Goal: Task Accomplishment & Management: Manage account settings

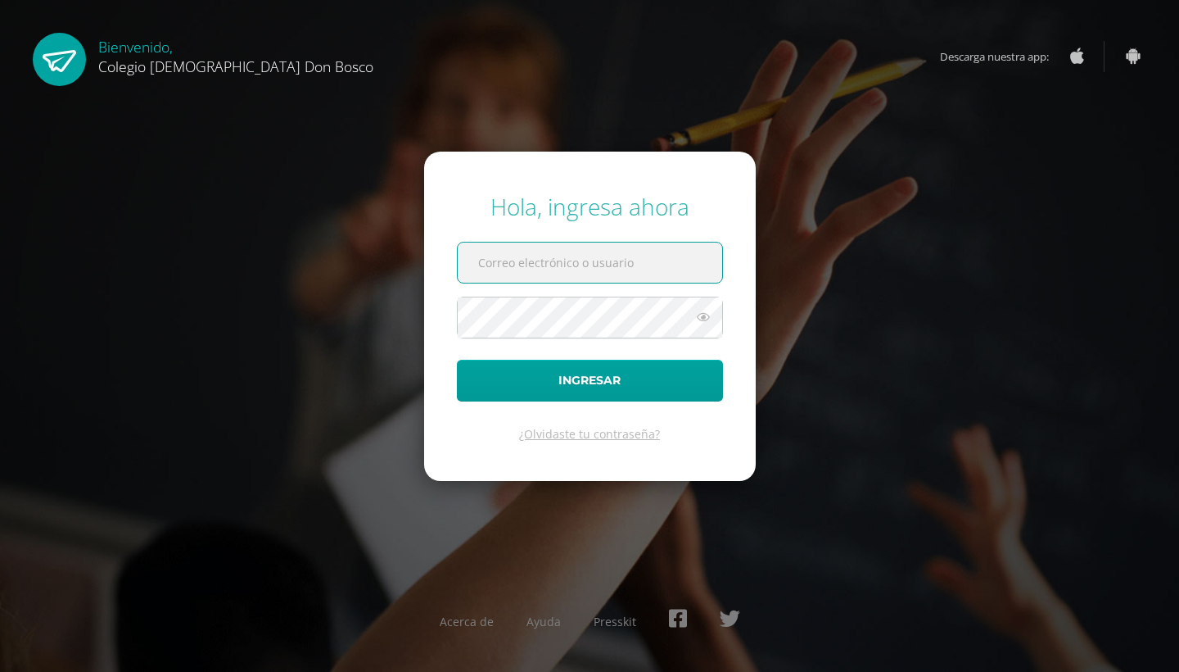
type input "[PERSON_NAME][EMAIL_ADDRESS][DOMAIN_NAME]"
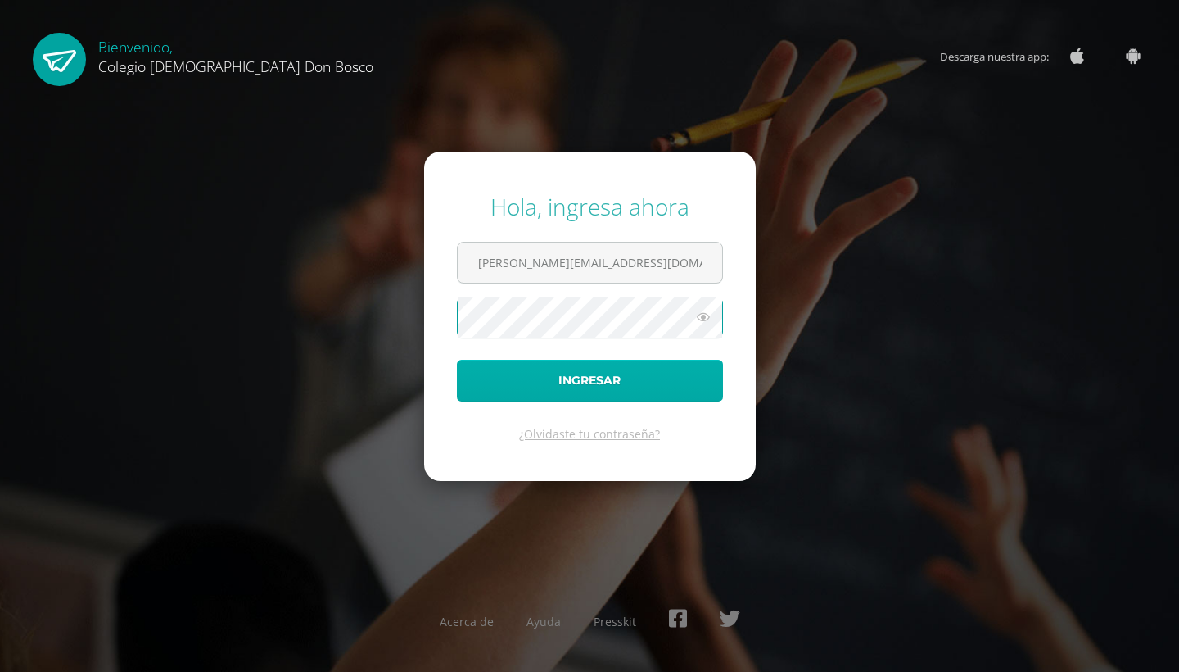
click at [586, 392] on button "Ingresar" at bounding box center [590, 381] width 266 height 42
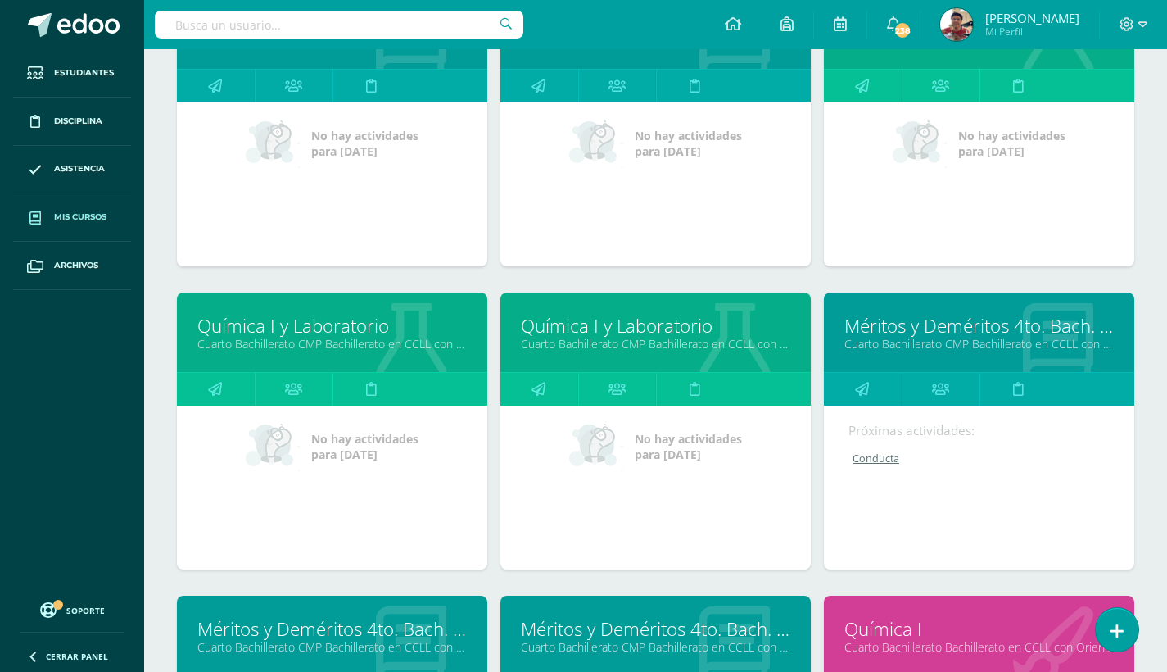
scroll to position [983, 0]
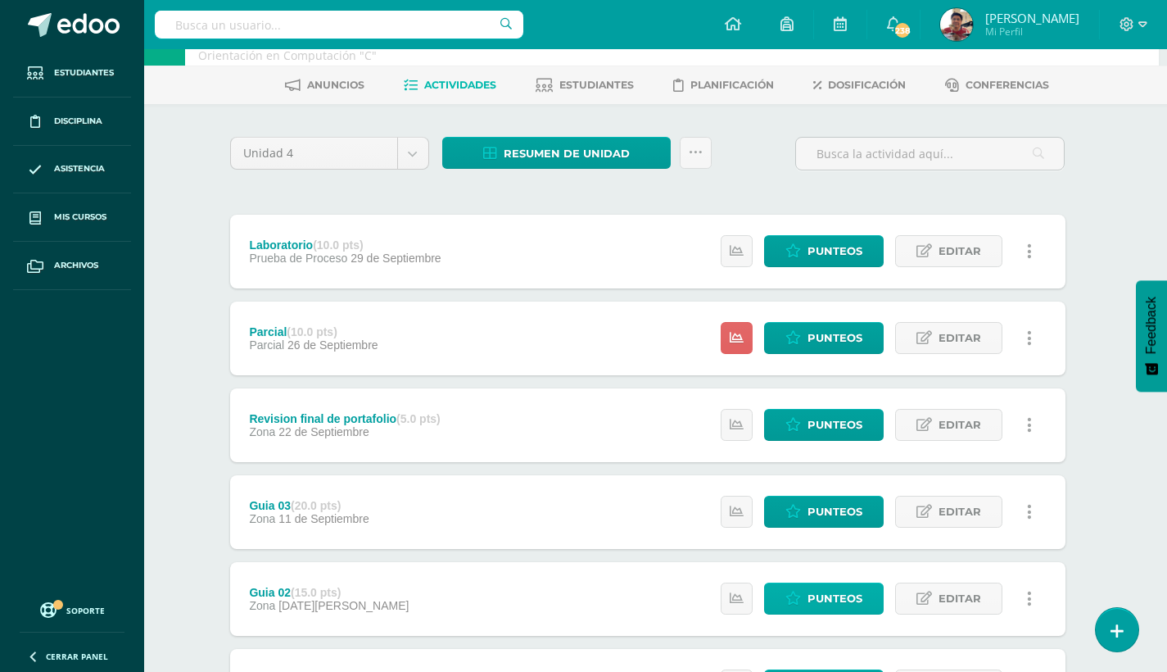
scroll to position [190, 8]
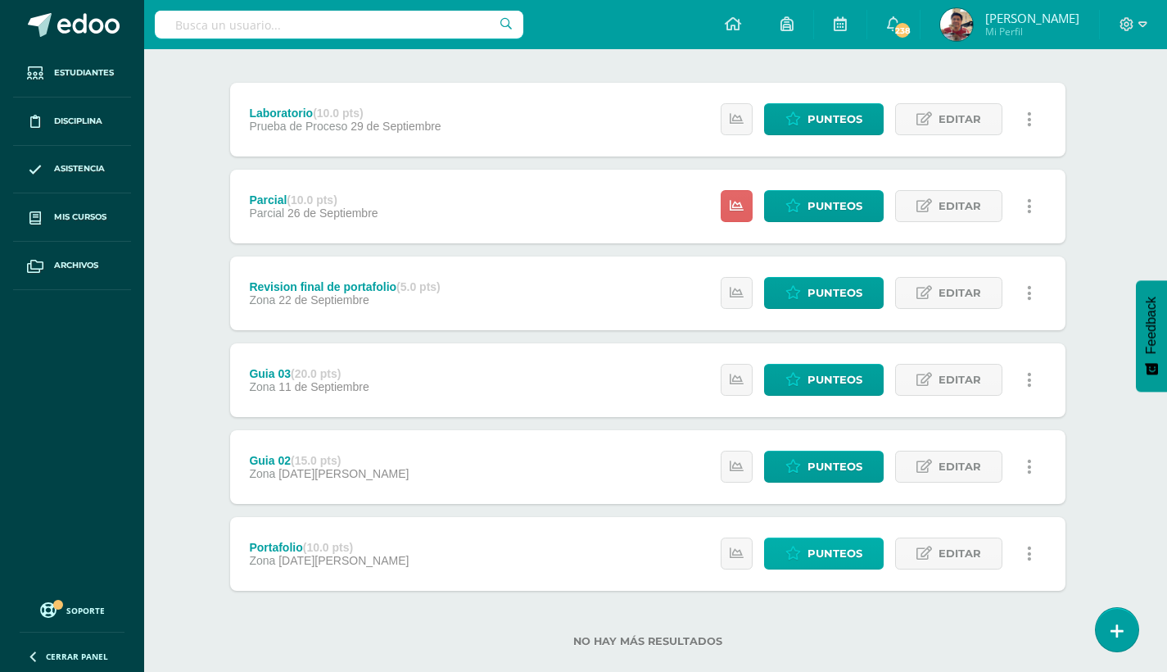
click at [834, 559] on span "Punteos" at bounding box center [835, 553] width 55 height 30
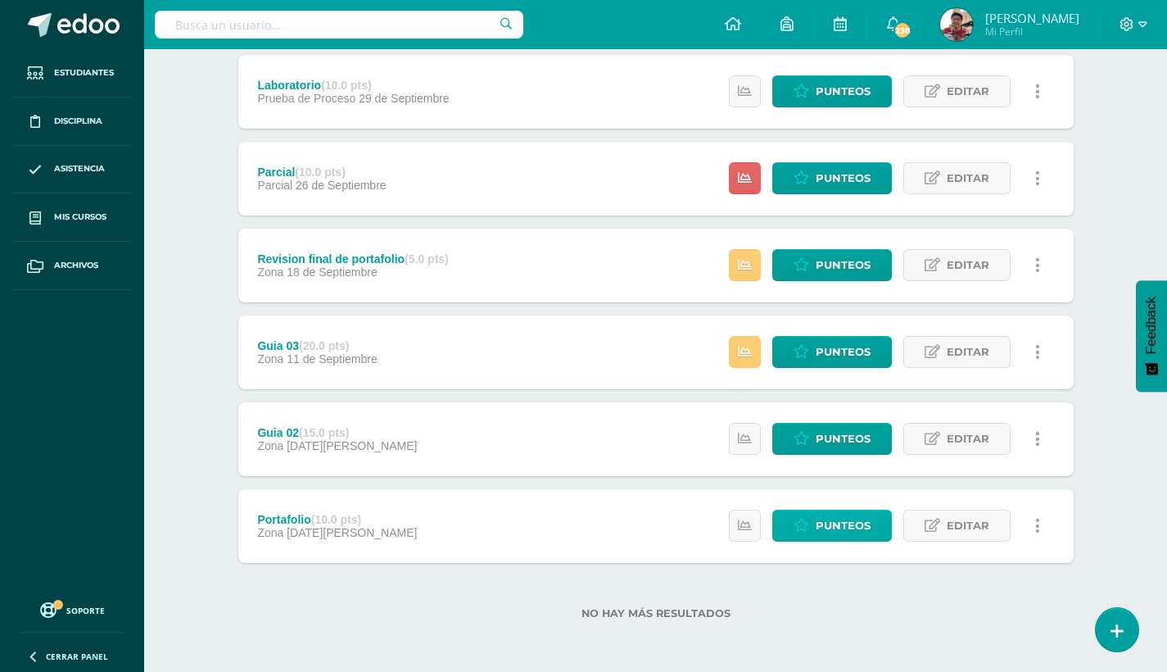
scroll to position [218, 0]
click at [823, 523] on span "Punteos" at bounding box center [843, 525] width 55 height 30
click at [831, 521] on span "Punteos" at bounding box center [843, 525] width 55 height 30
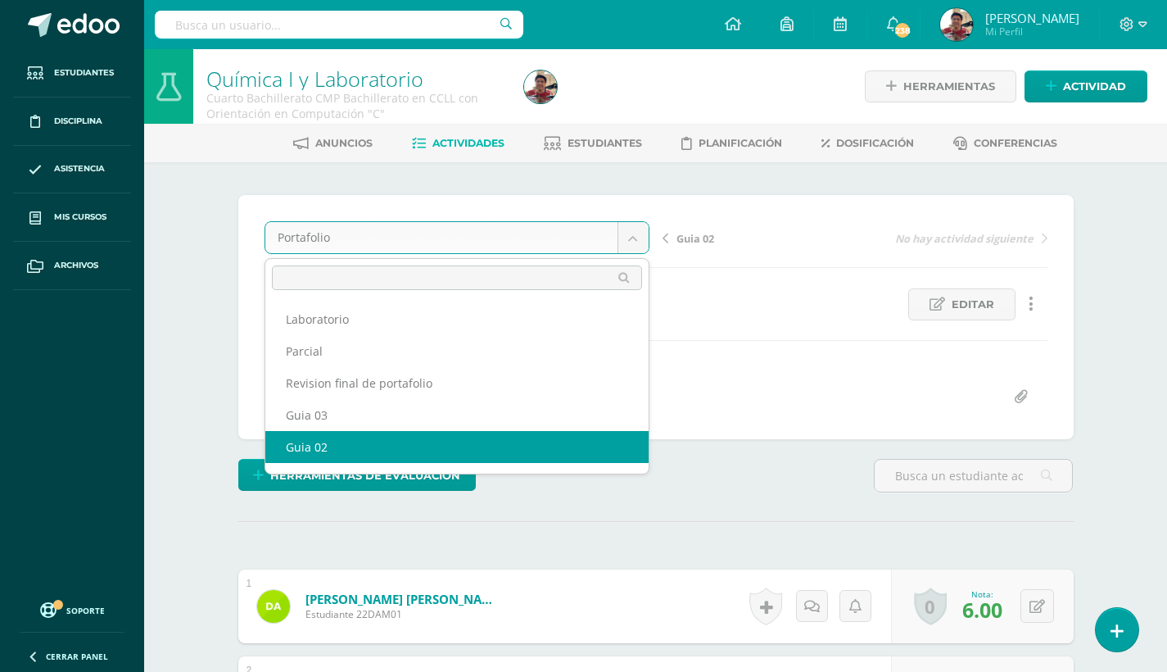
select select "/dashboard/teacher/grade-activity/179723/"
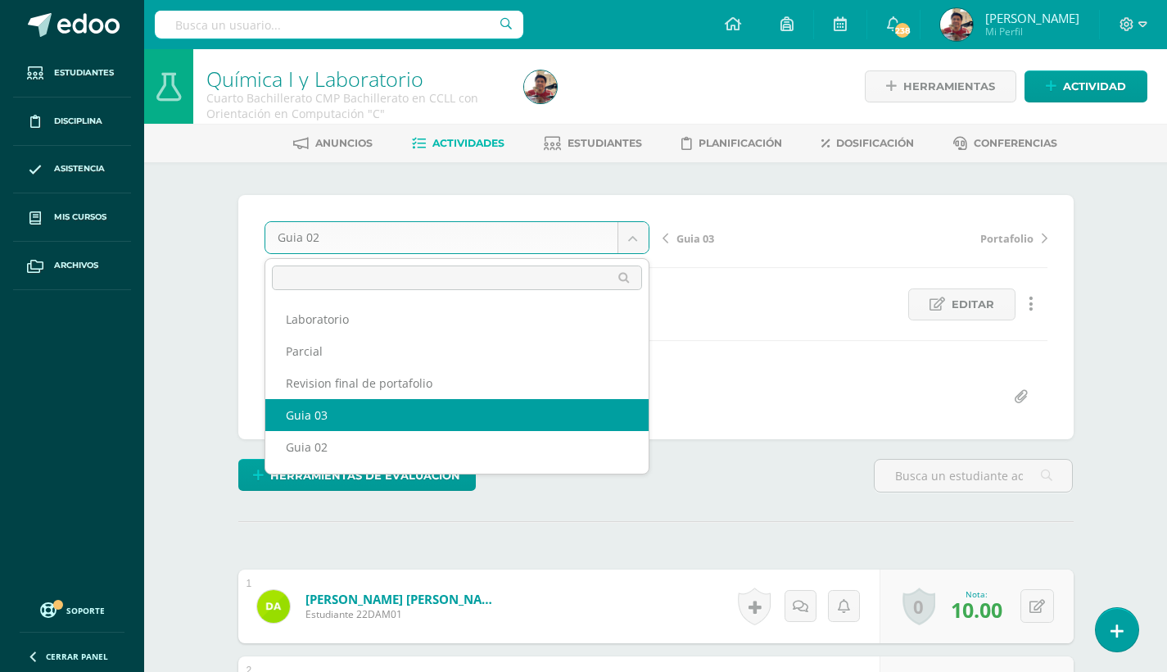
select select "/dashboard/teacher/grade-activity/179726/"
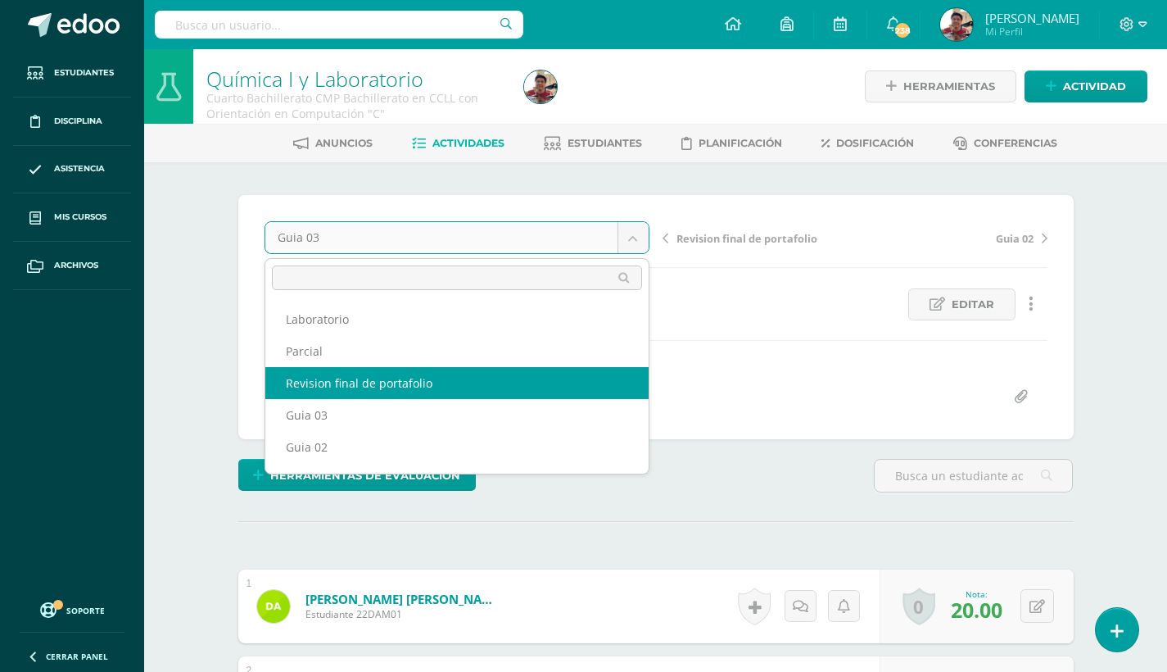
select select "/dashboard/teacher/grade-activity/179729/"
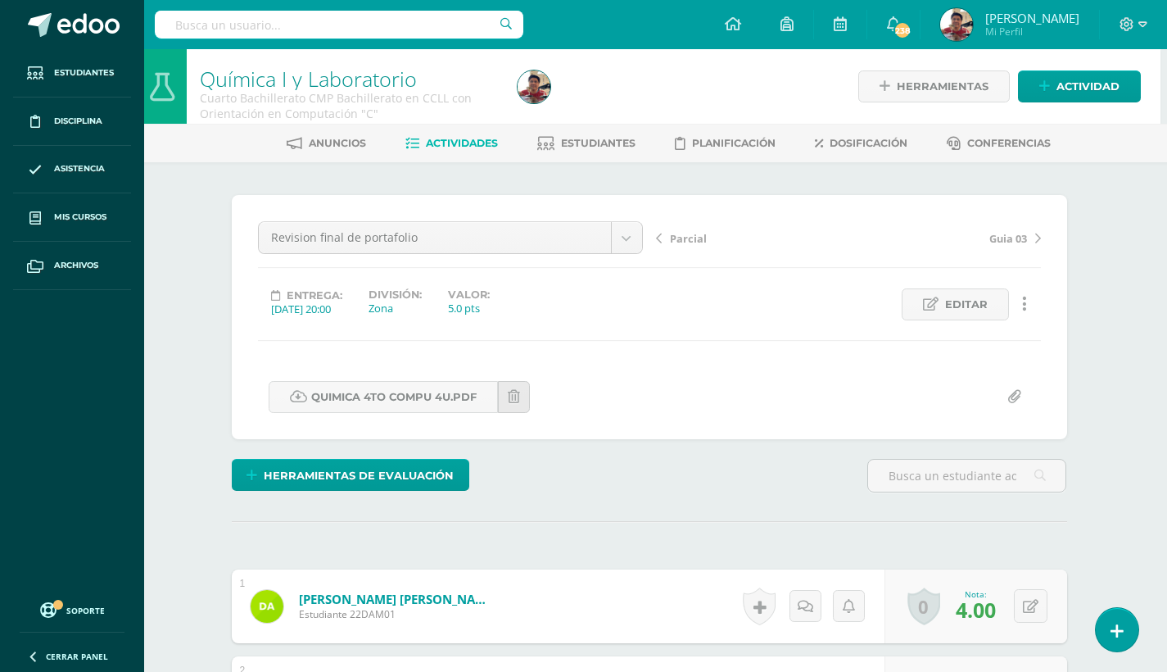
scroll to position [0, 7]
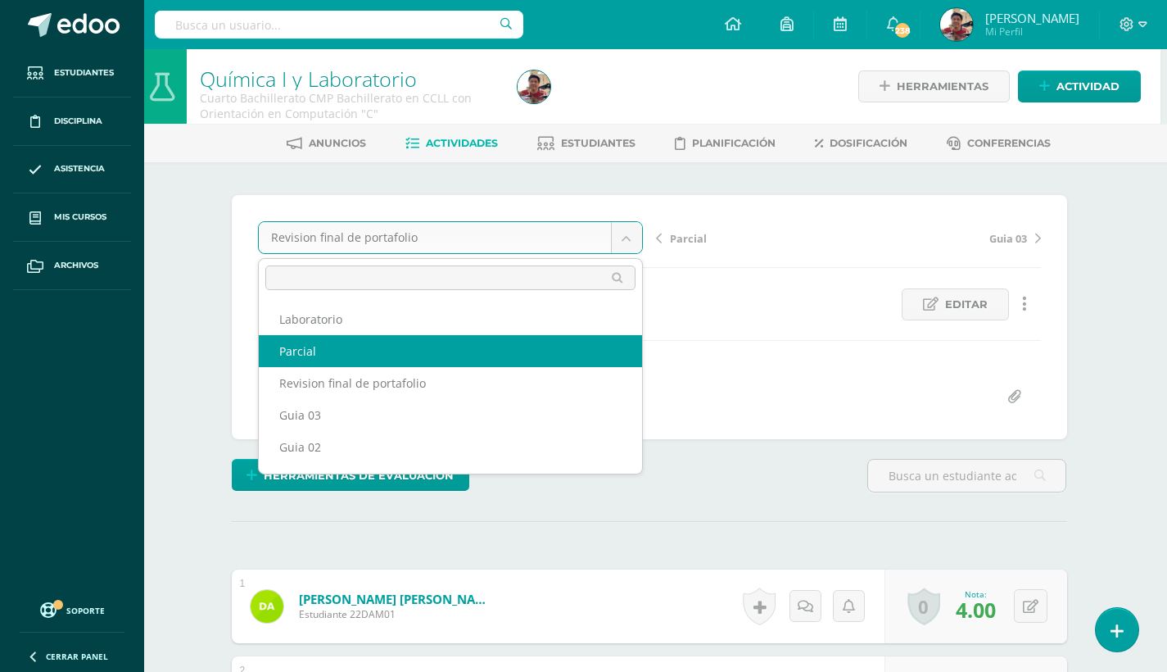
select select "/dashboard/teacher/grade-activity/180597/"
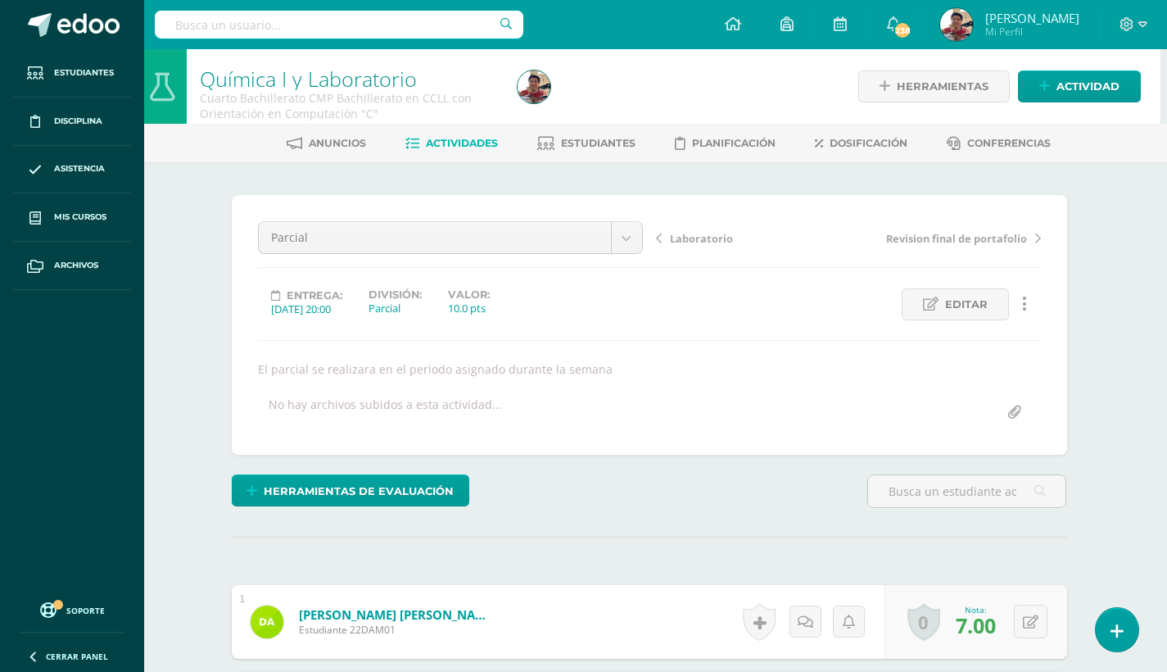
scroll to position [0, 7]
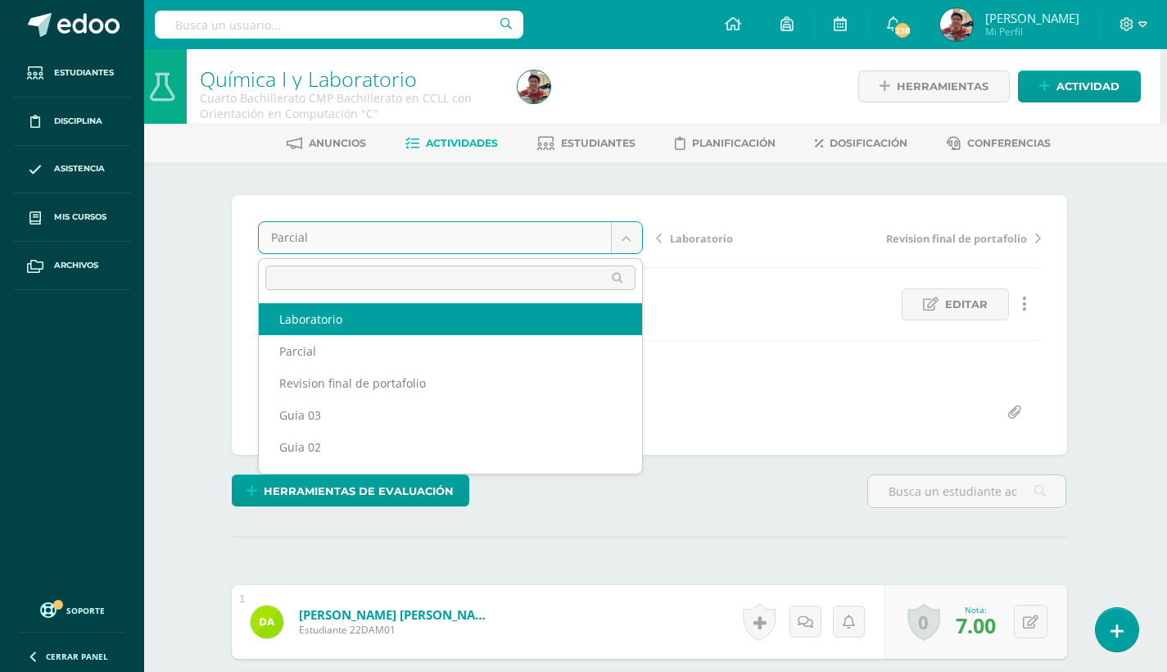
select select "/dashboard/teacher/grade-activity/180666/"
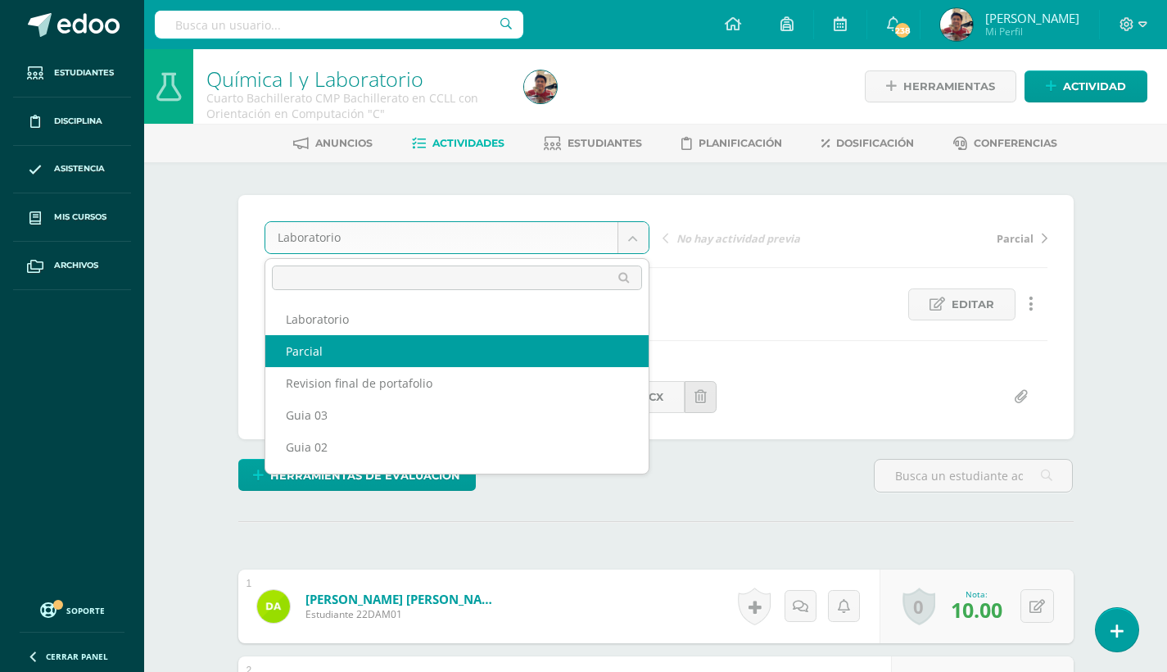
select select "/dashboard/teacher/grade-activity/180597/"
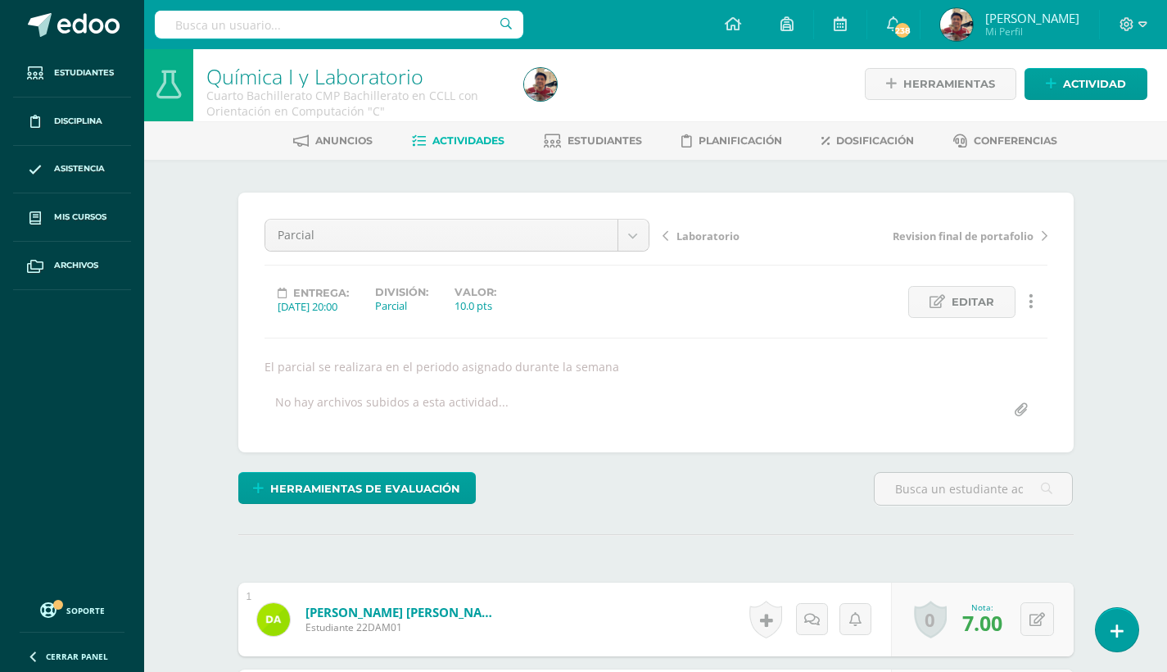
scroll to position [3, 0]
click at [355, 343] on div "Parcial Laboratorio Parcial Revision final de portafolio Guia 03 Guia 02 Portaf…" at bounding box center [656, 321] width 783 height 207
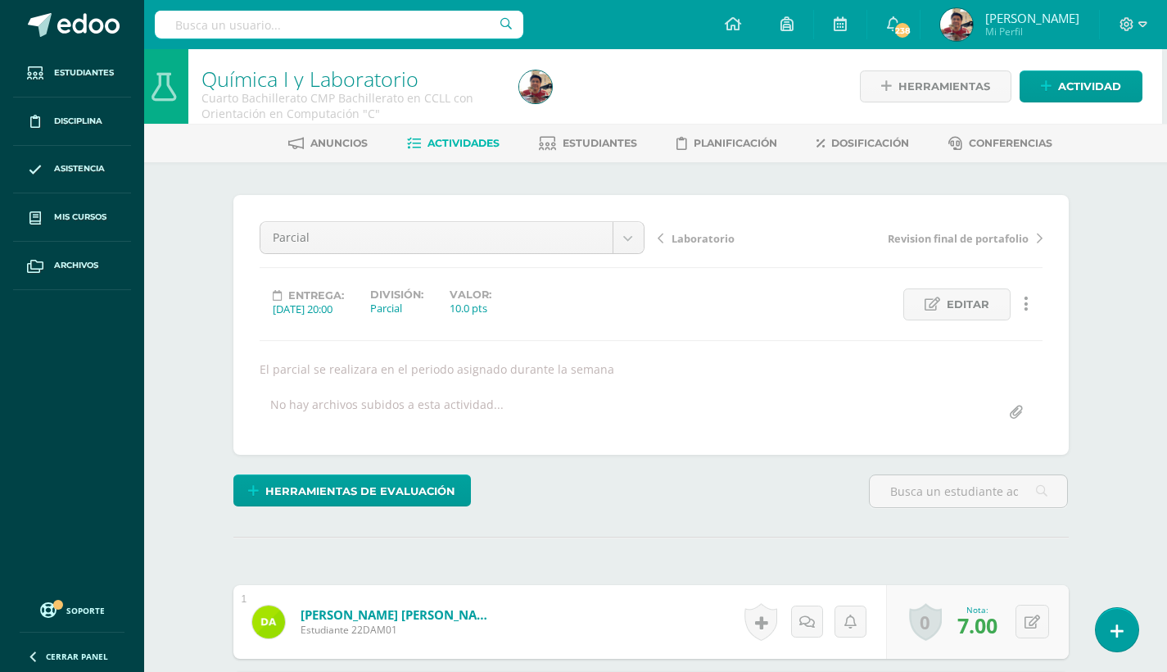
scroll to position [0, 5]
click at [1109, 95] on span "Actividad" at bounding box center [1089, 86] width 63 height 30
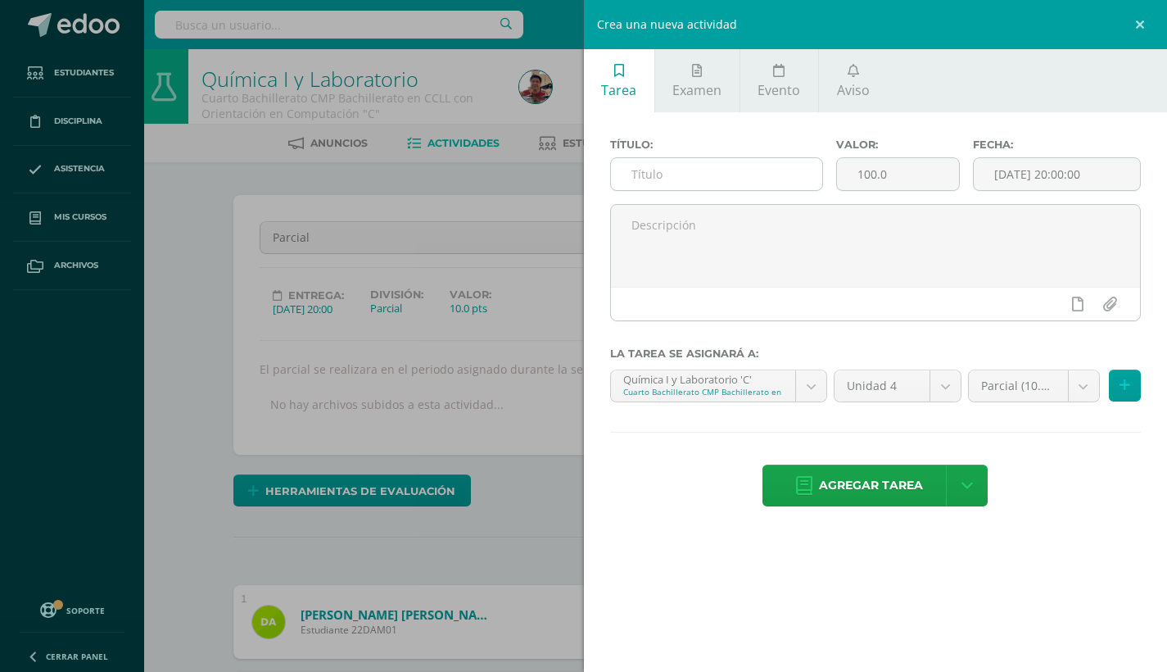
click at [662, 166] on input "text" at bounding box center [717, 174] width 212 height 32
type input "Prueba de Logro"
drag, startPoint x: 899, startPoint y: 171, endPoint x: 820, endPoint y: 171, distance: 79.5
click at [819, 171] on div "Título: Prueba de Logro Valor: 100.0 Fecha: 2025-10-09 20:00:00" at bounding box center [876, 171] width 545 height 66
type input "30"
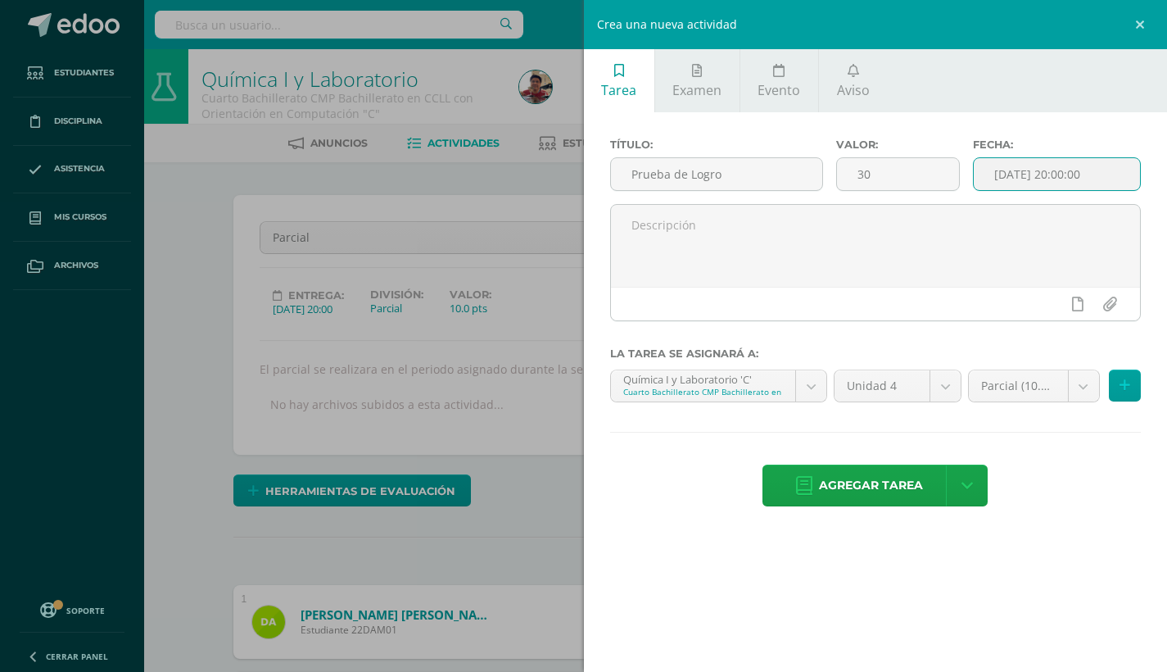
click at [1033, 180] on input "[DATE] 20:00:00" at bounding box center [1057, 174] width 167 height 32
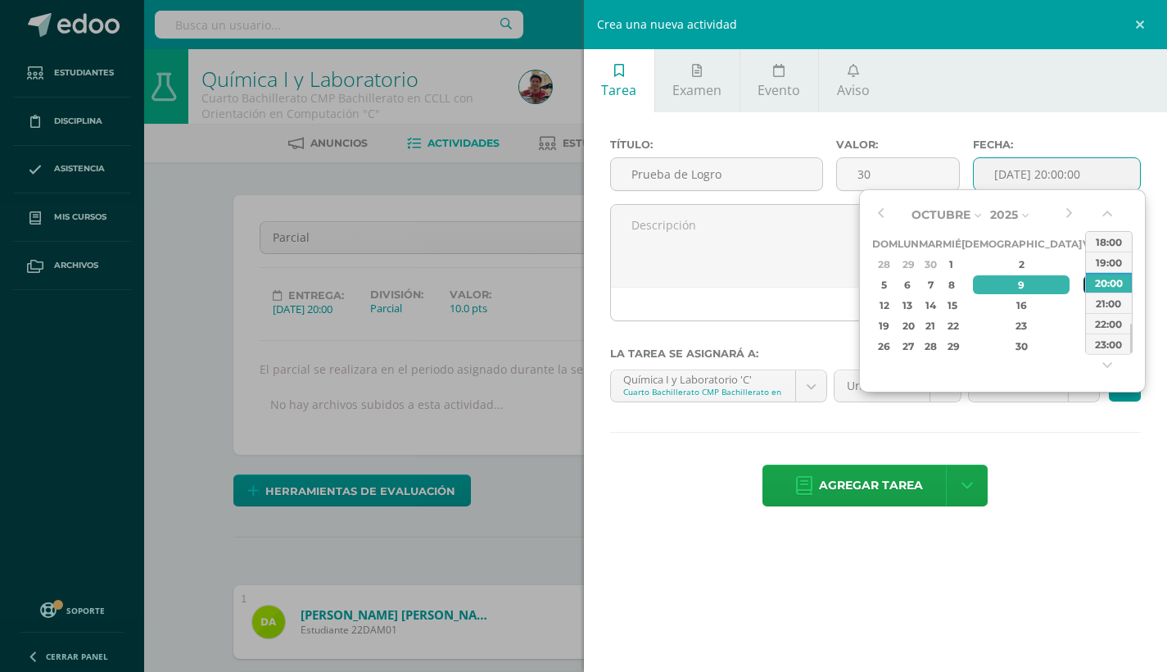
click at [1084, 284] on div "10" at bounding box center [1091, 284] width 15 height 19
type input "2025-10-10 20:00"
click at [1084, 287] on div "10" at bounding box center [1091, 284] width 15 height 19
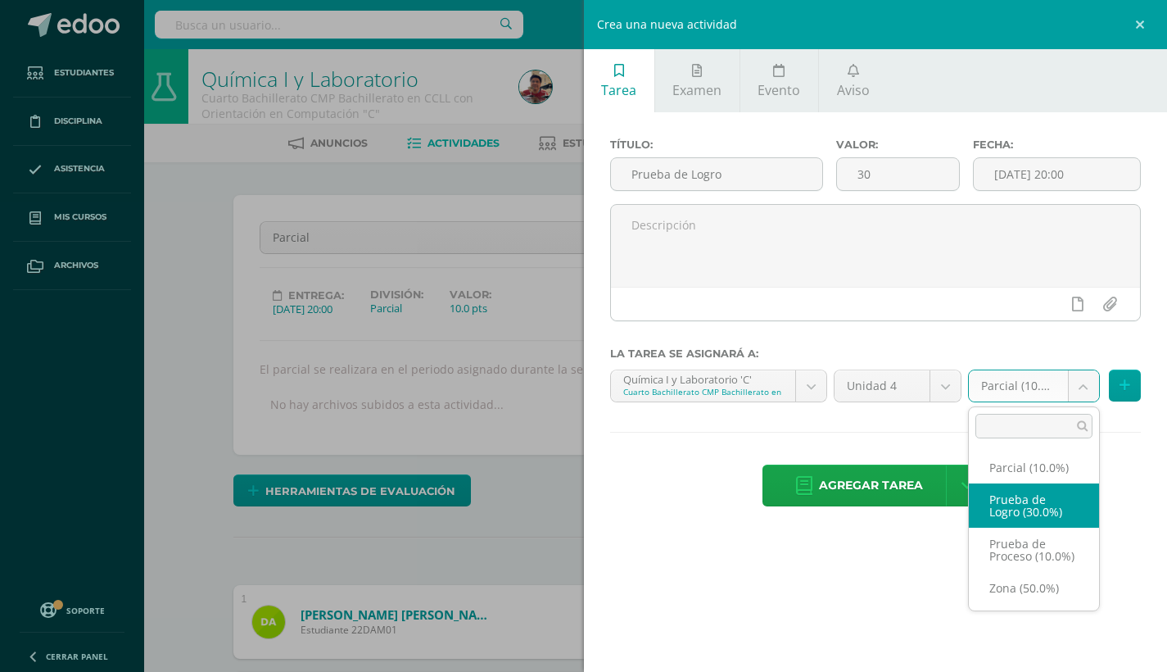
select select "160914"
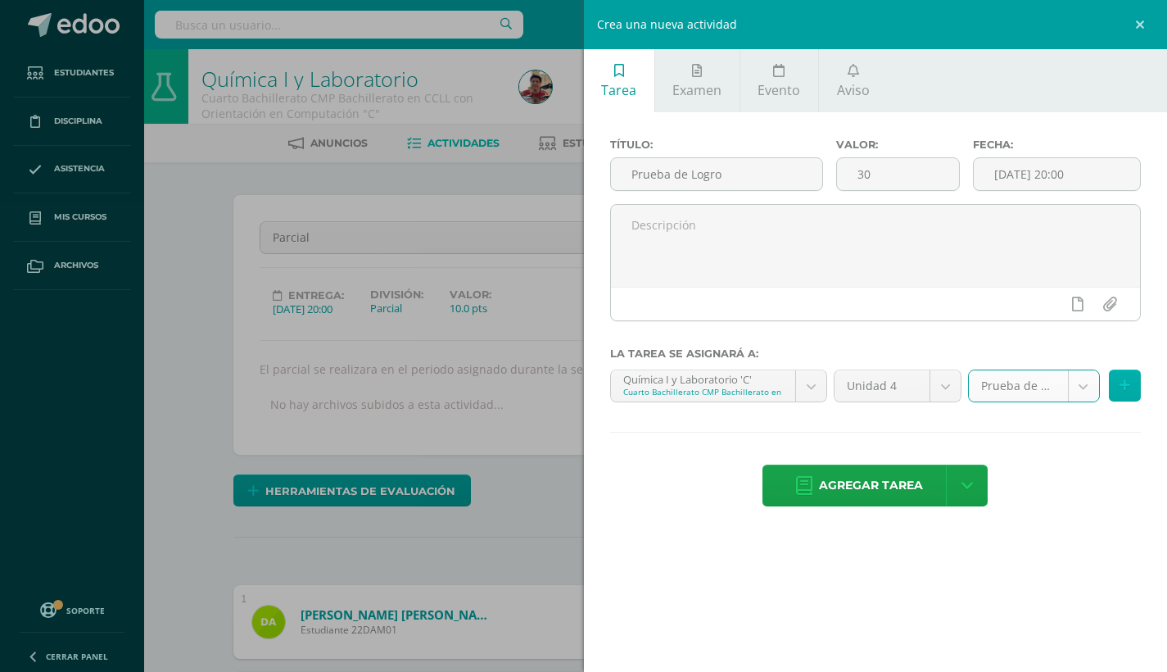
click at [1130, 387] on button at bounding box center [1125, 385] width 32 height 32
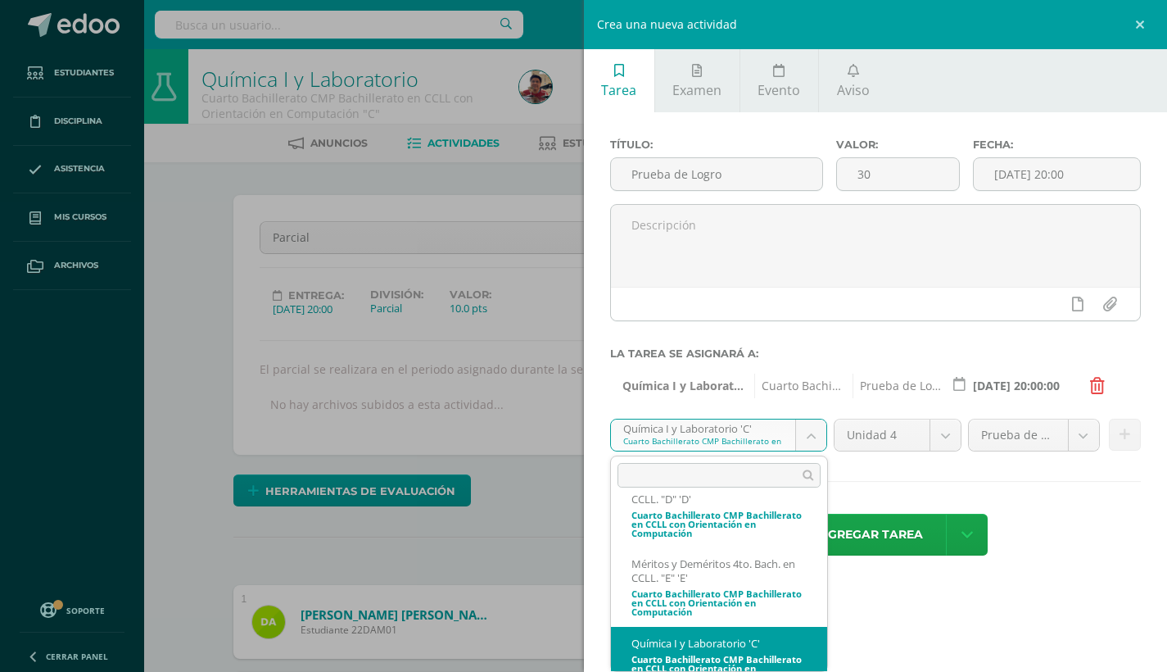
scroll to position [660, 0]
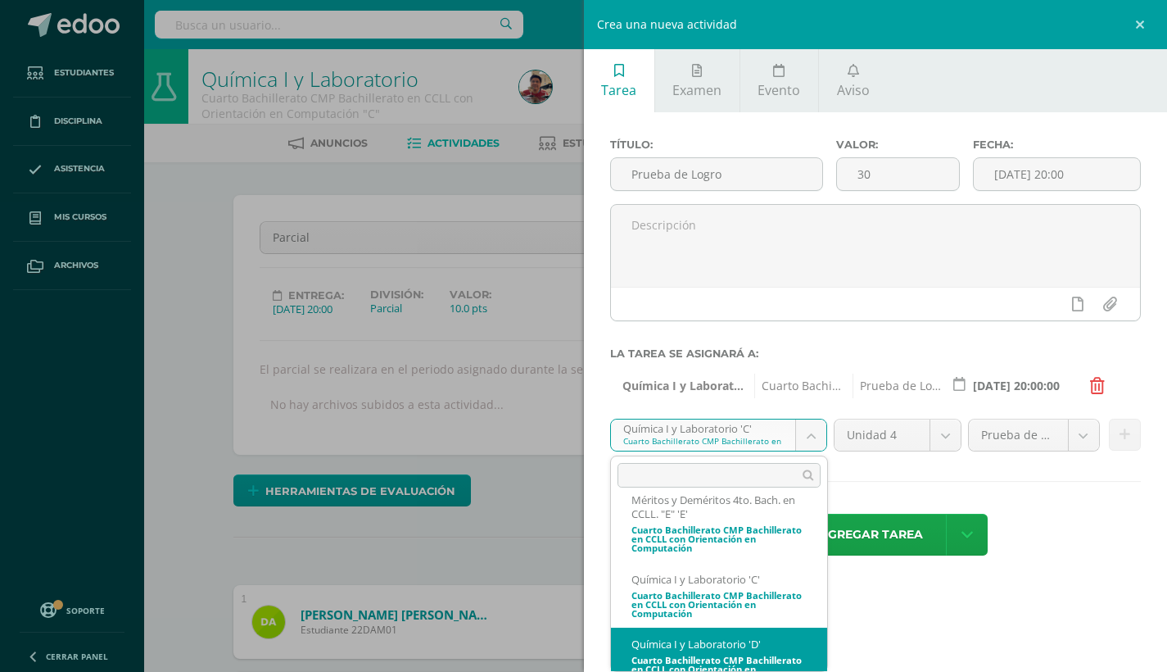
select select "161257"
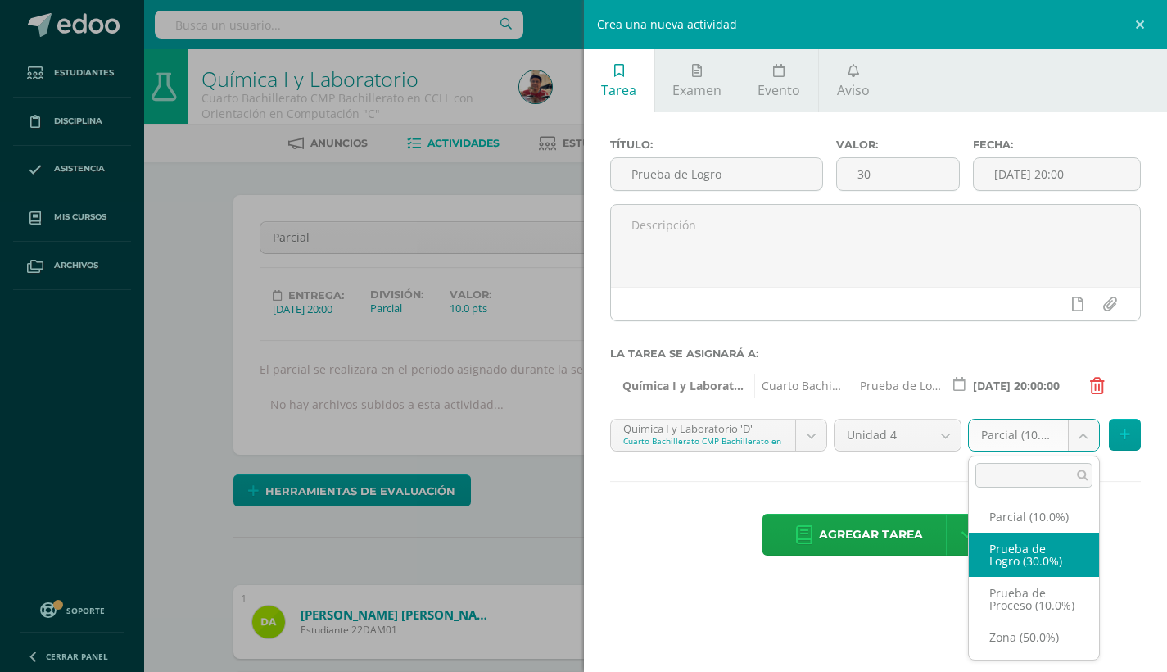
select select "161274"
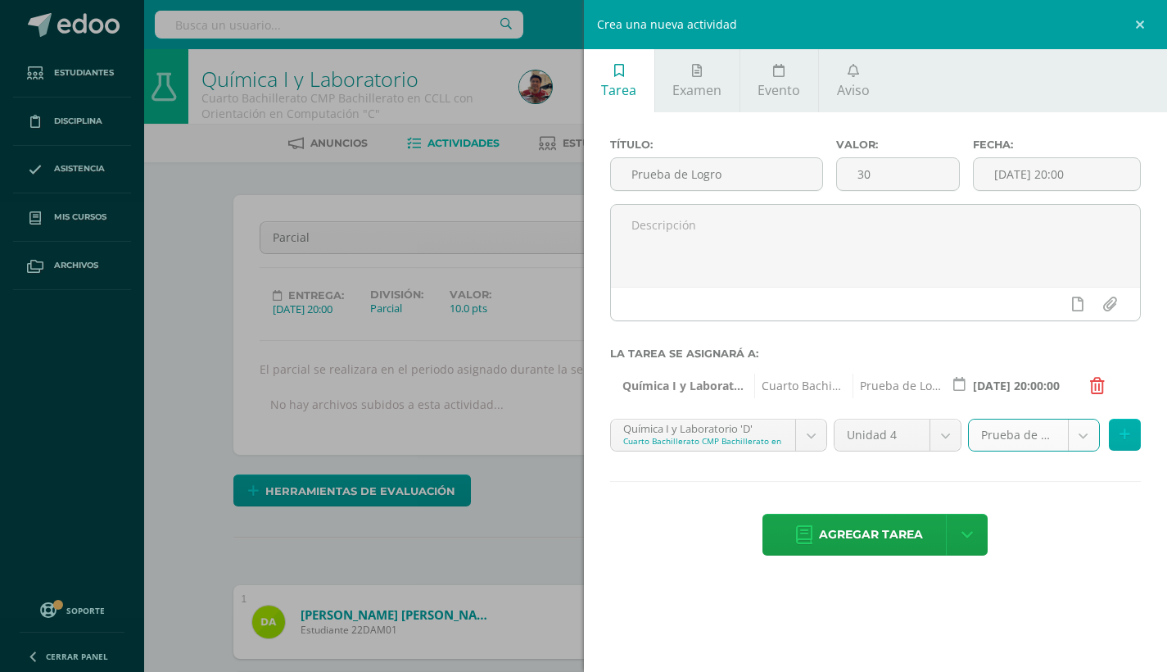
click at [1117, 434] on button at bounding box center [1125, 435] width 32 height 32
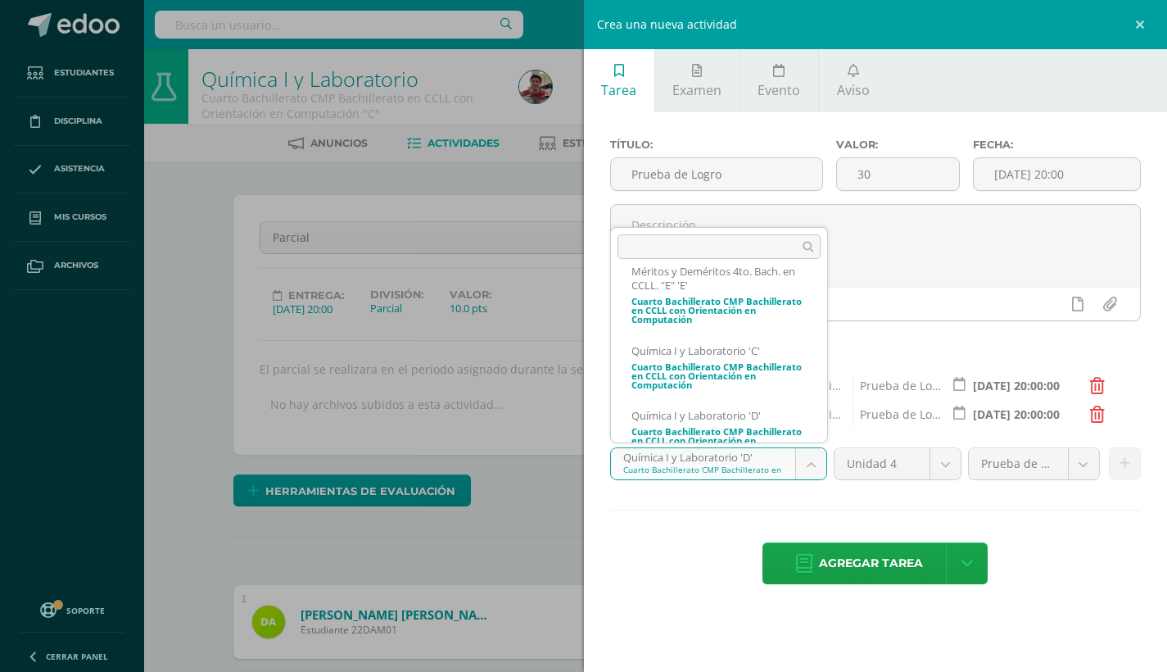
scroll to position [724, 0]
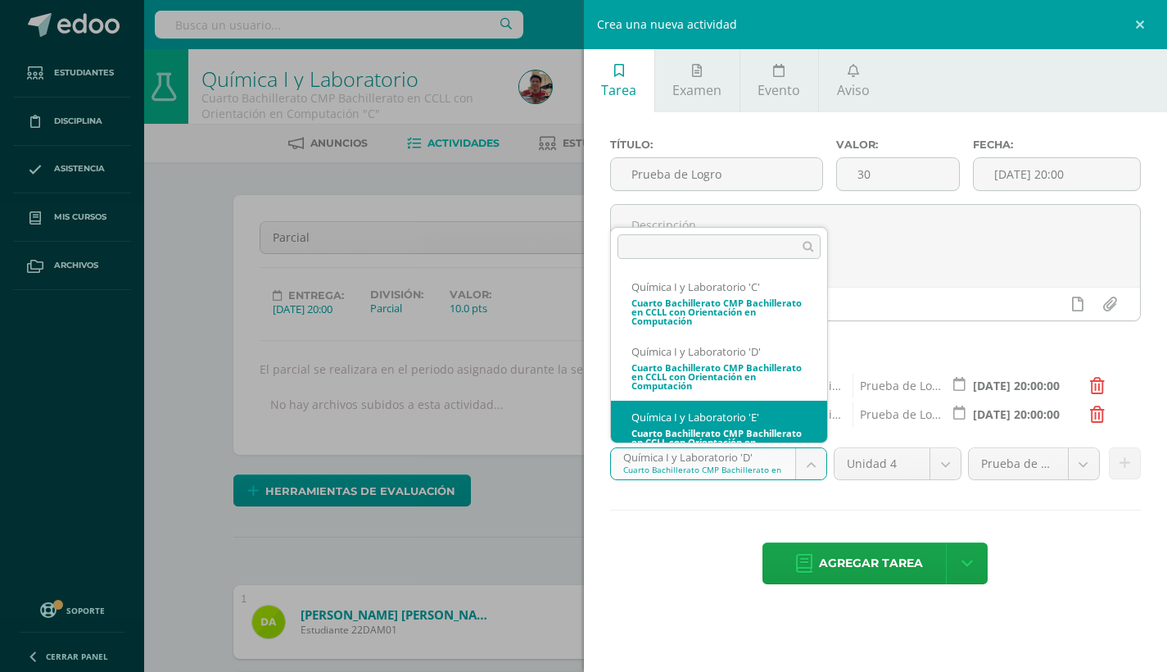
select select "161717"
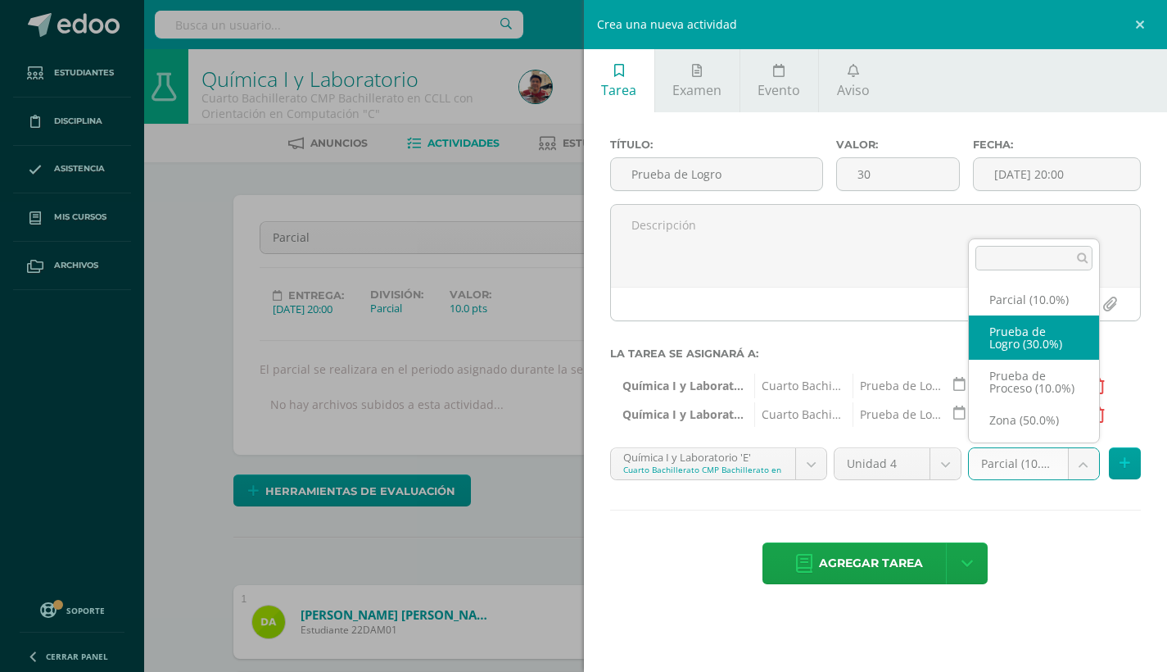
select select "161734"
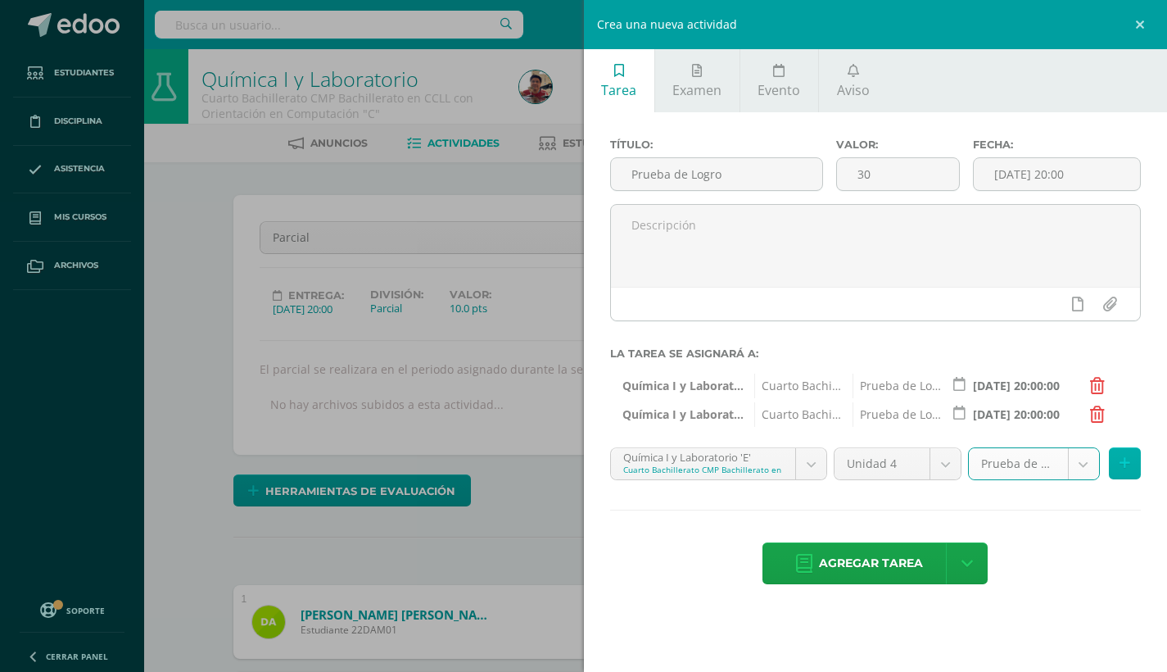
click at [1121, 462] on icon at bounding box center [1125, 463] width 11 height 14
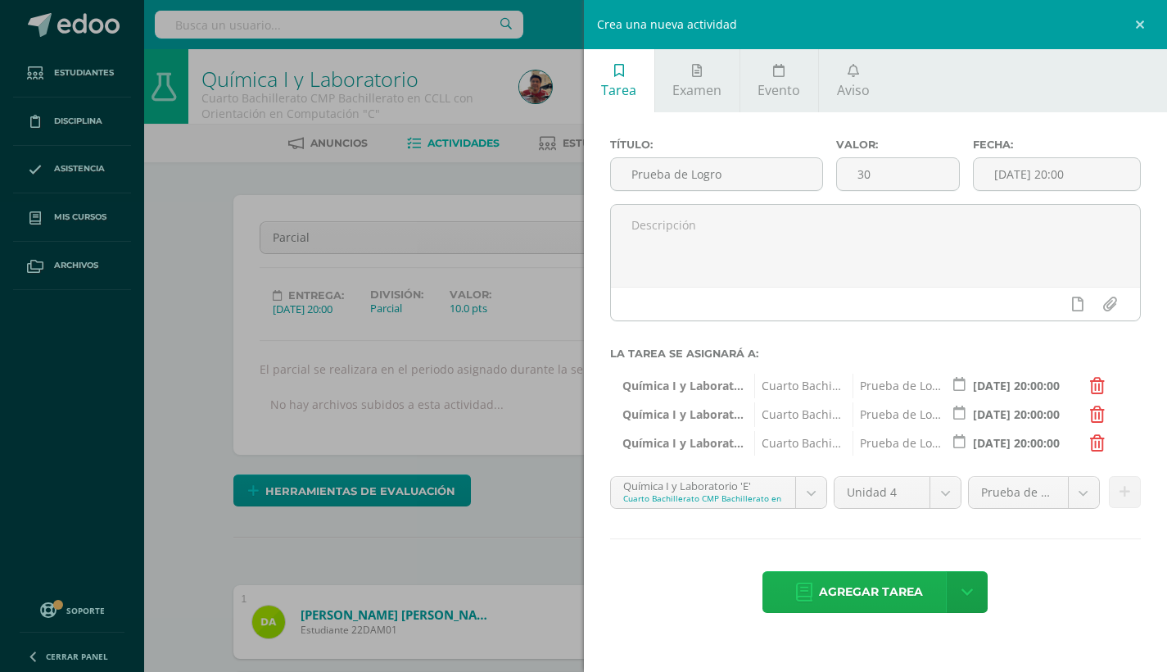
scroll to position [0, 6]
click at [909, 598] on span "Agregar tarea" at bounding box center [871, 592] width 104 height 40
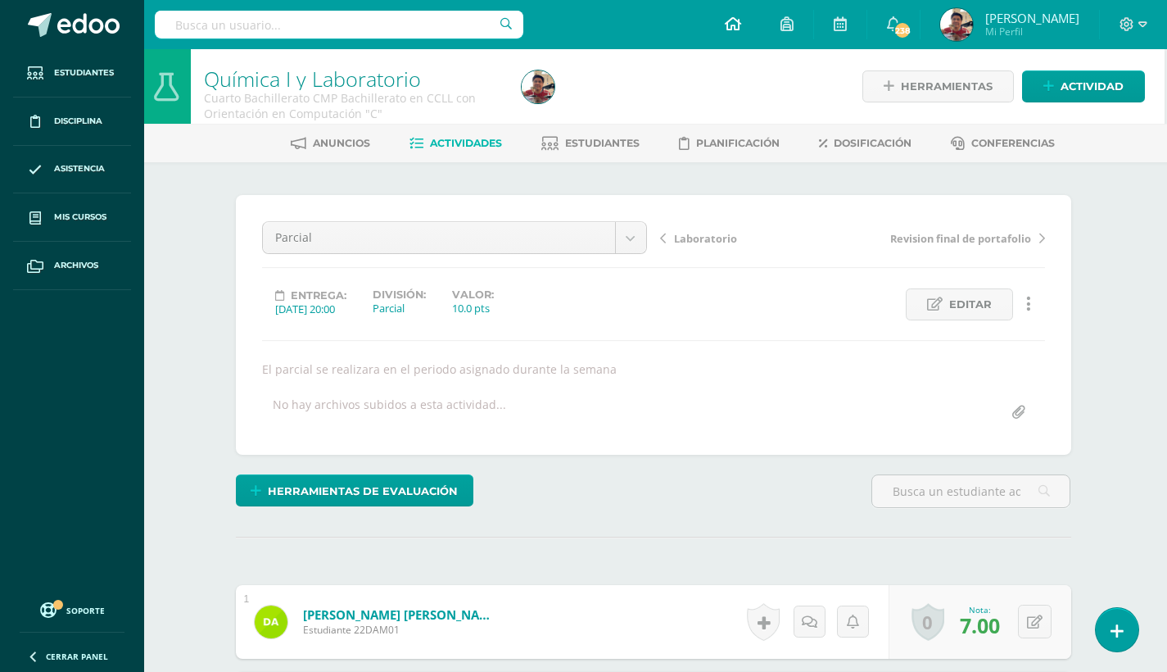
scroll to position [0, 2]
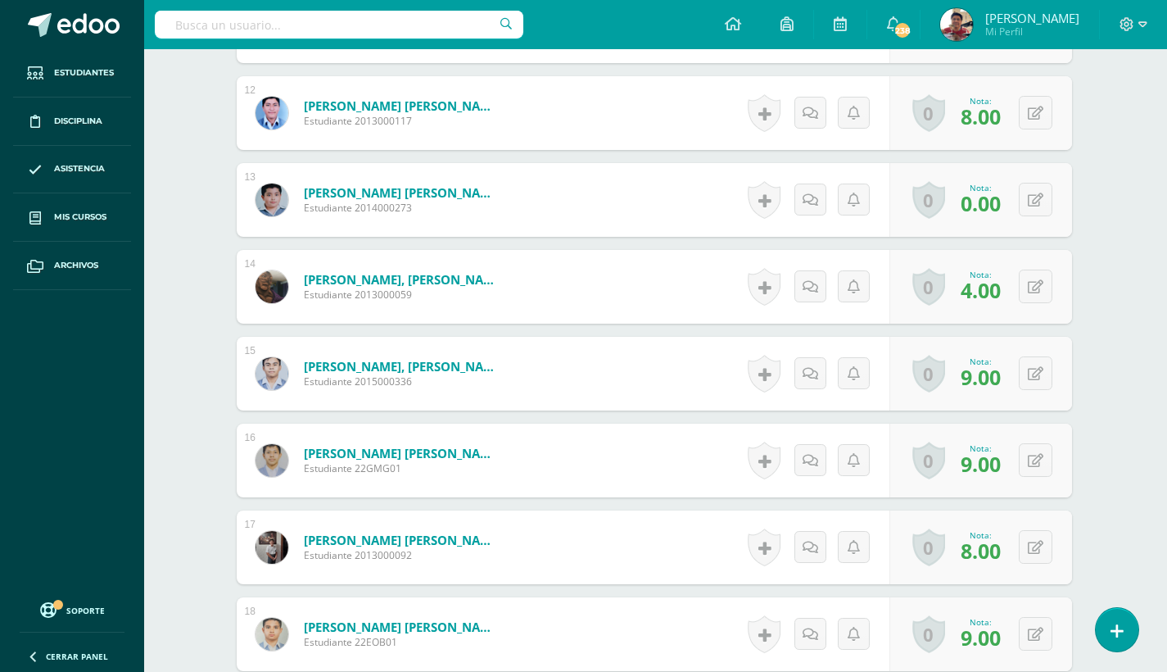
scroll to position [1424, 2]
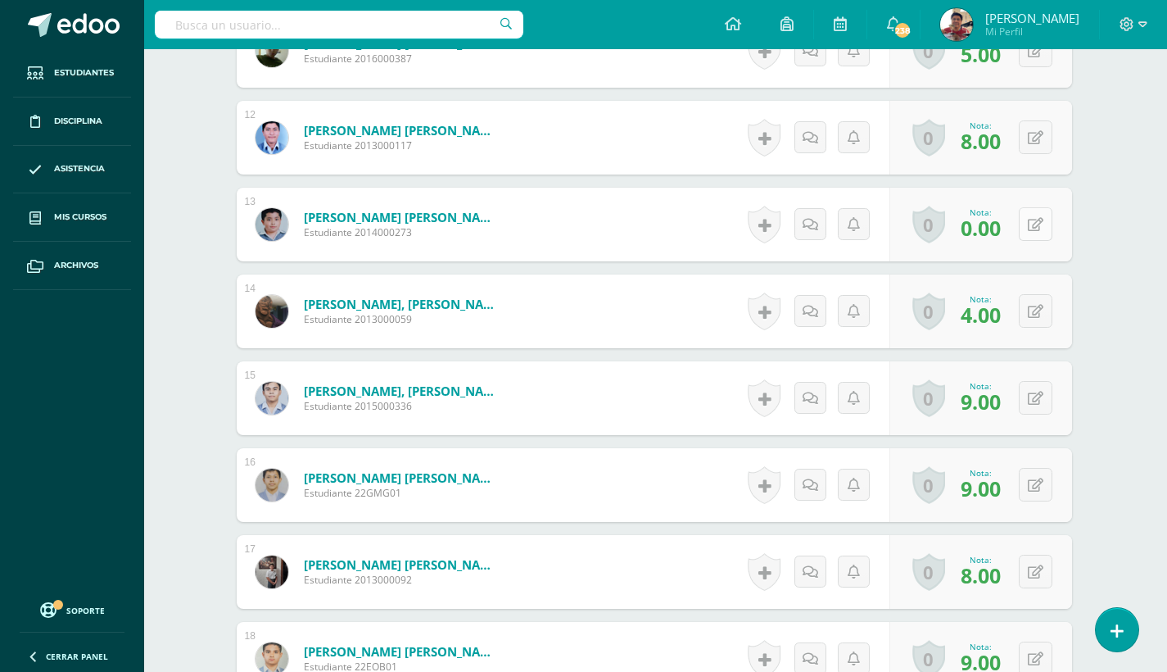
click at [1038, 229] on icon at bounding box center [1036, 225] width 16 height 14
type input "4"
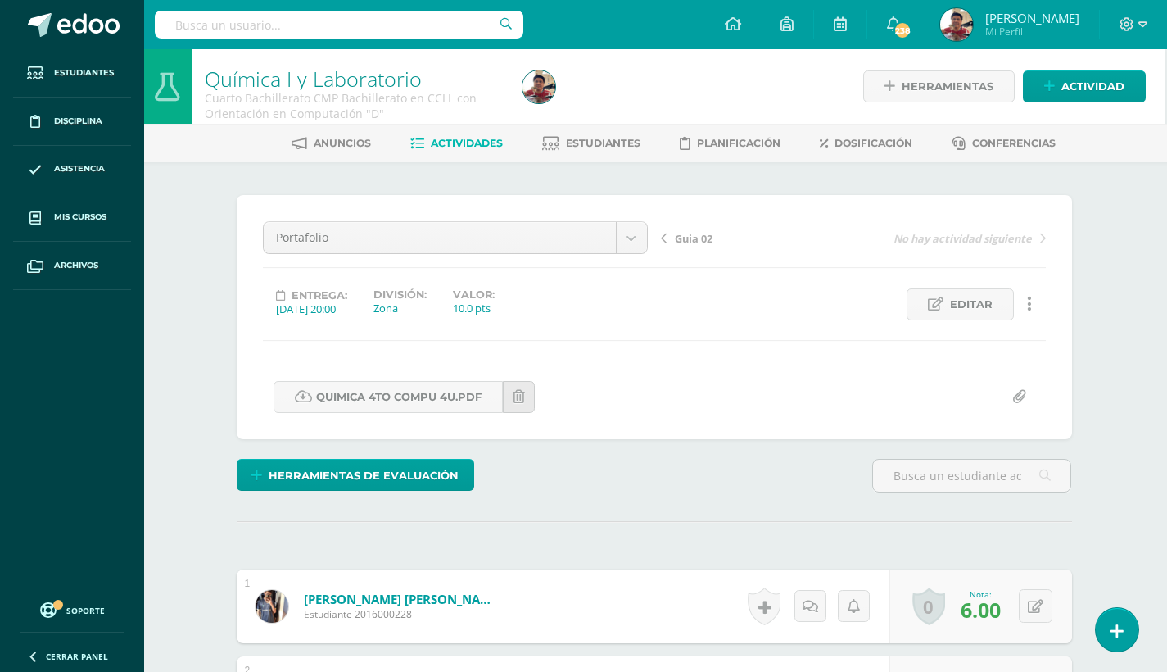
scroll to position [0, 2]
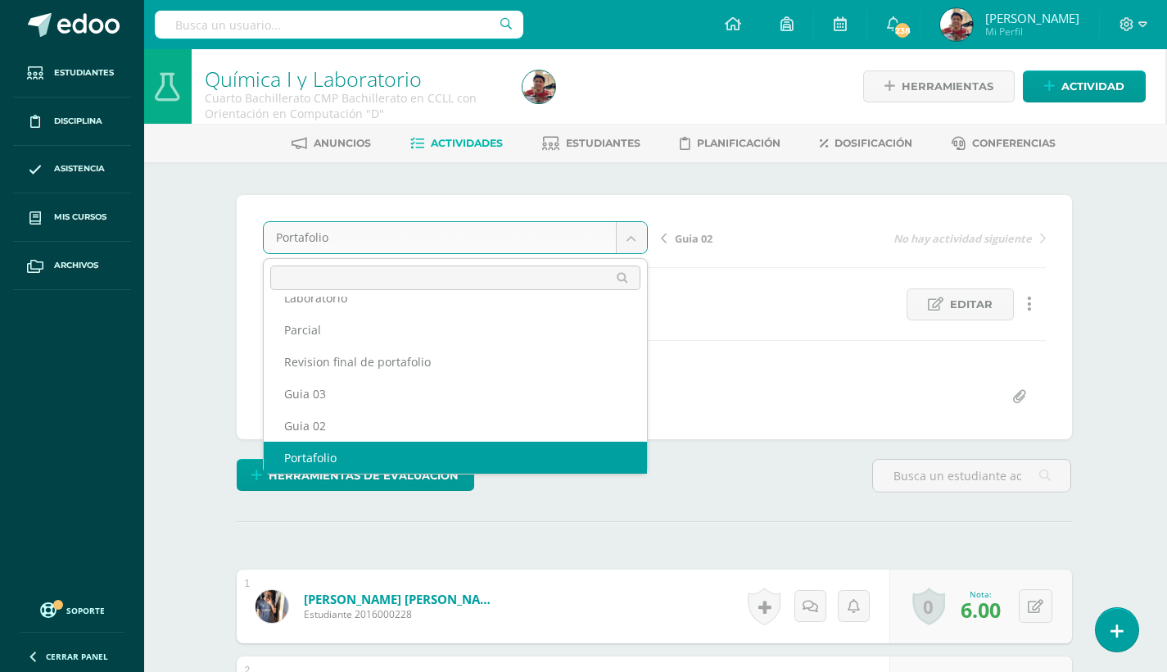
scroll to position [38, 0]
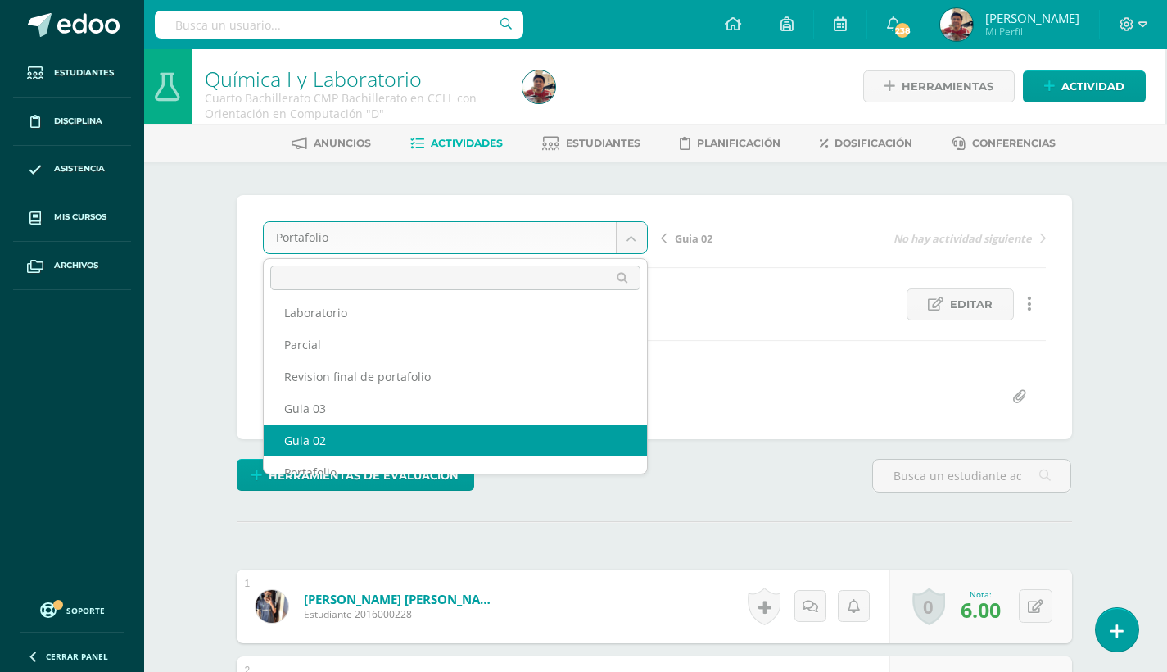
select select "/dashboard/teacher/grade-activity/179722/"
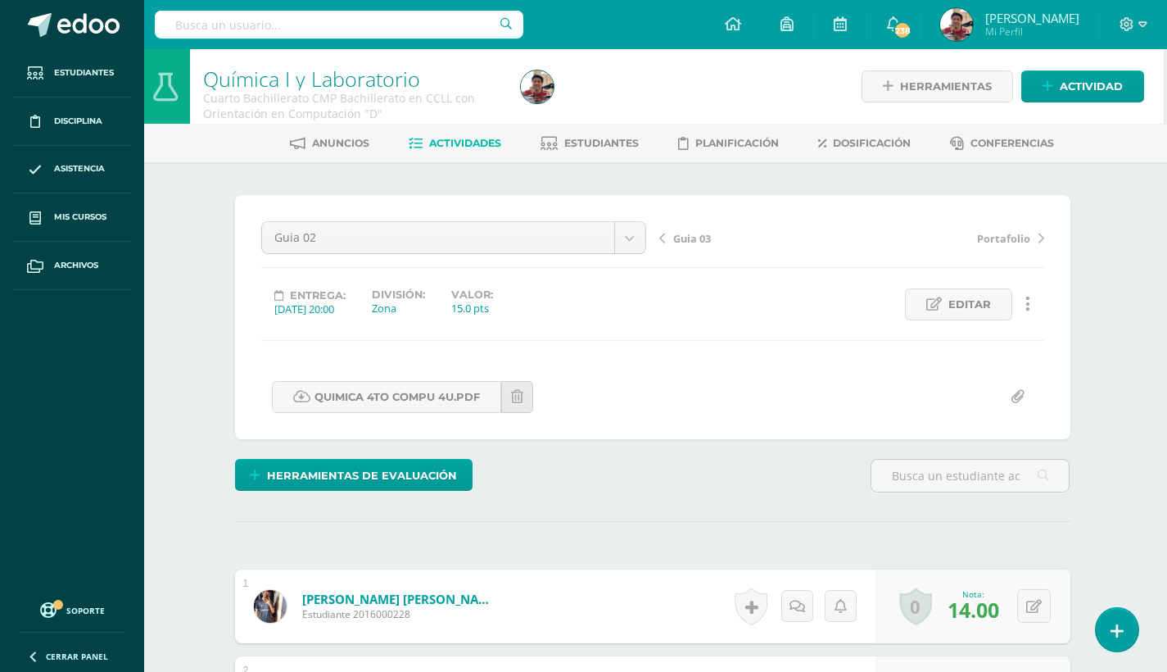
scroll to position [0, 3]
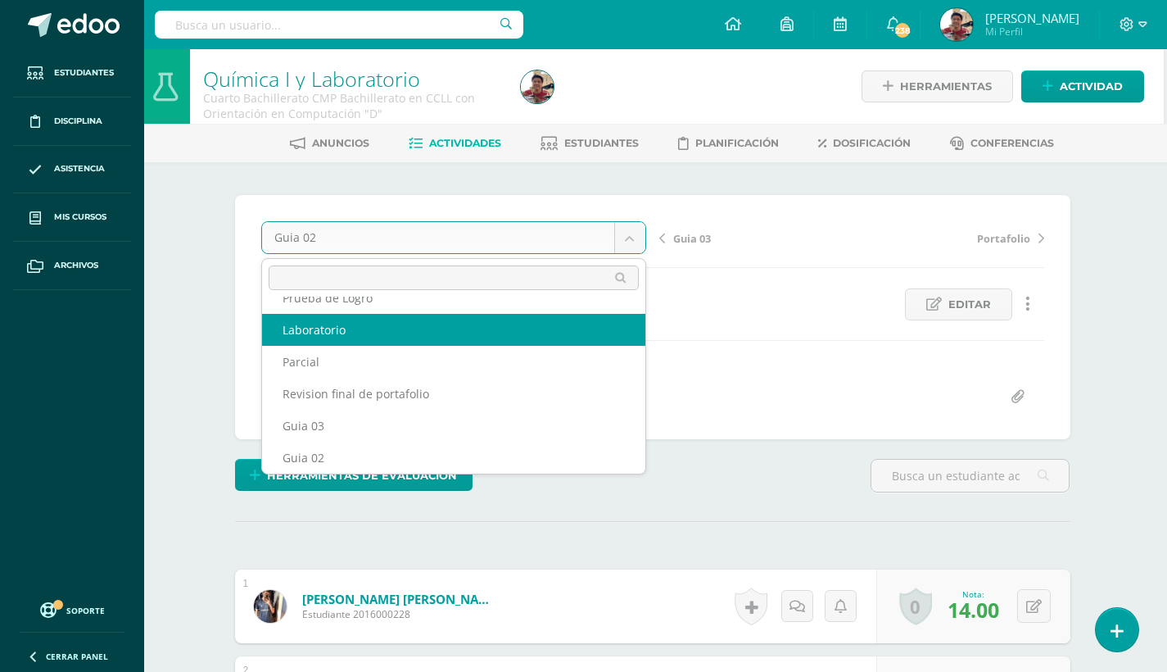
scroll to position [0, 0]
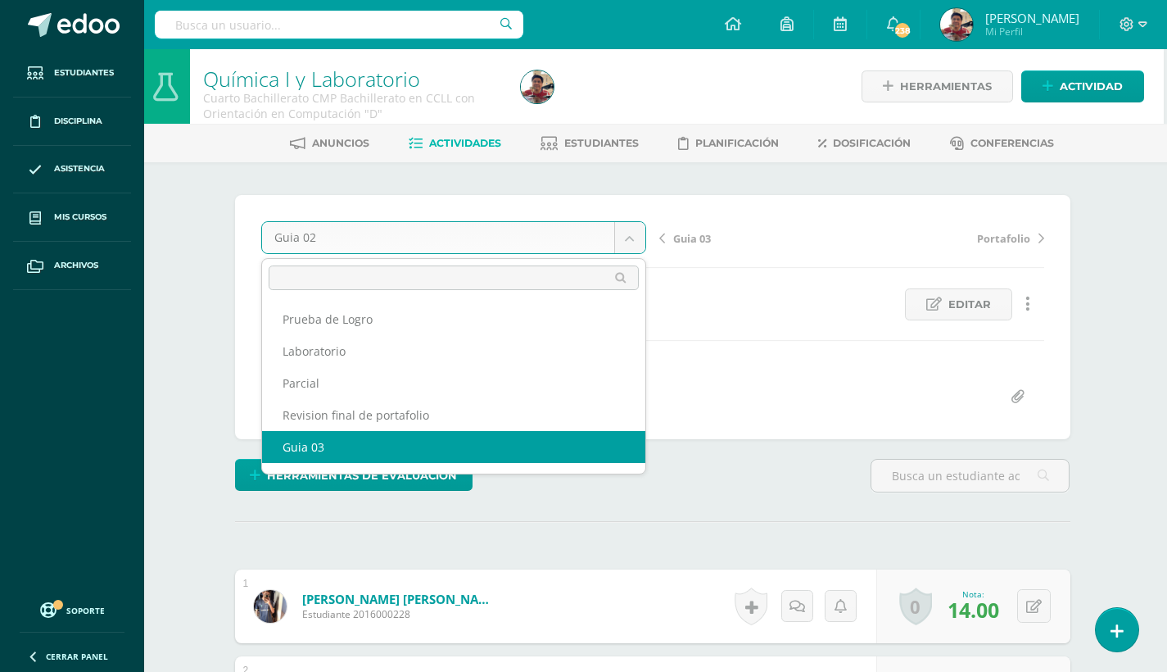
select select "/dashboard/teacher/grade-activity/179725/"
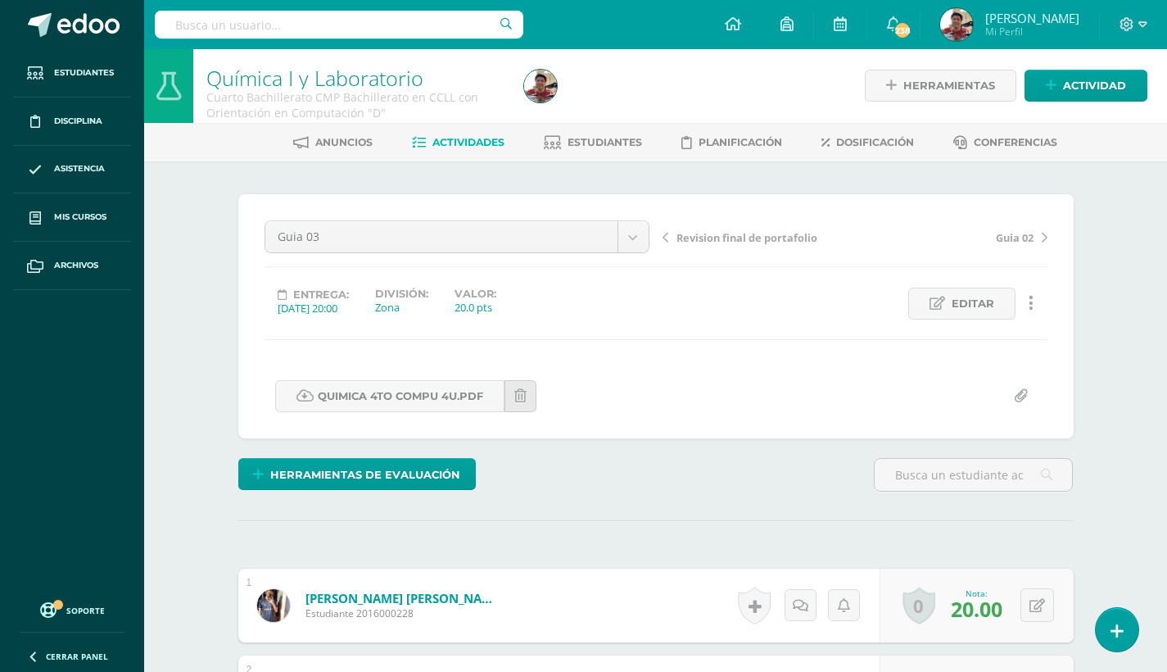
scroll to position [2, 0]
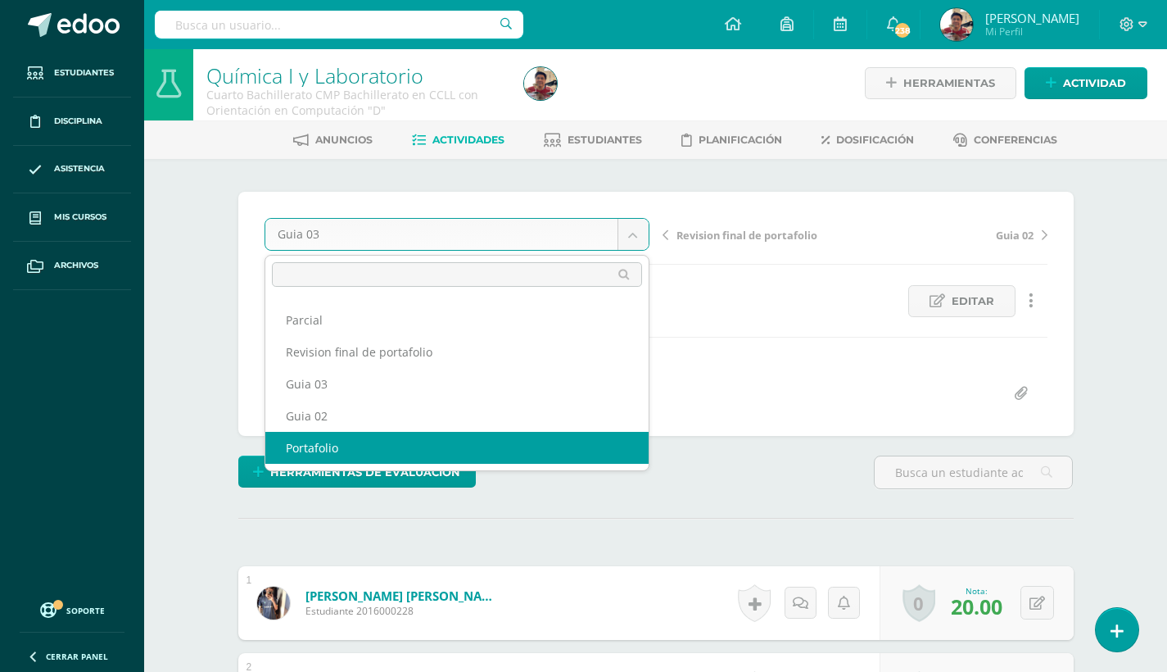
scroll to position [60, 0]
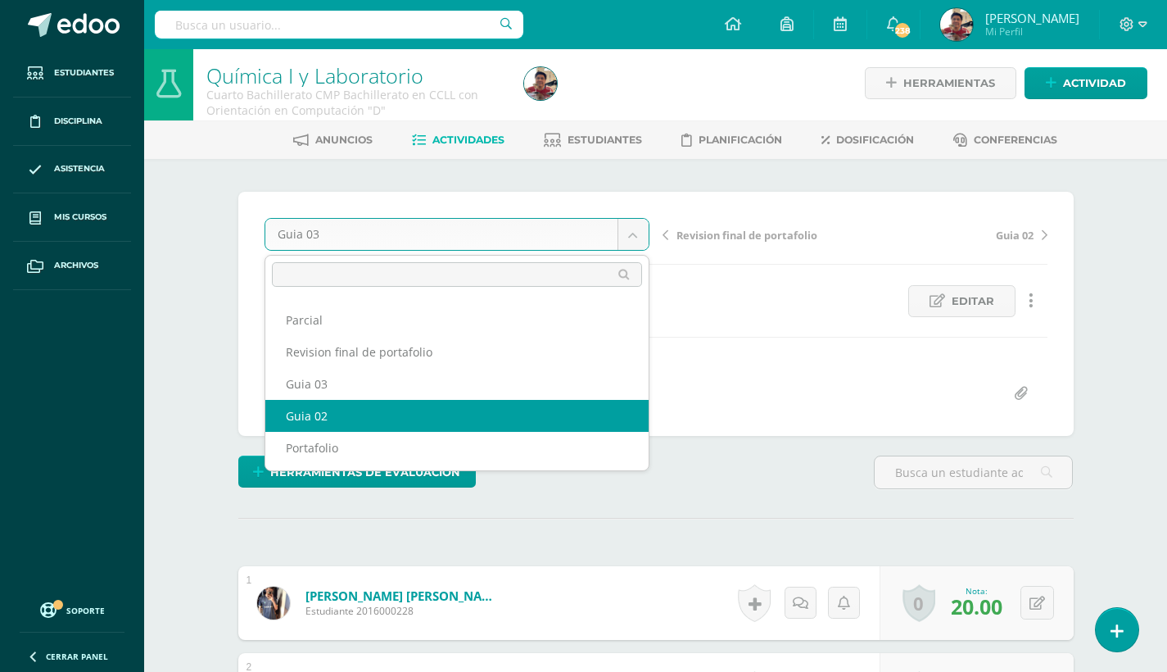
select select "/dashboard/teacher/grade-activity/179722/"
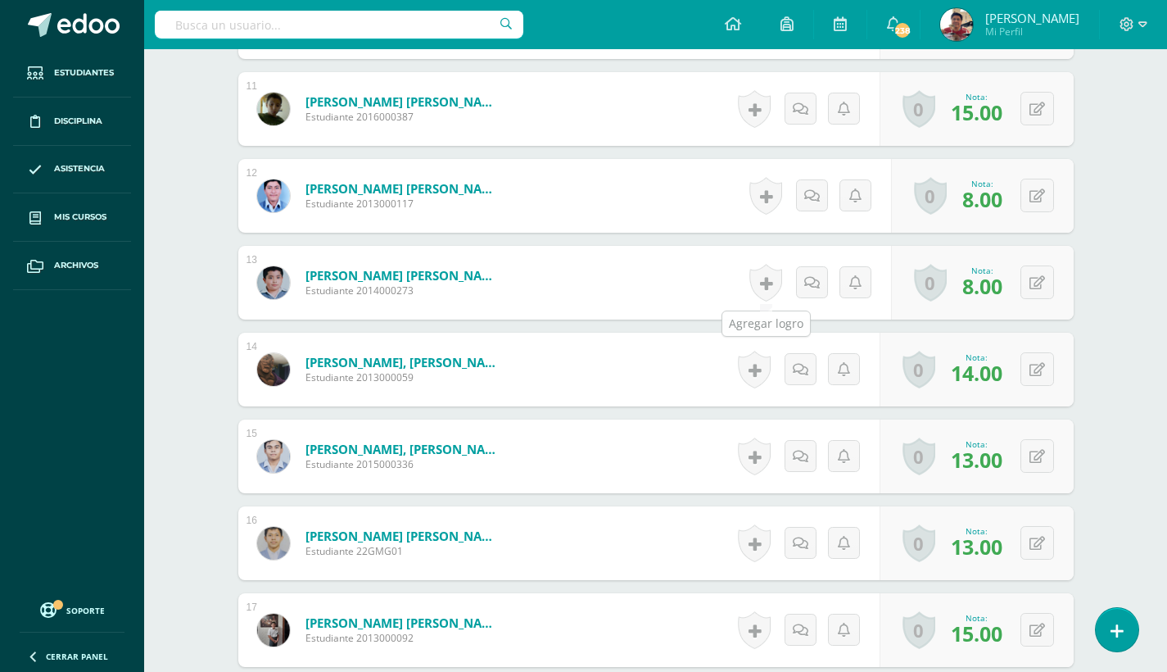
scroll to position [1366, 0]
click at [1042, 284] on icon at bounding box center [1038, 282] width 16 height 14
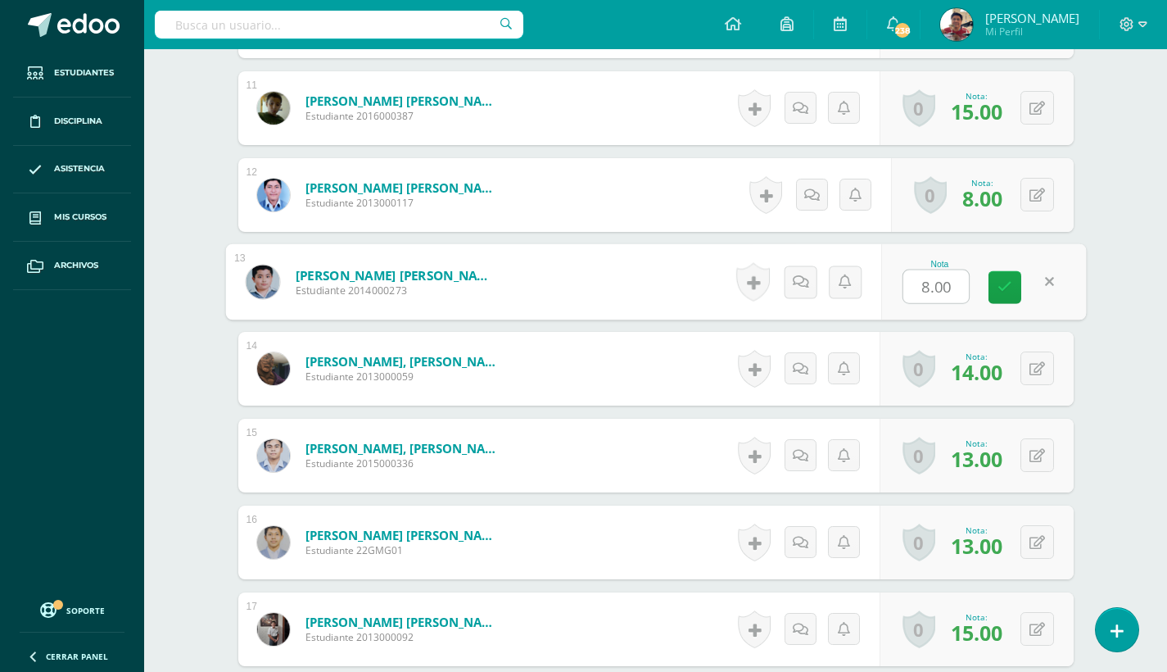
scroll to position [1367, 0]
type input "11"
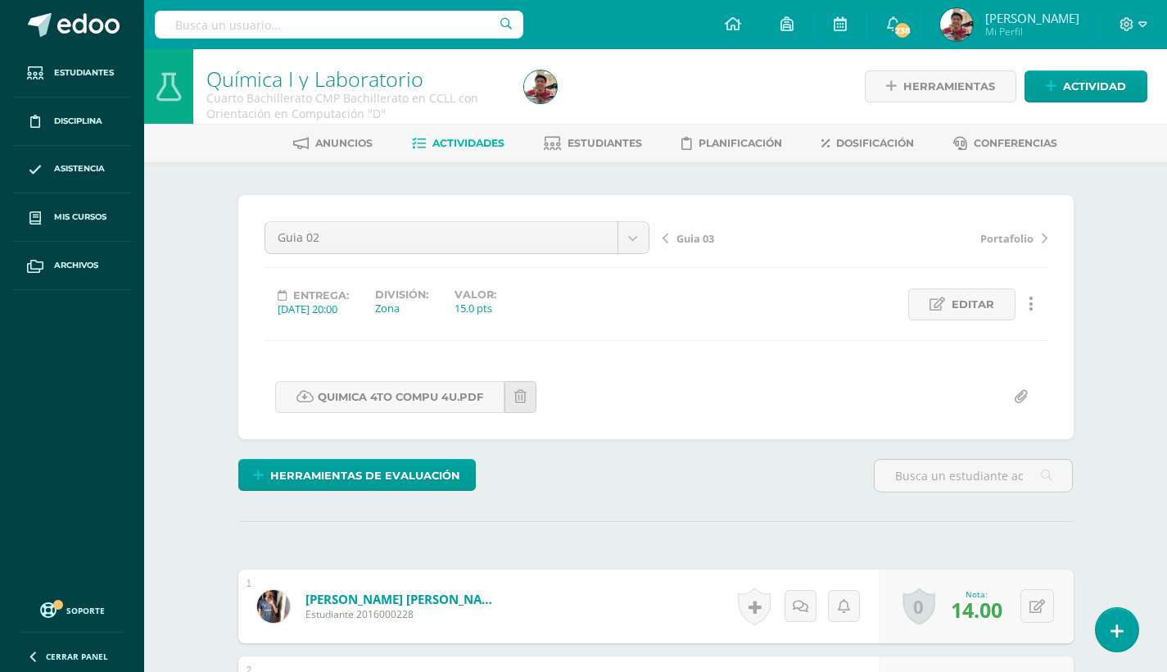
scroll to position [0, 0]
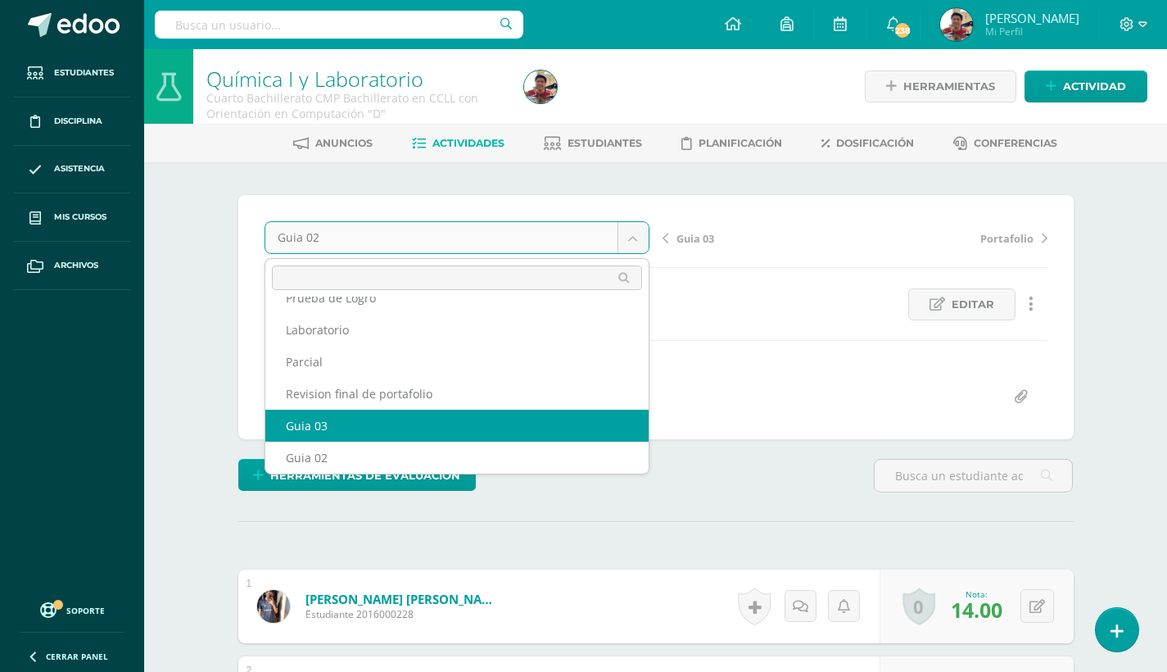
select select "/dashboard/teacher/grade-activity/179725/"
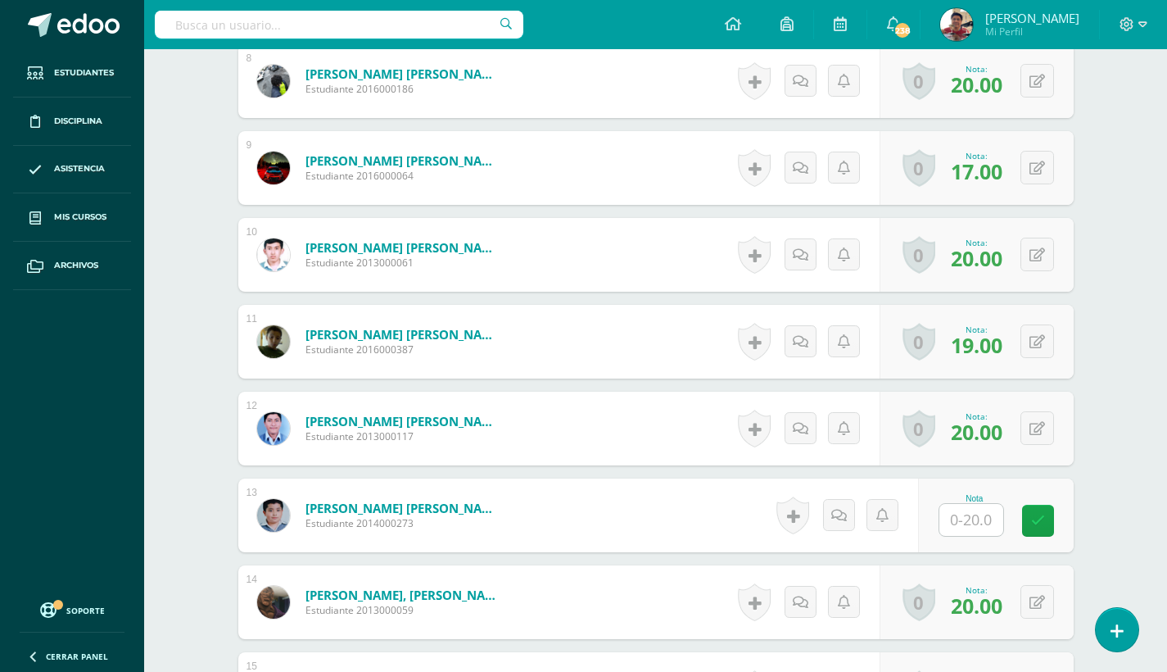
scroll to position [1157, 0]
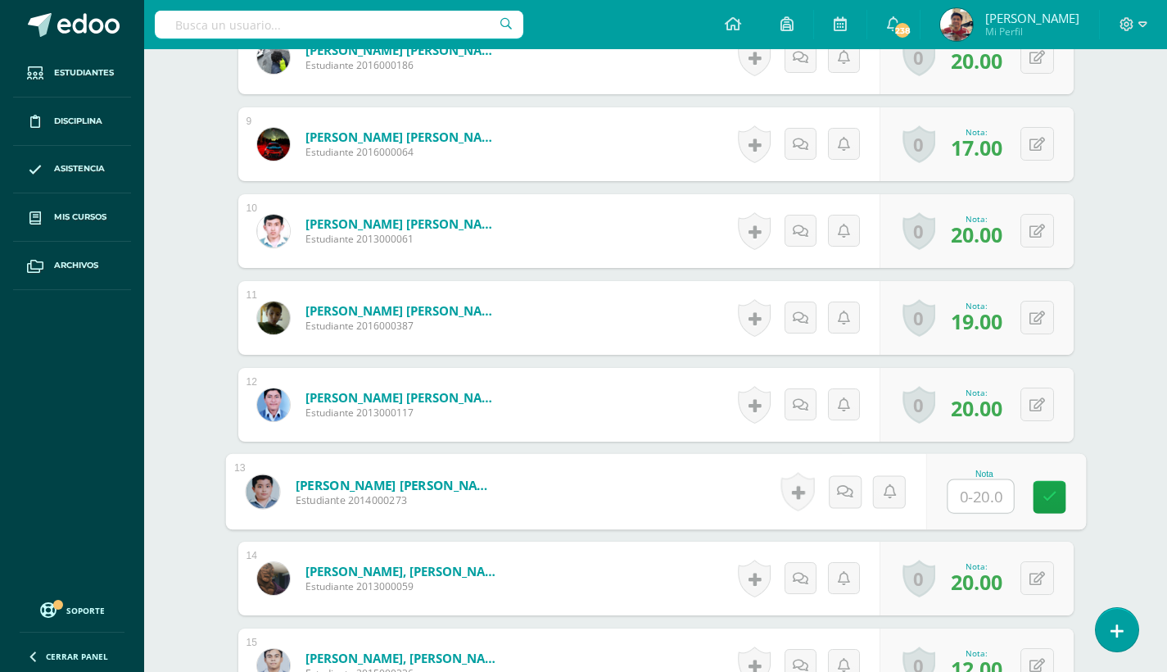
click at [975, 497] on input "text" at bounding box center [981, 496] width 66 height 33
type input "15"
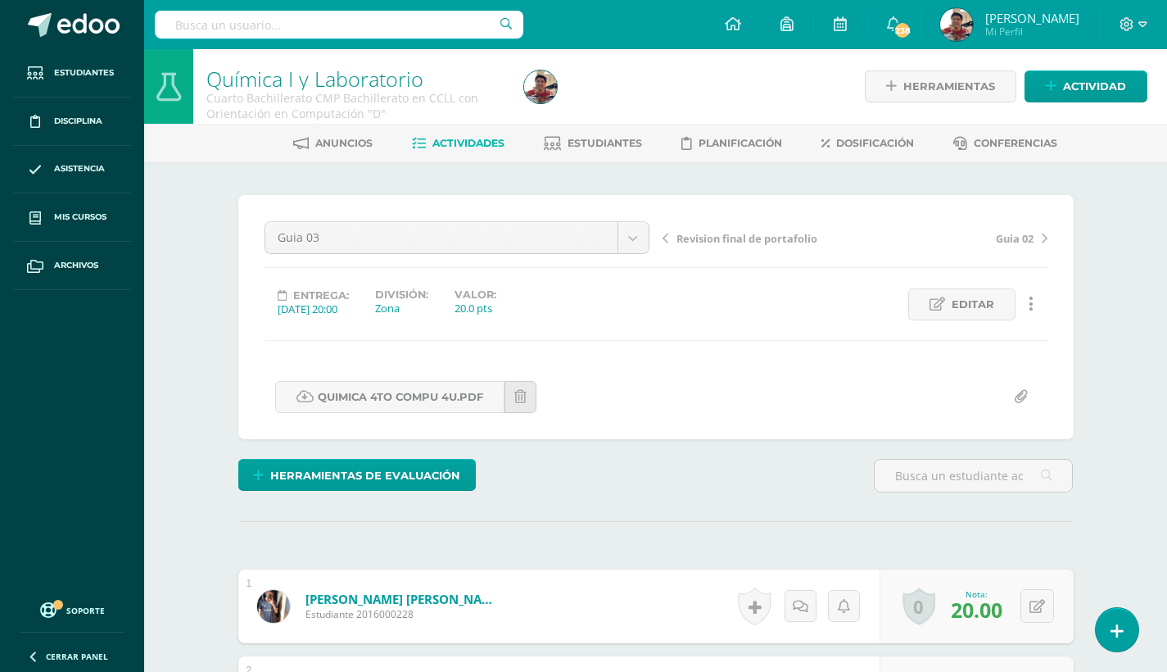
scroll to position [0, 0]
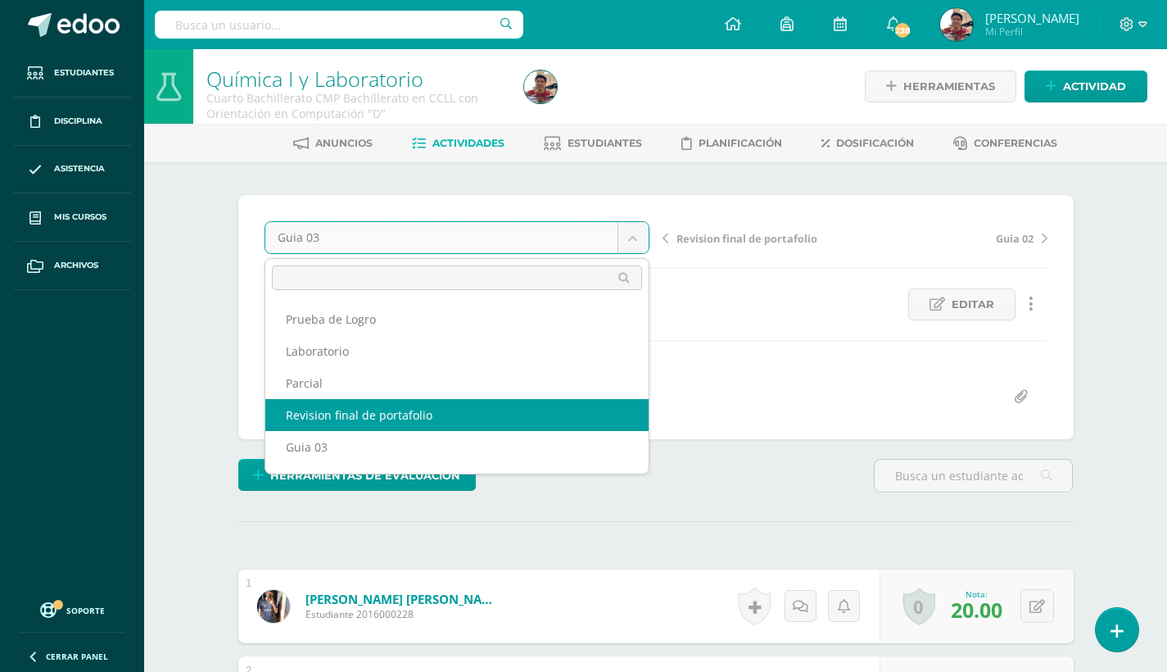
select select "/dashboard/teacher/grade-activity/179728/"
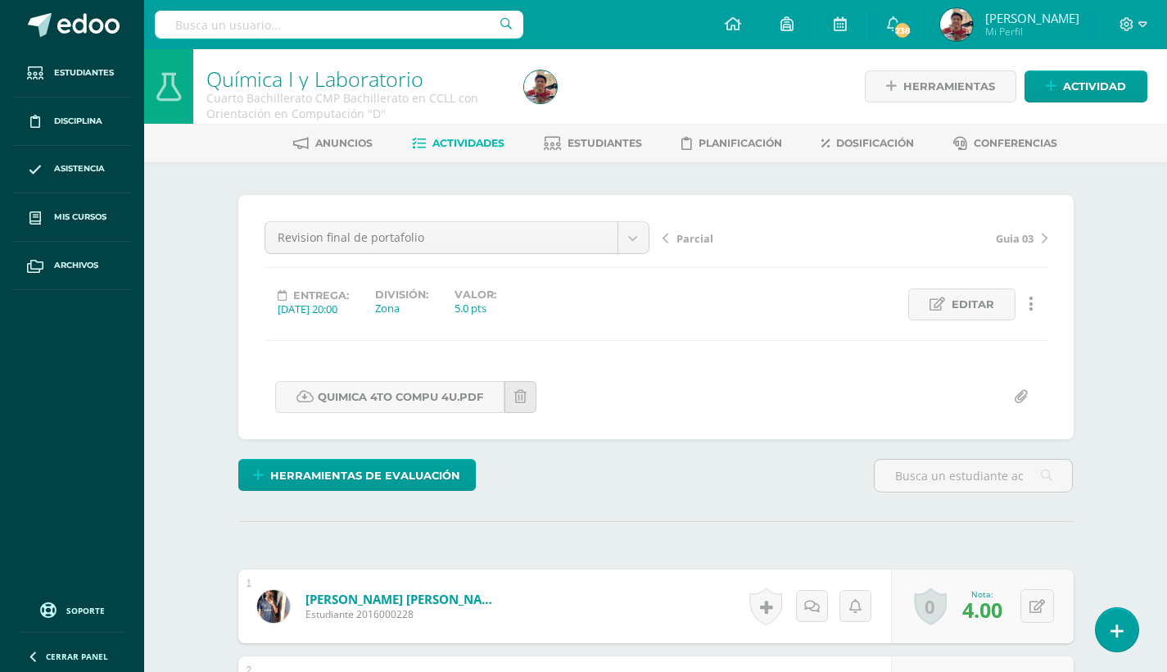
click at [444, 407] on link "Quimica 4to compu 4U.pdf" at bounding box center [389, 397] width 229 height 32
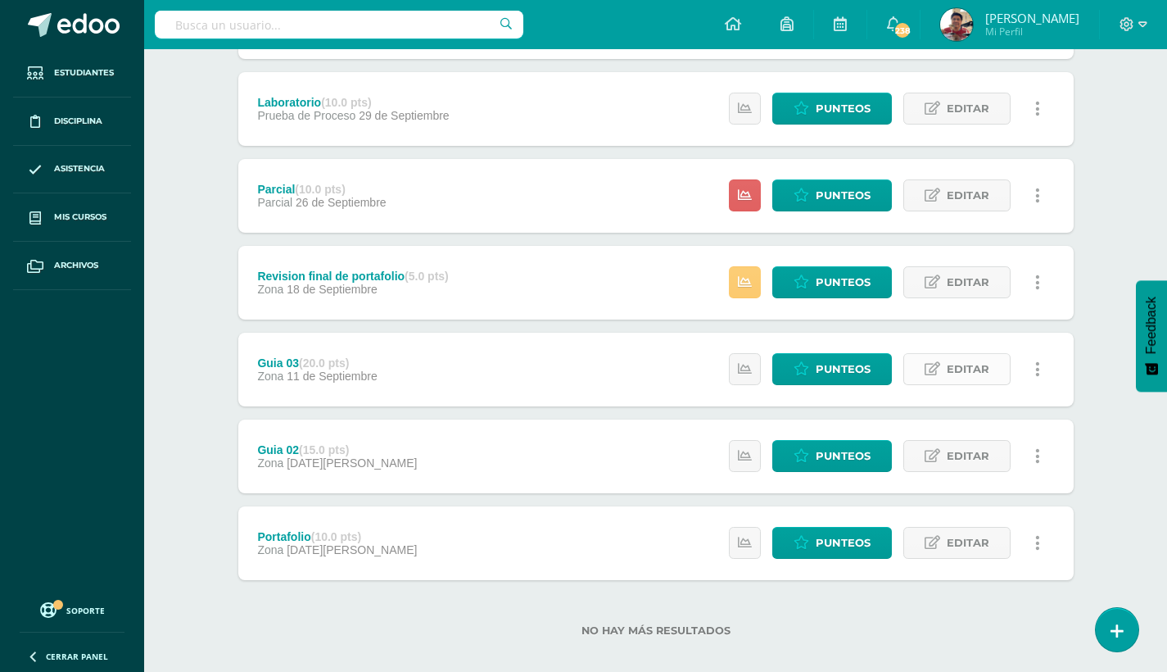
scroll to position [292, 0]
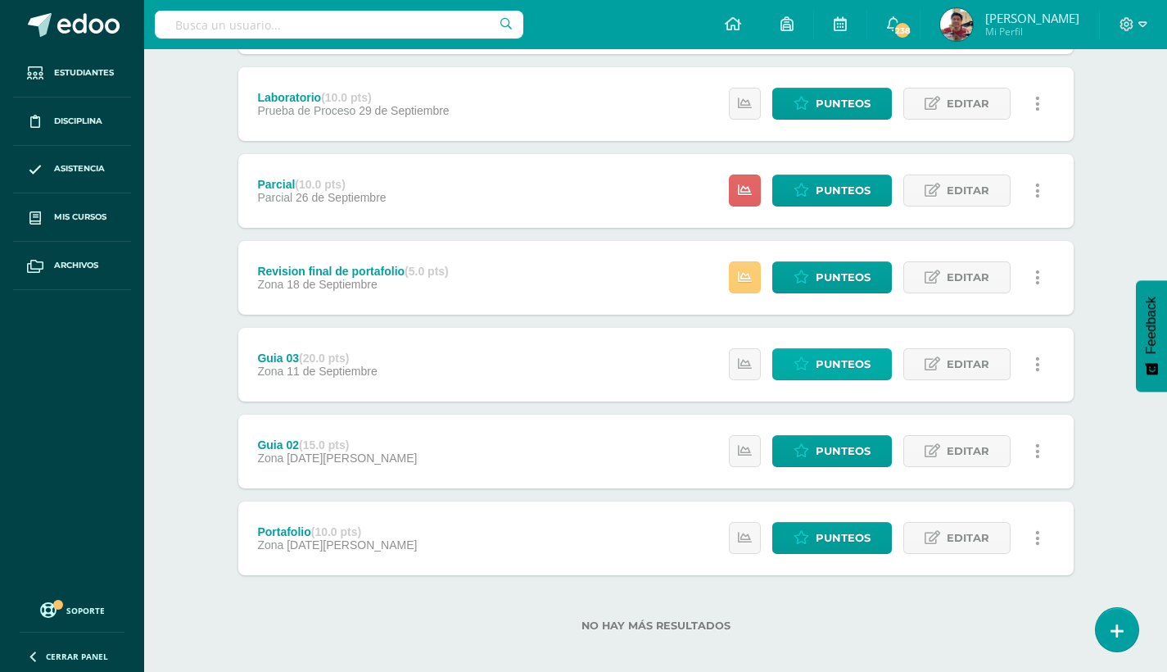
click at [829, 367] on span "Punteos" at bounding box center [843, 364] width 55 height 30
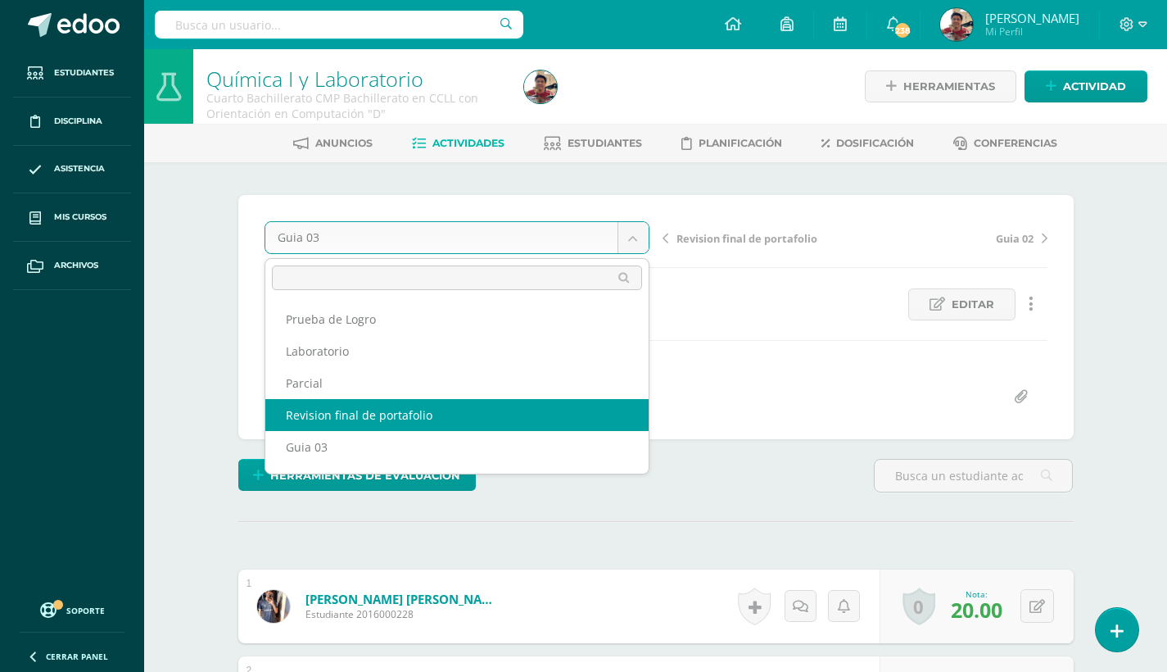
select select "/dashboard/teacher/grade-activity/179728/"
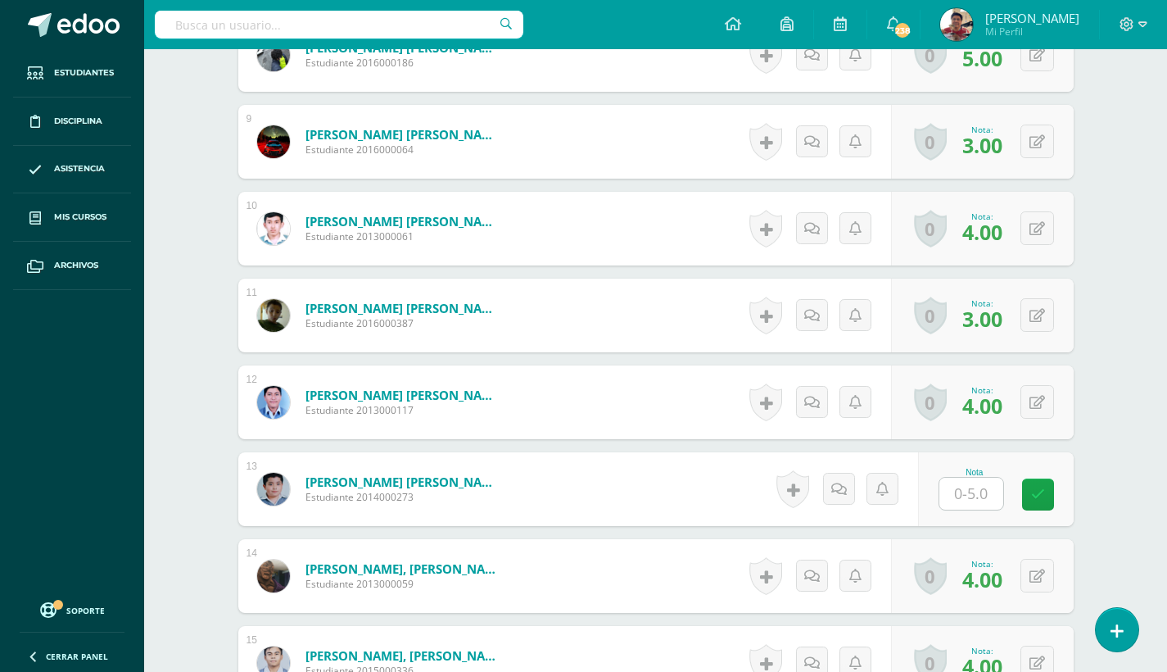
scroll to position [1187, 0]
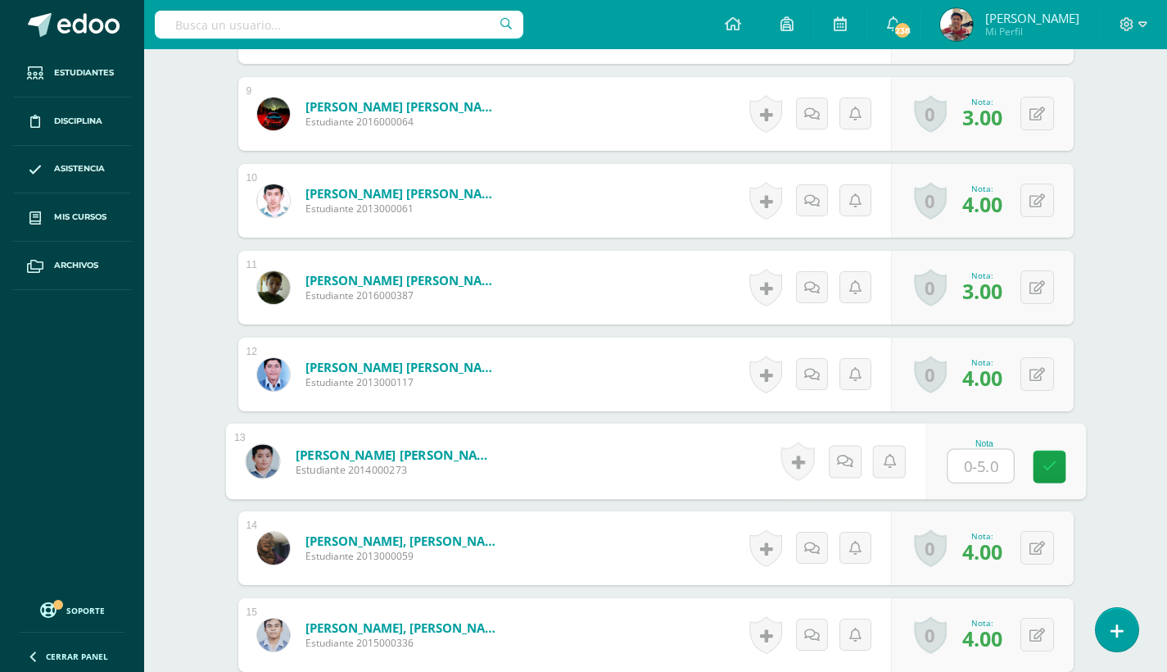
click at [974, 465] on input "text" at bounding box center [981, 466] width 66 height 33
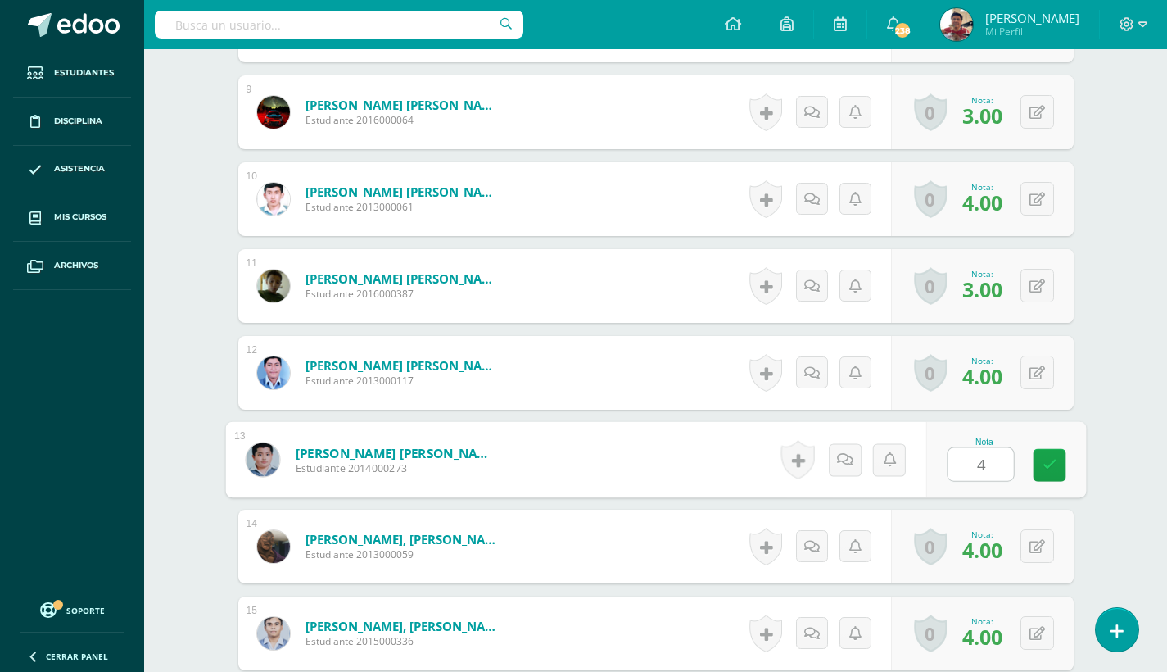
type input "4"
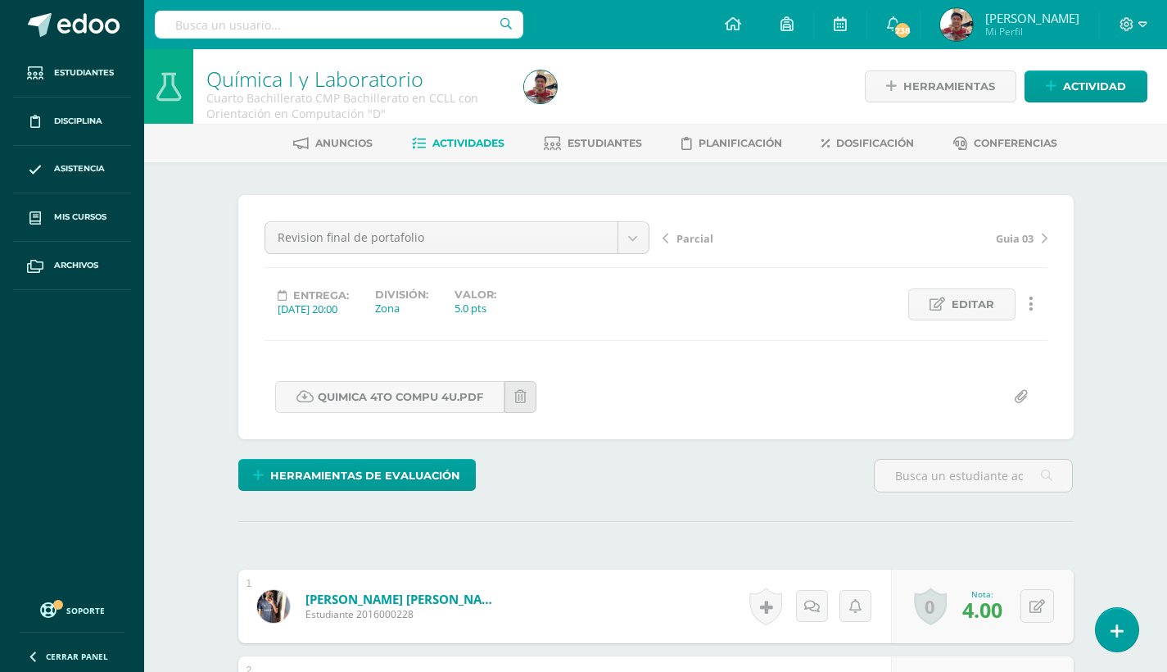
scroll to position [0, 0]
click at [505, 254] on div "Revision final de portafolio Prueba de Logro Laboratorio Parcial Revision final…" at bounding box center [457, 244] width 398 height 46
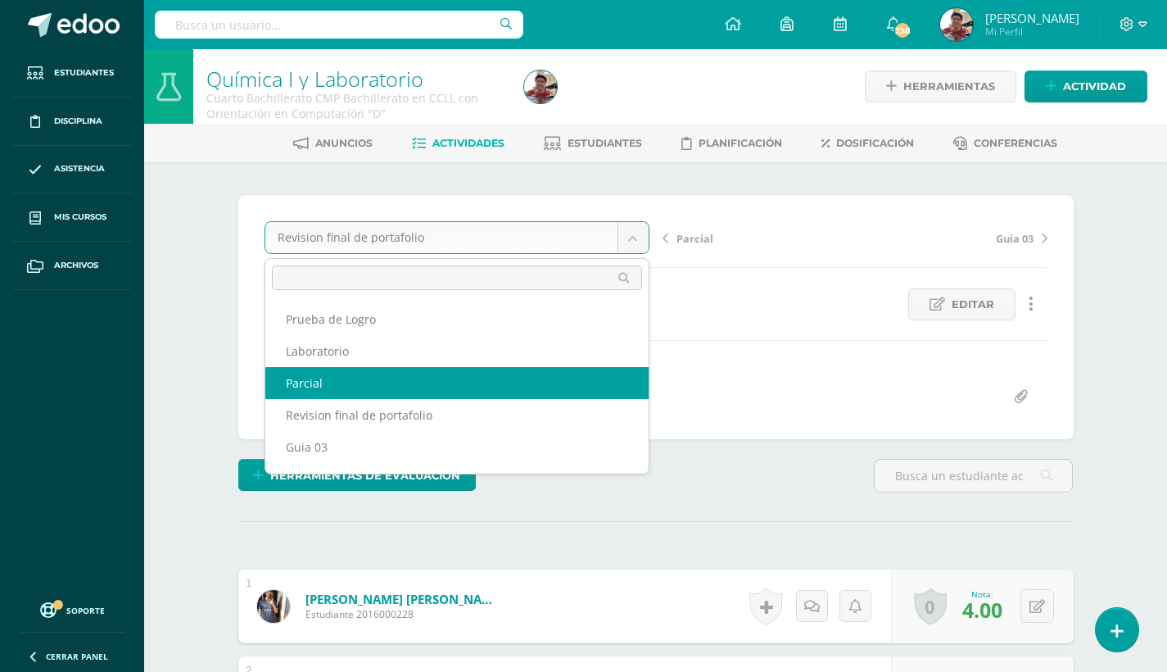
select select "/dashboard/teacher/grade-activity/180599/"
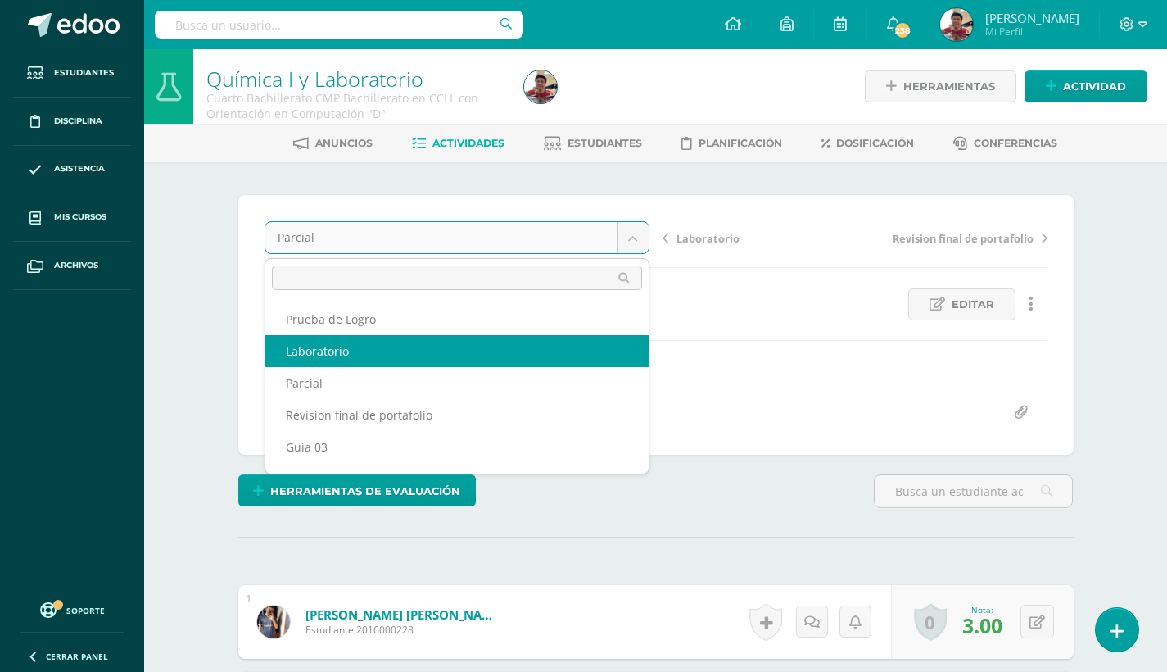
select select "/dashboard/teacher/grade-activity/180667/"
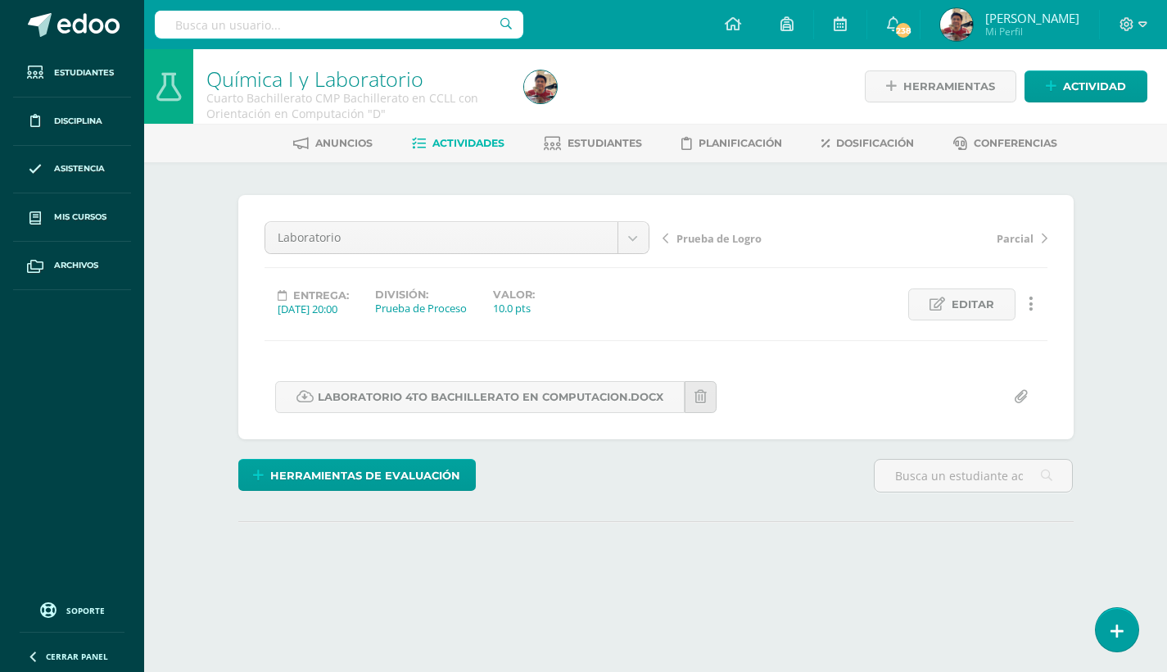
click at [917, 568] on html "Estudiantes Disciplina Asistencia Mis cursos Archivos Soporte Ayuda Reportar un…" at bounding box center [583, 324] width 1167 height 649
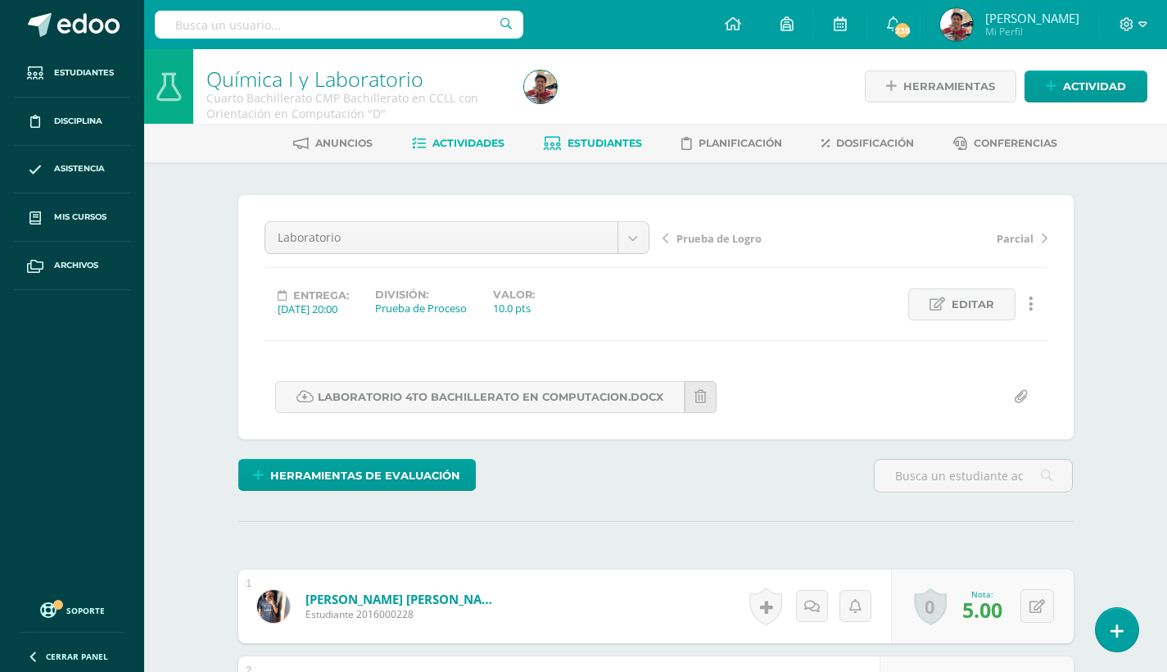
click at [599, 138] on span "Estudiantes" at bounding box center [605, 143] width 75 height 12
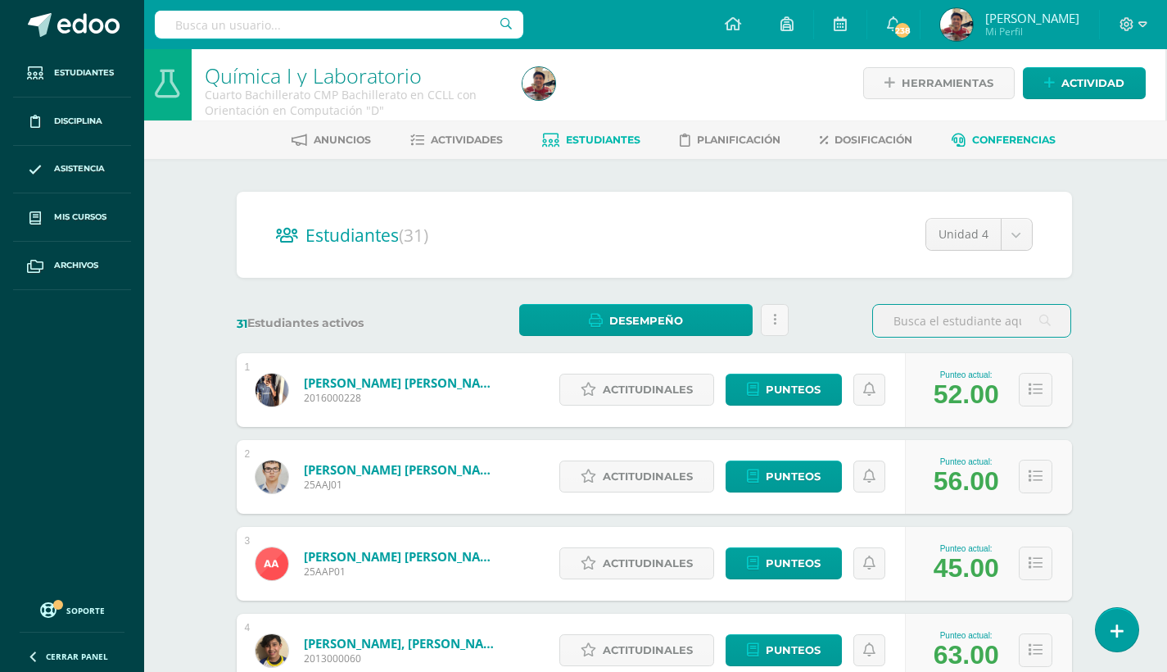
scroll to position [3, 12]
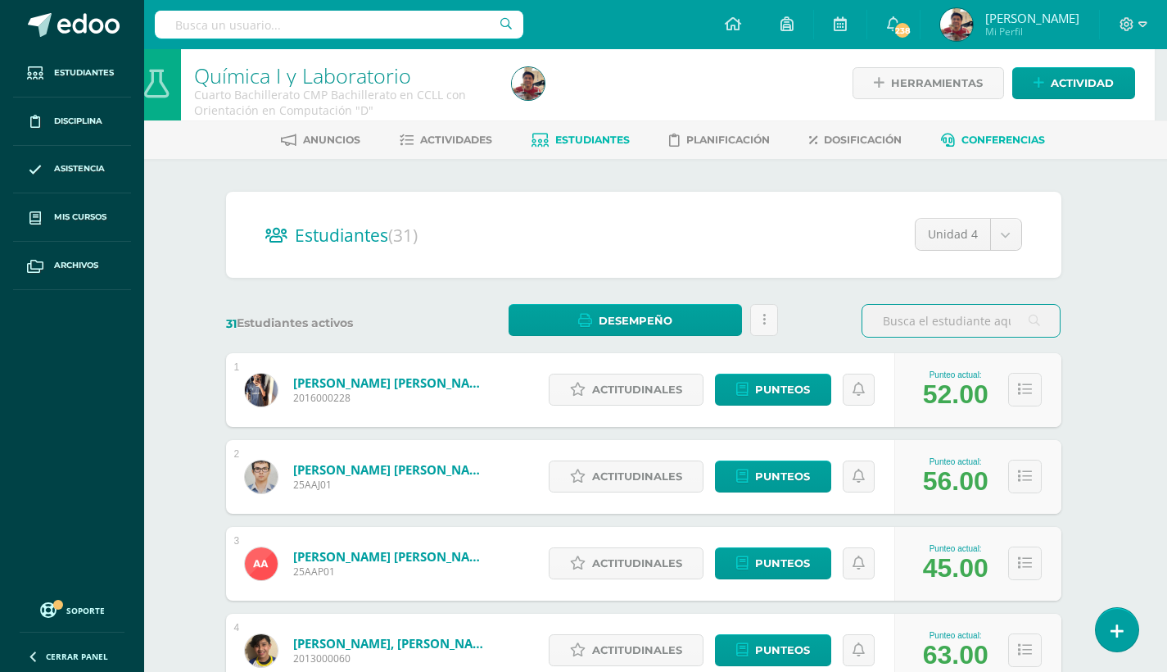
click at [1038, 135] on span "Conferencias" at bounding box center [1004, 140] width 84 height 12
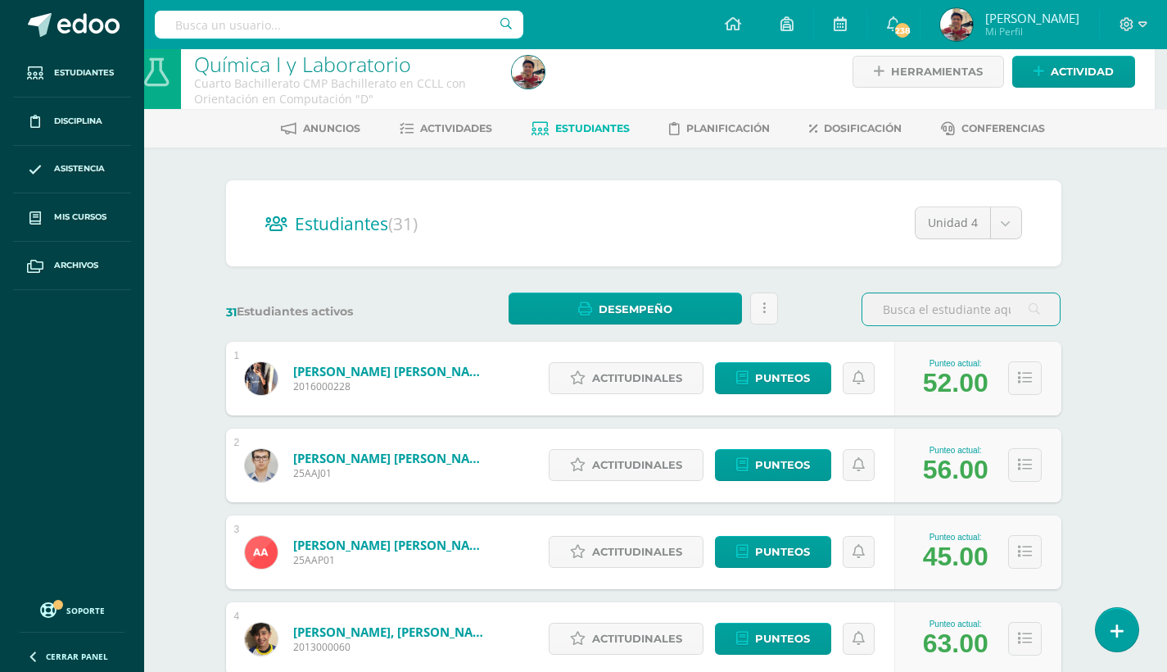
scroll to position [19, 12]
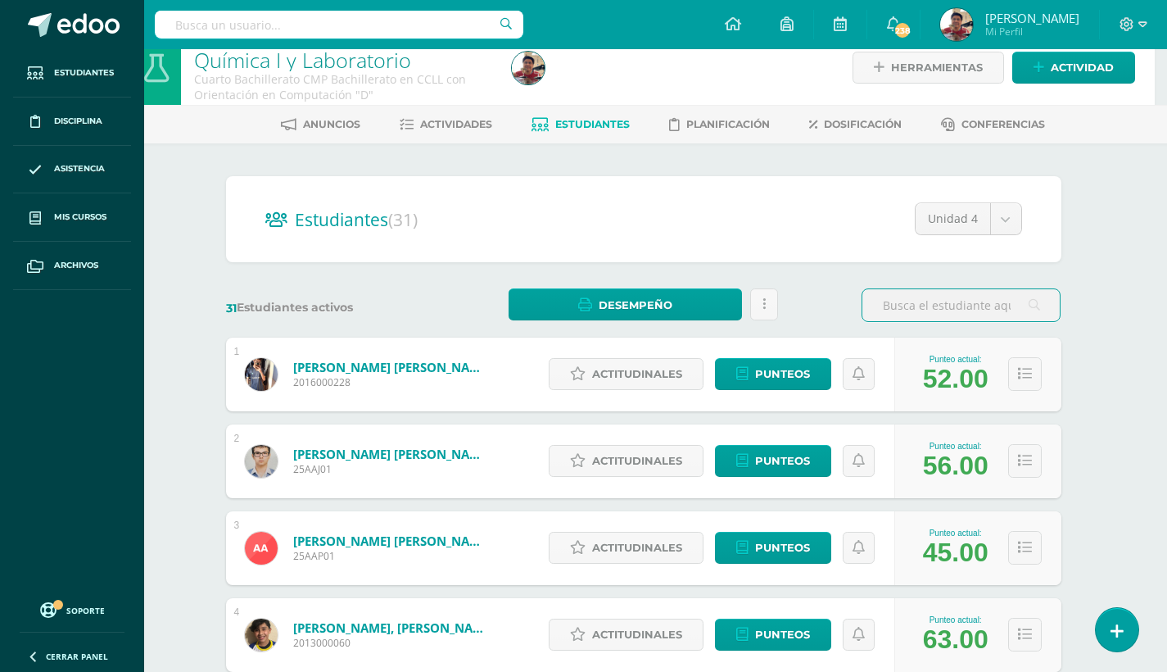
click at [695, 89] on div at bounding box center [667, 67] width 324 height 75
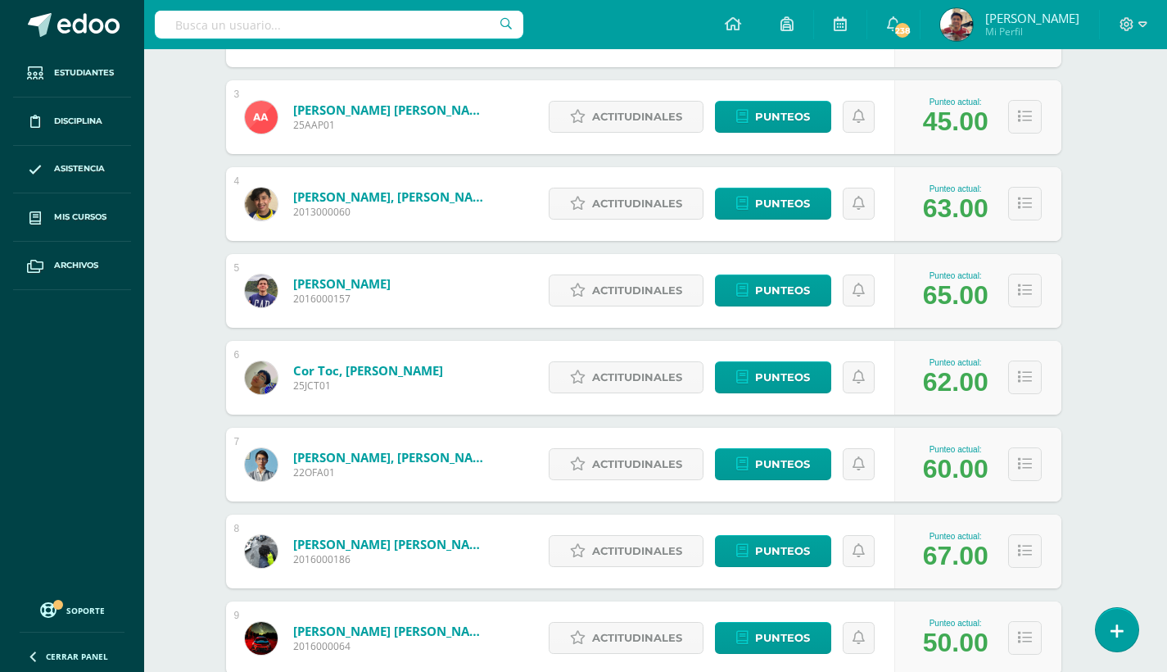
scroll to position [0, 12]
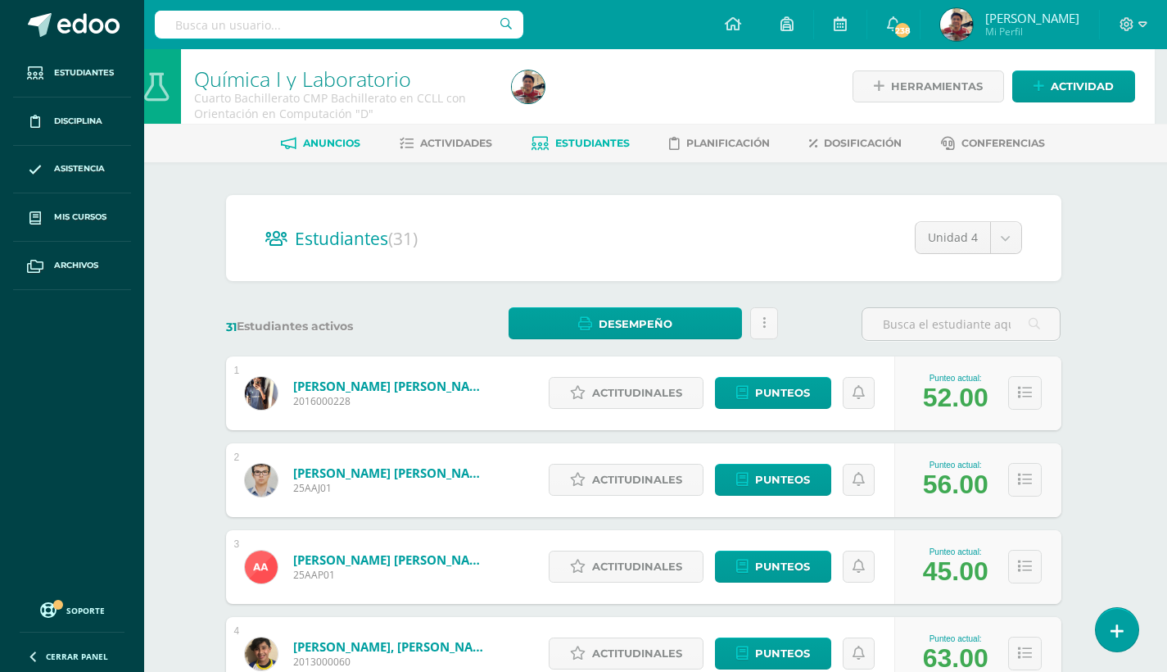
click at [333, 142] on span "Anuncios" at bounding box center [331, 143] width 57 height 12
click at [456, 143] on span "Actividades" at bounding box center [456, 143] width 72 height 12
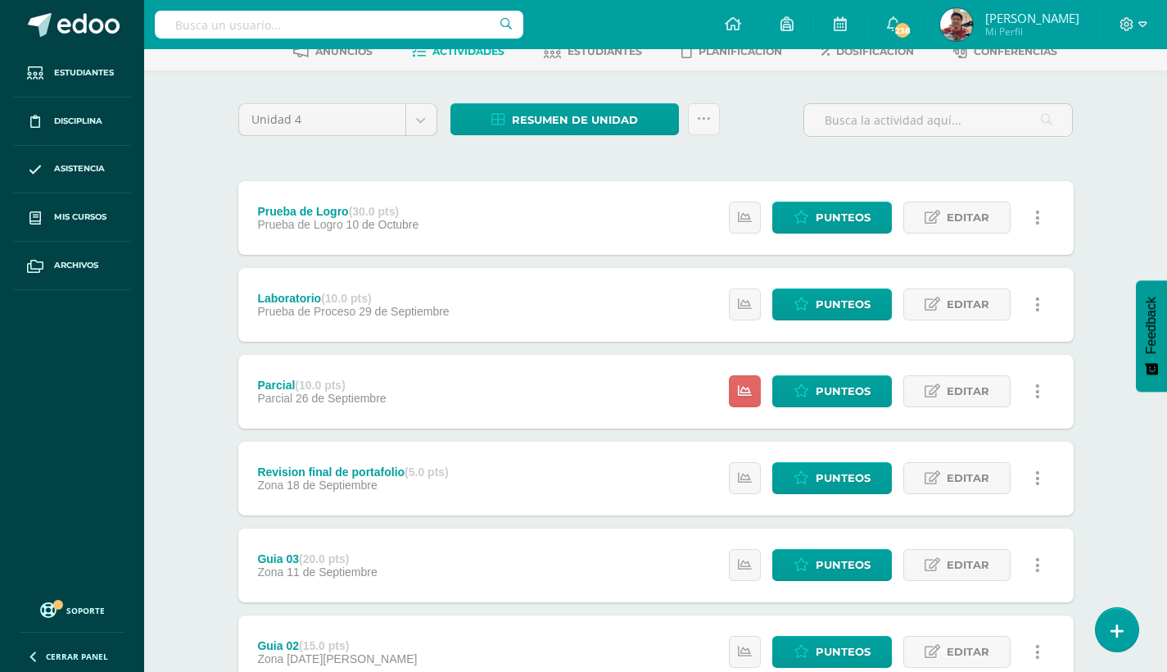
scroll to position [75, 0]
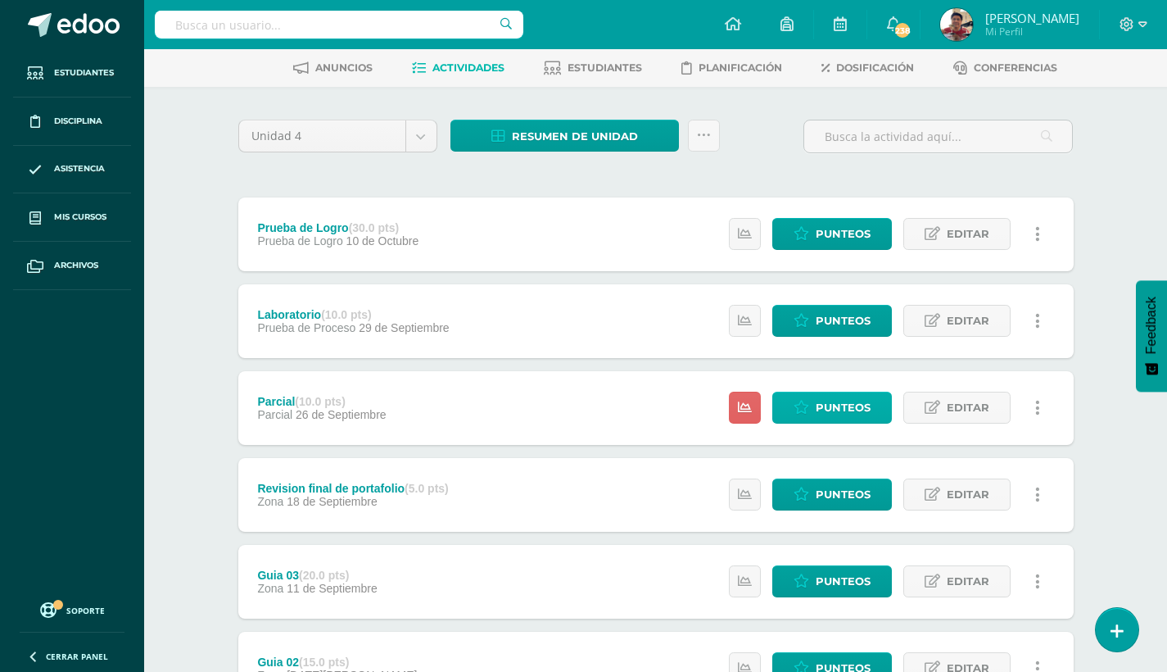
click at [819, 418] on span "Punteos" at bounding box center [843, 407] width 55 height 30
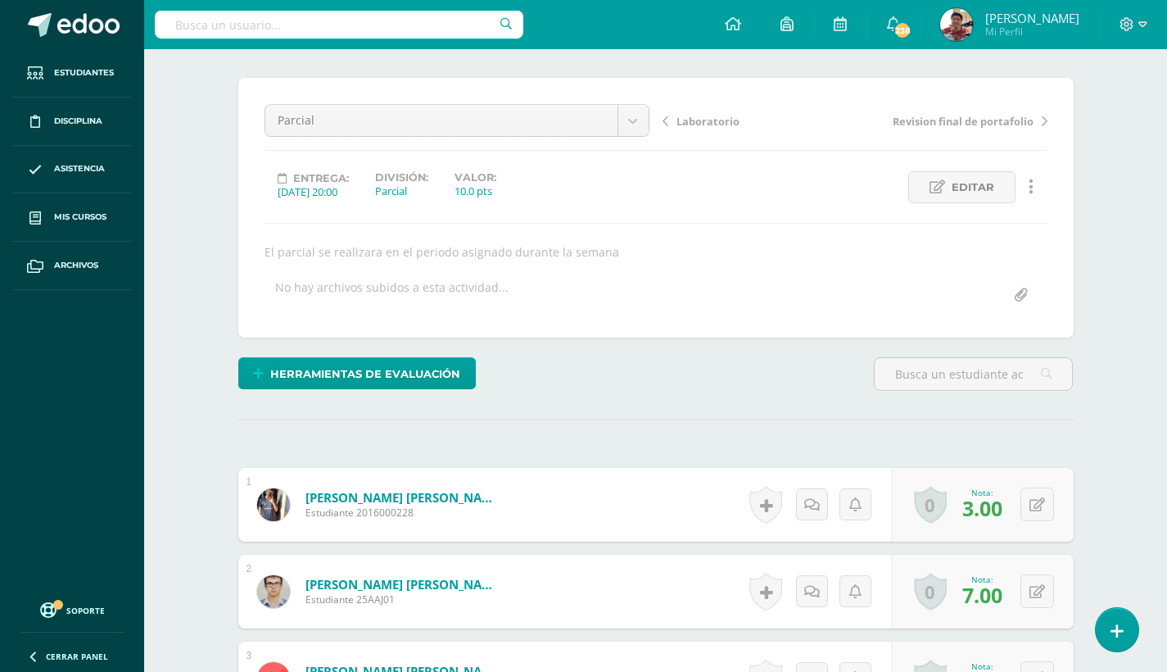
scroll to position [110, 0]
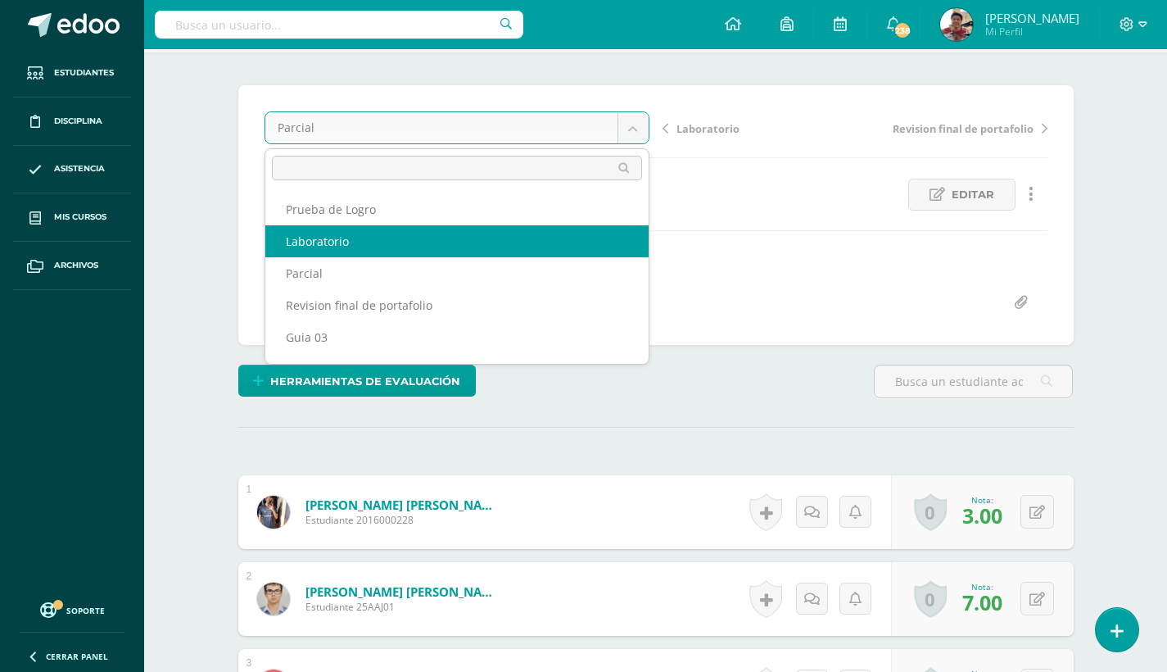
select select "/dashboard/teacher/grade-activity/180667/"
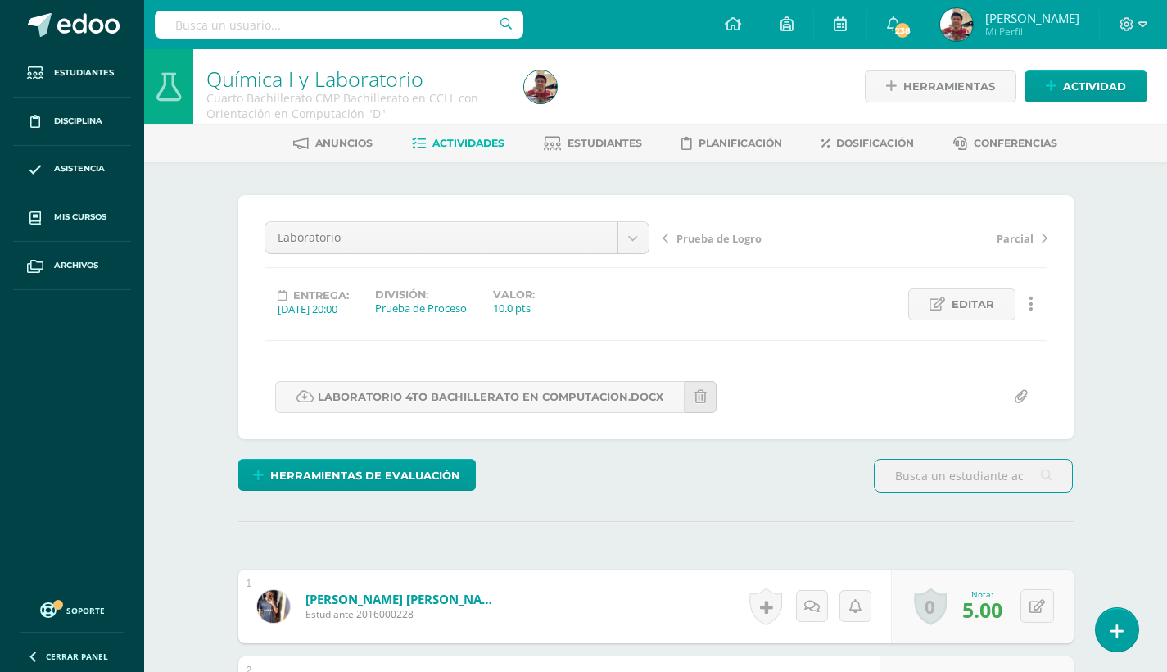
click at [468, 142] on span "Actividades" at bounding box center [468, 143] width 72 height 12
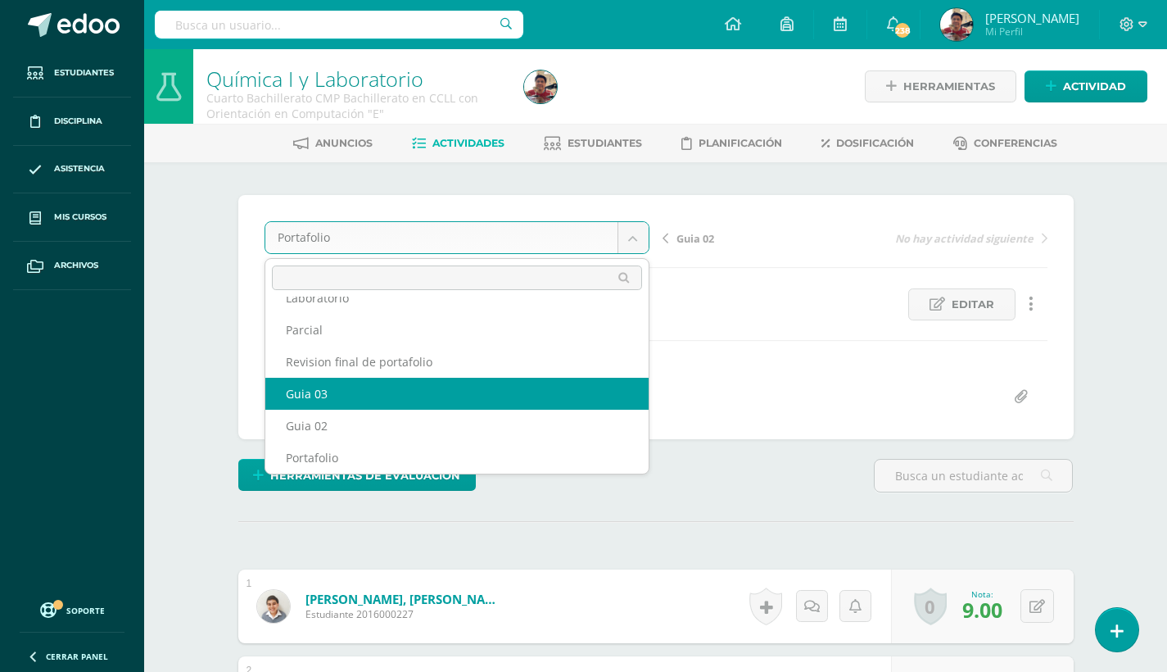
scroll to position [38, 0]
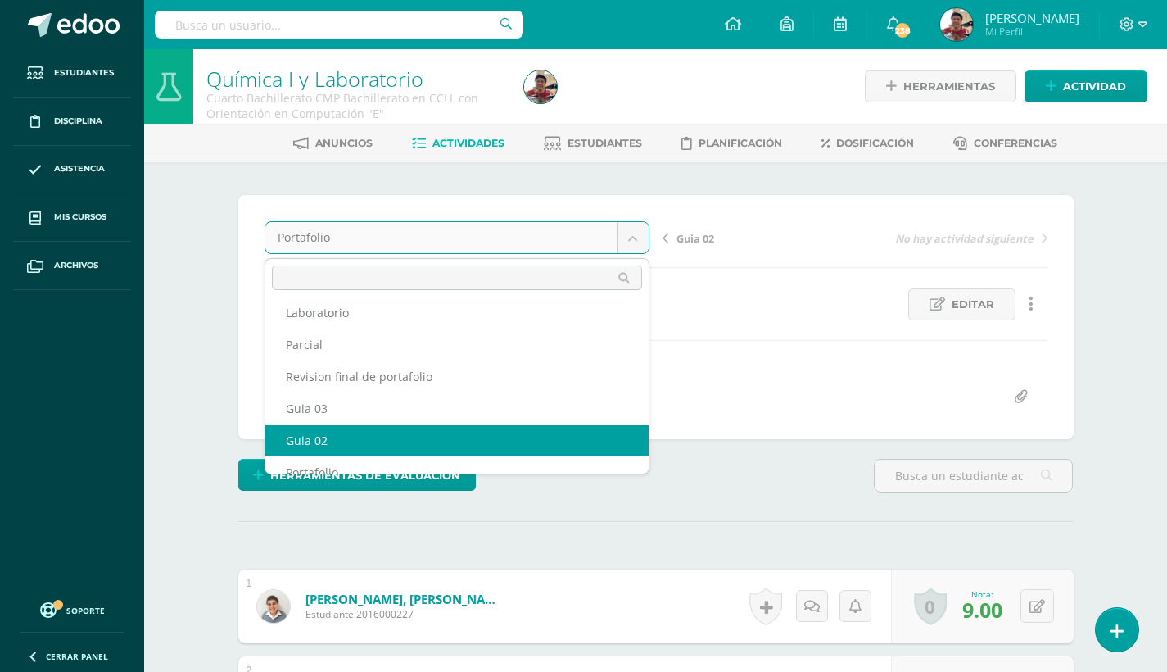
select select "/dashboard/teacher/grade-activity/179721/"
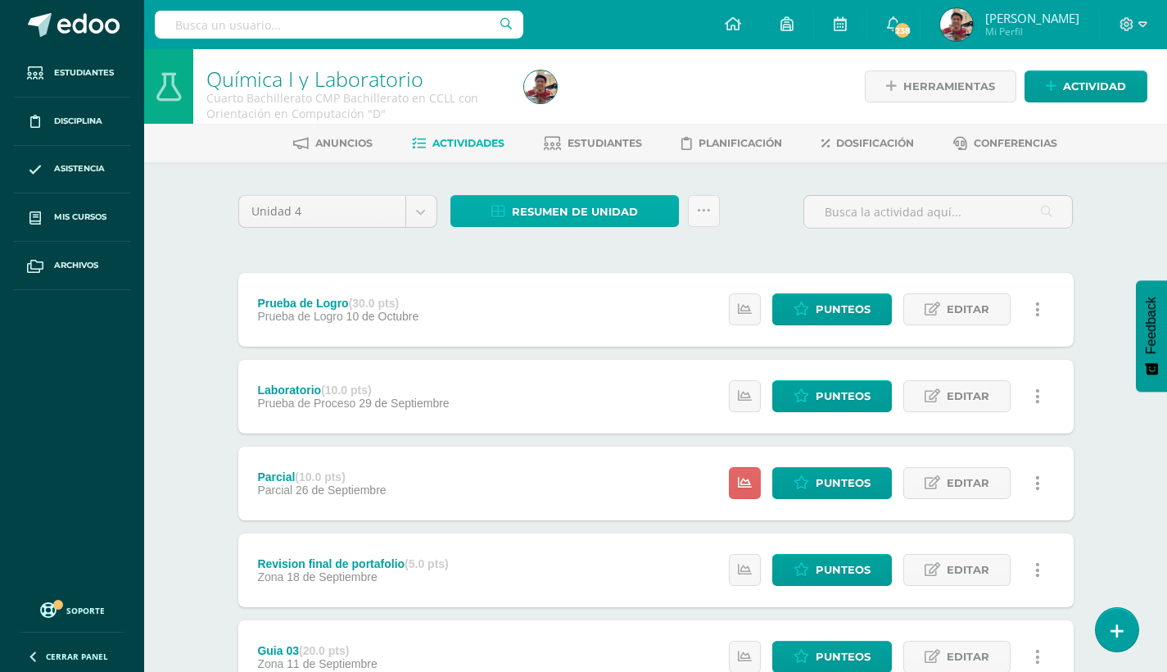
click at [615, 201] on span "Resumen de unidad" at bounding box center [575, 212] width 126 height 30
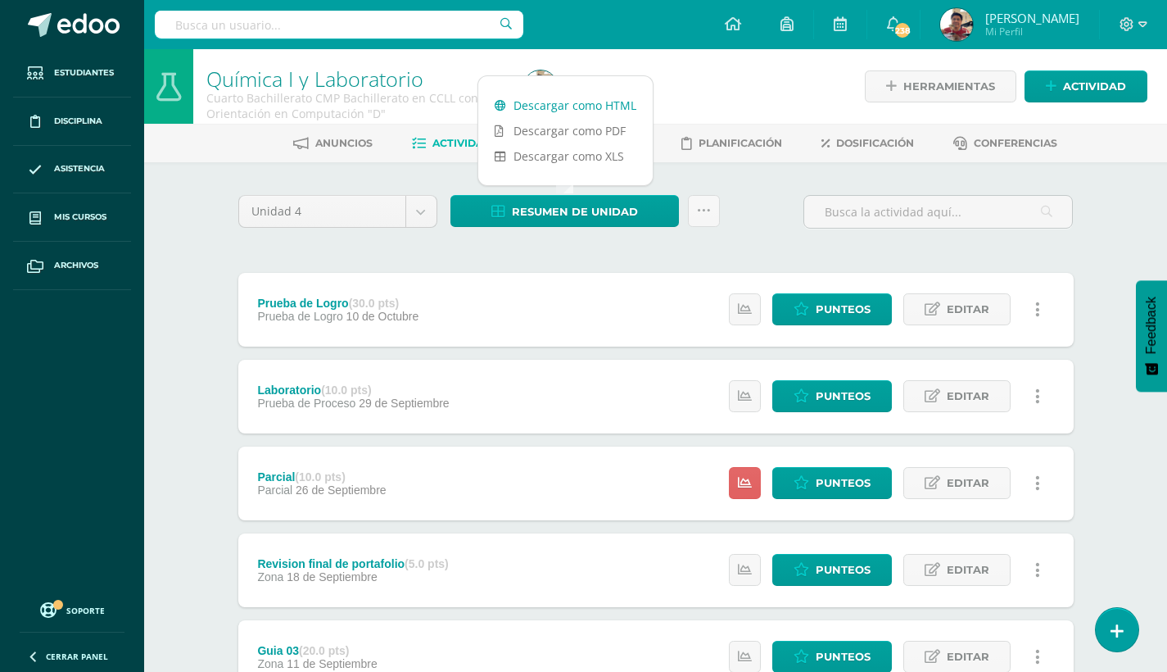
click at [583, 105] on link "Descargar como HTML" at bounding box center [565, 105] width 174 height 25
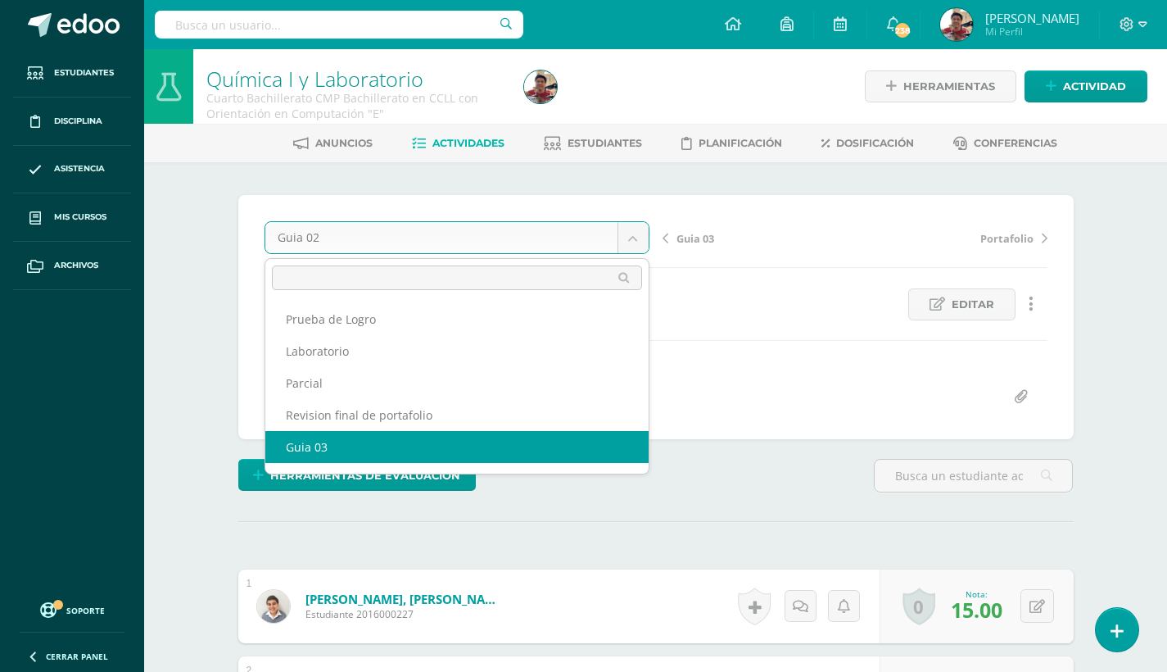
select select "/dashboard/teacher/grade-activity/179724/"
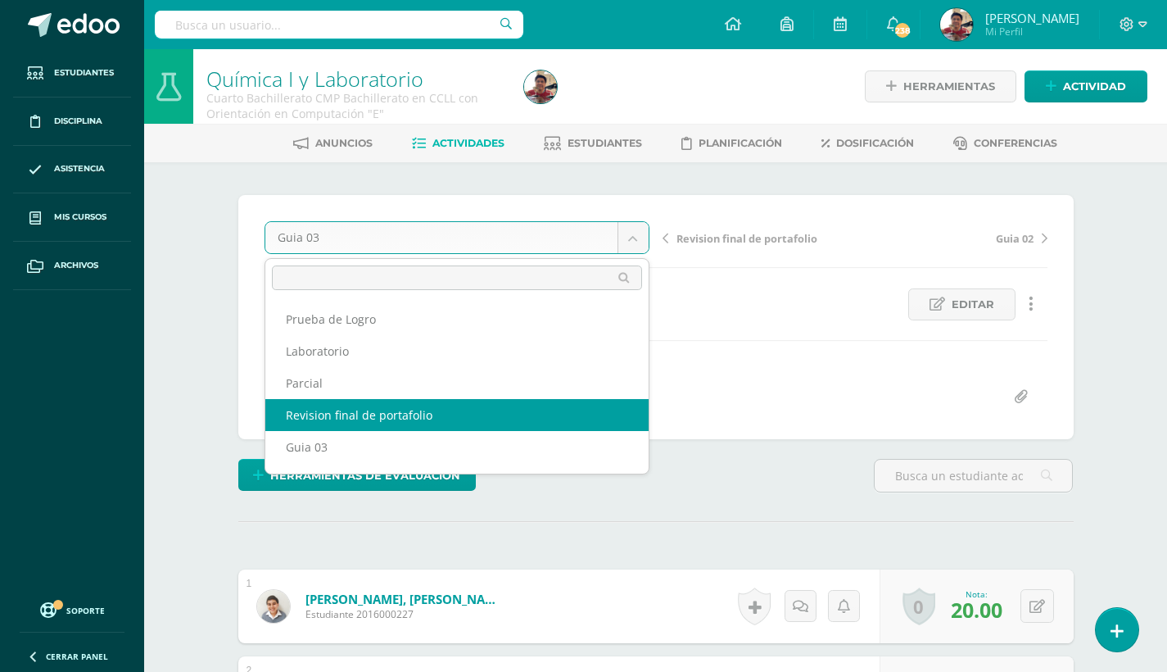
select select "/dashboard/teacher/grade-activity/179727/"
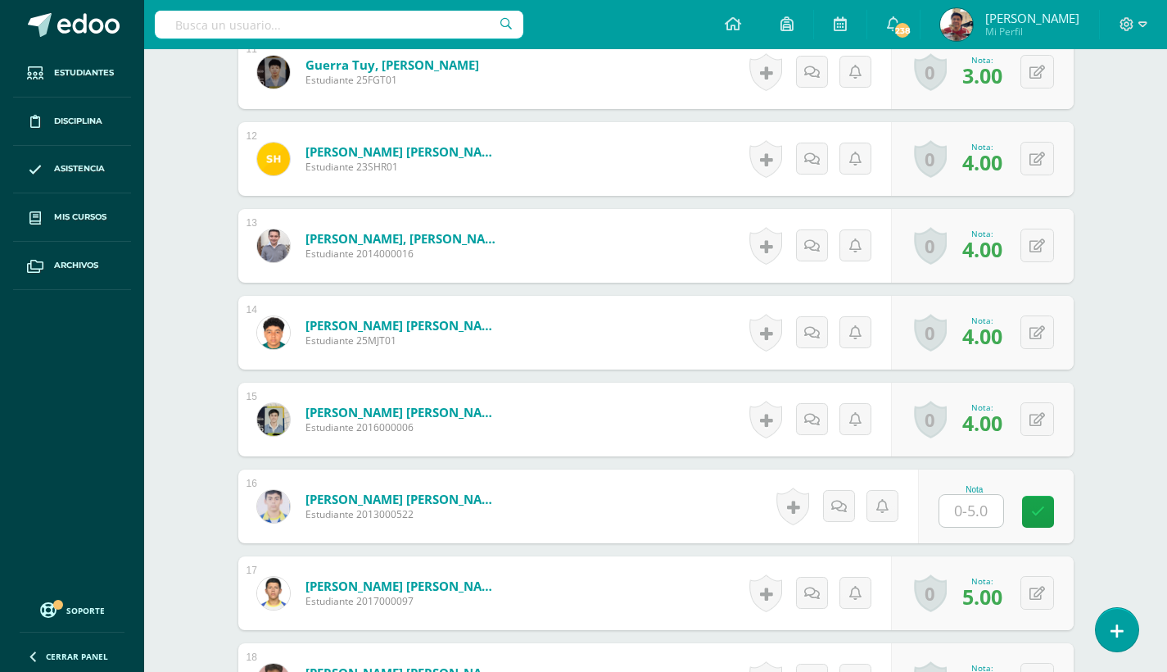
scroll to position [1403, 0]
click at [953, 499] on input "text" at bounding box center [981, 510] width 66 height 33
type input "0"
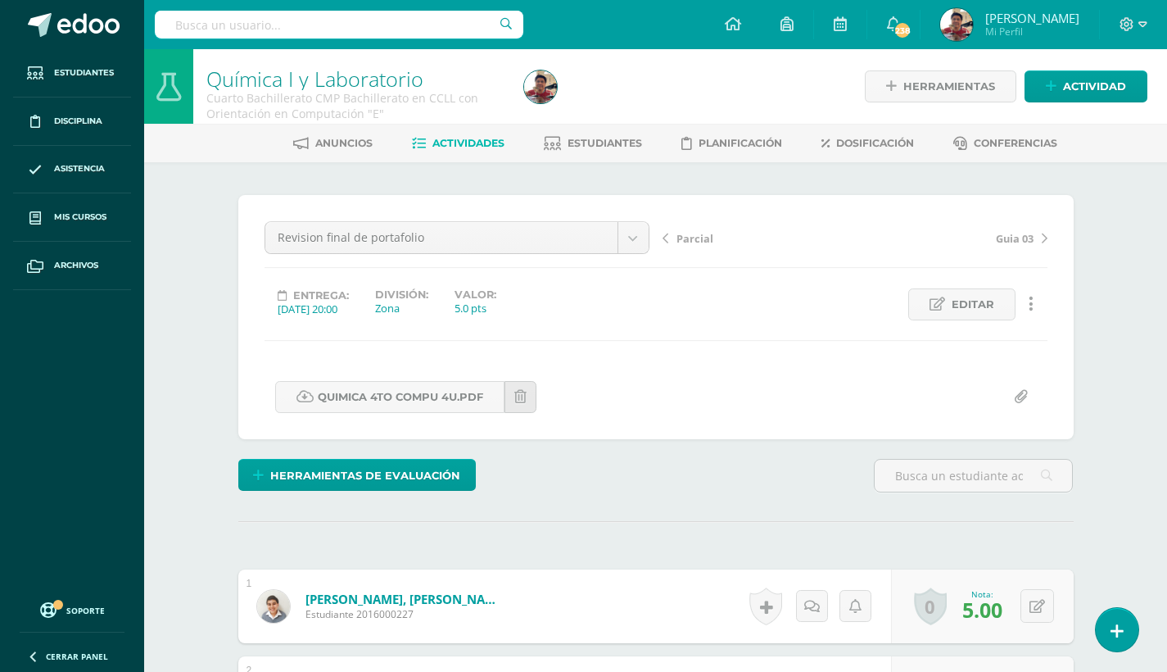
scroll to position [0, 0]
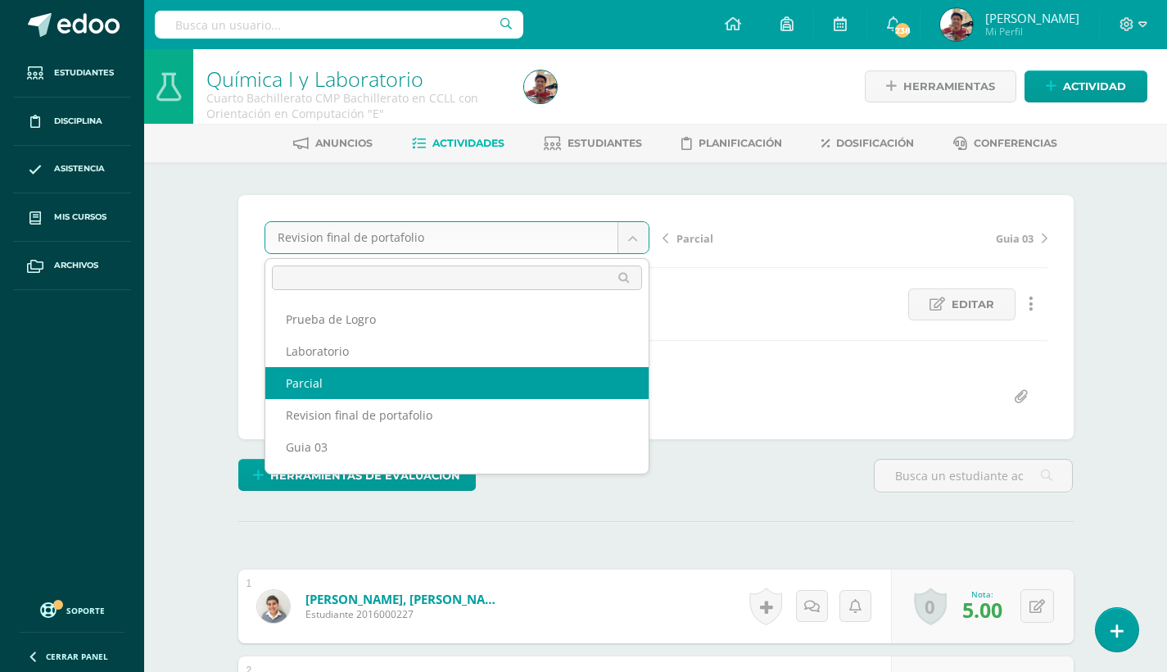
select select "/dashboard/teacher/grade-activity/180593/"
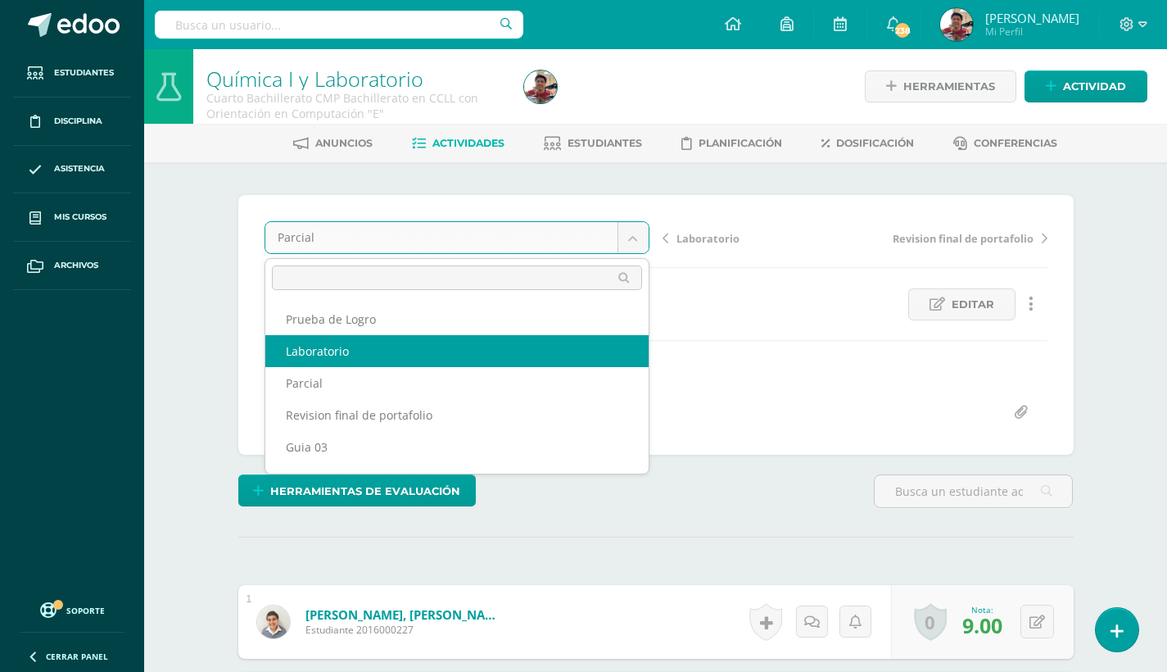
select select "/dashboard/teacher/grade-activity/180665/"
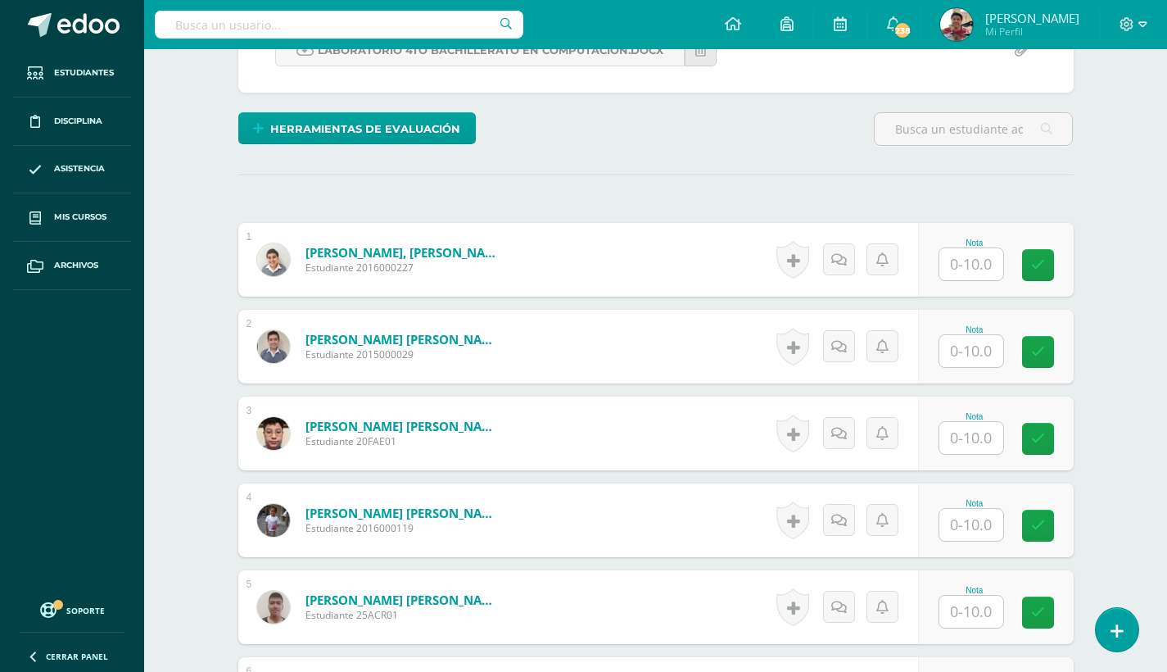
scroll to position [347, 0]
click at [962, 268] on input "text" at bounding box center [971, 263] width 64 height 32
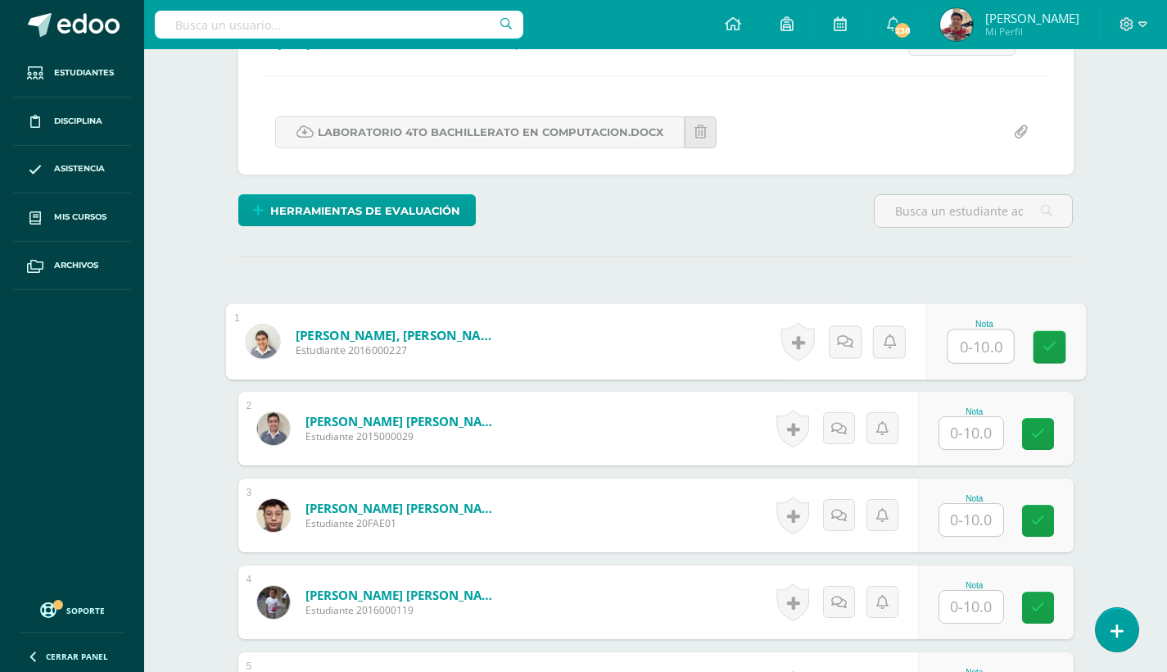
scroll to position [265, 0]
type input "10"
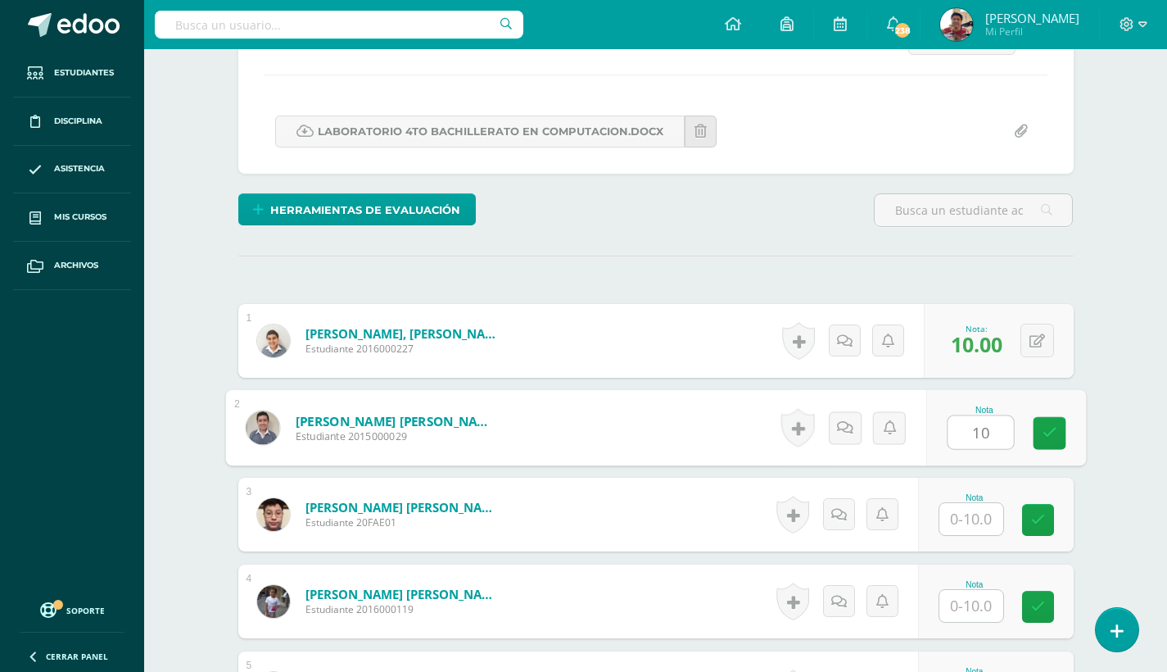
type input "10"
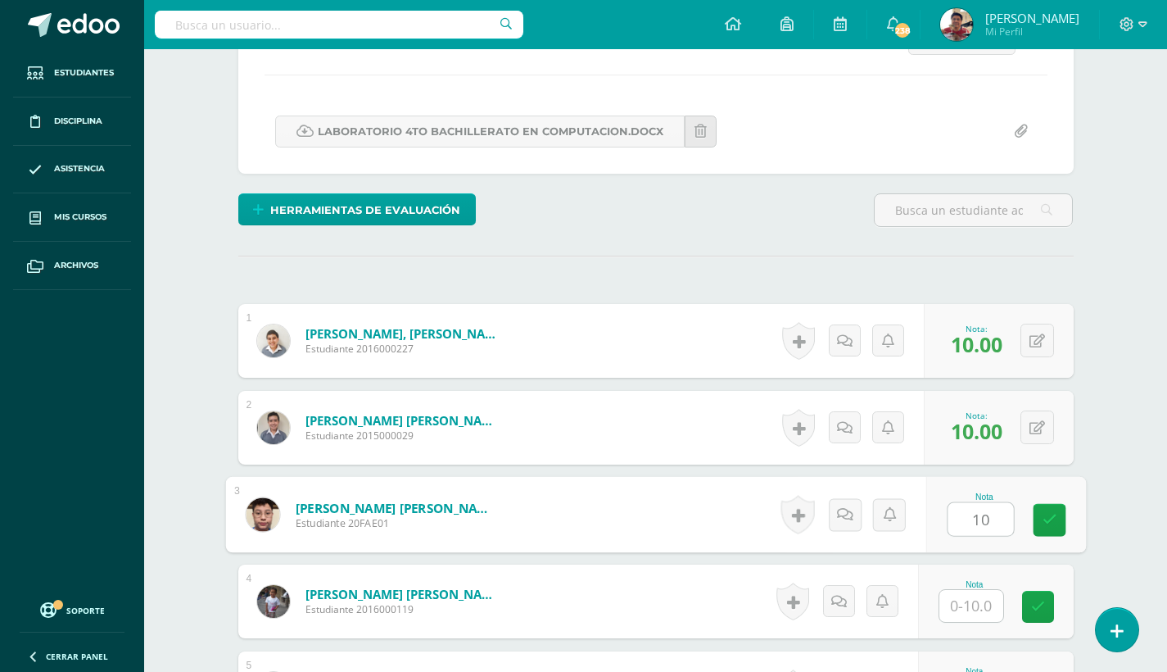
type input "10"
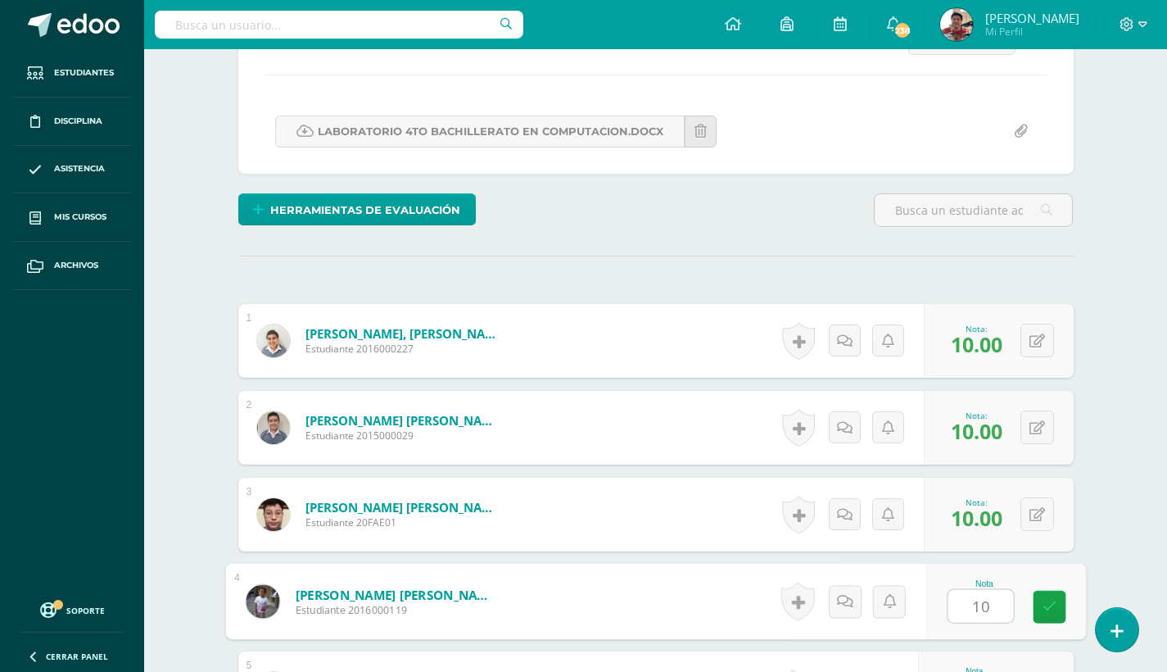
type input "10"
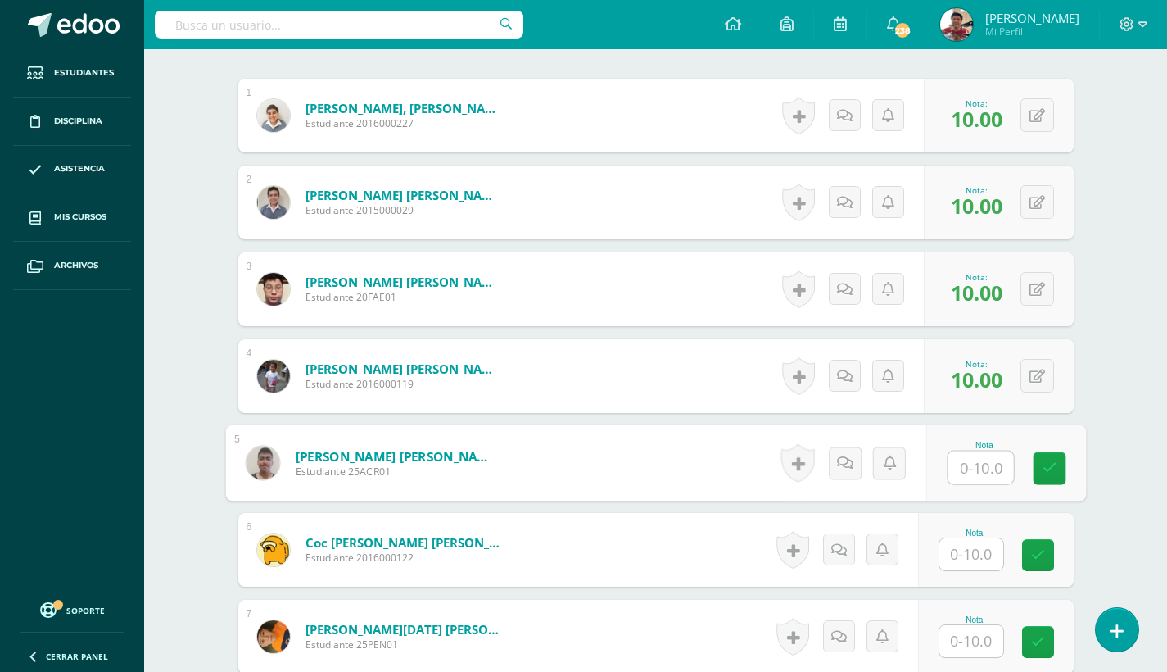
scroll to position [485, 0]
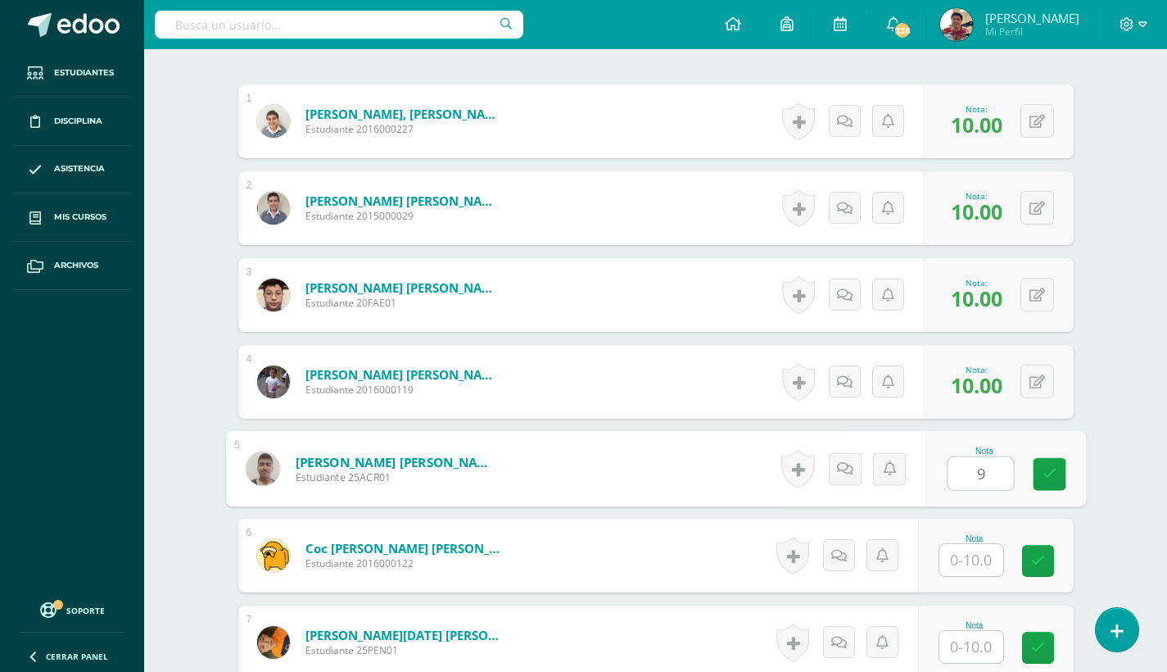
type input "9"
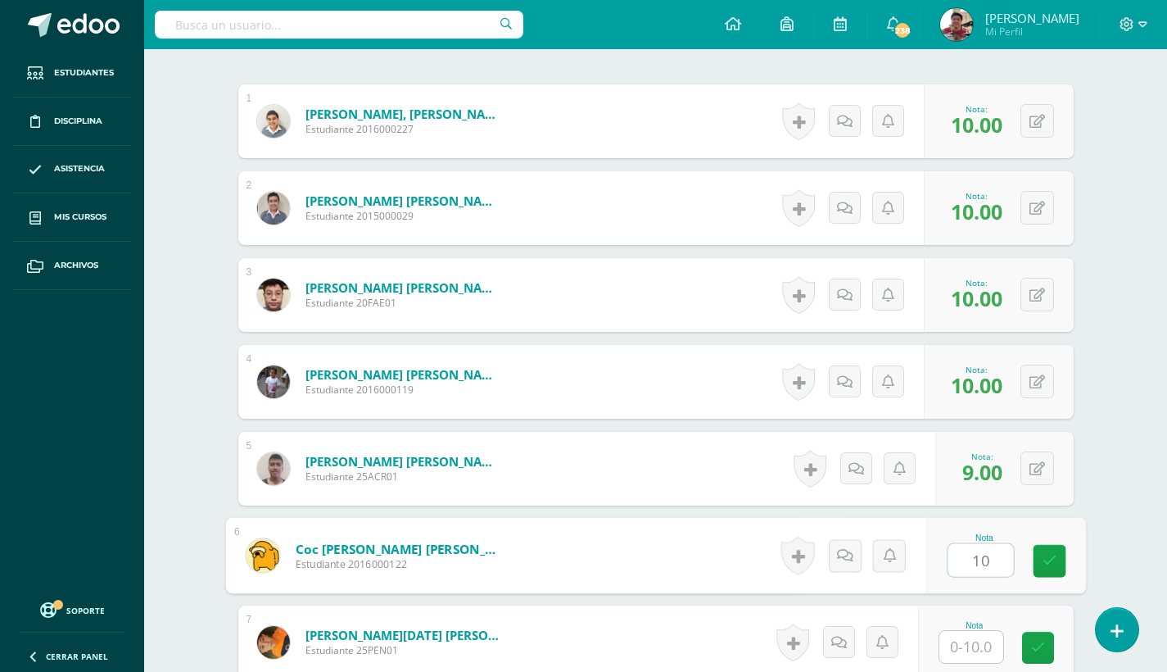
type input "10"
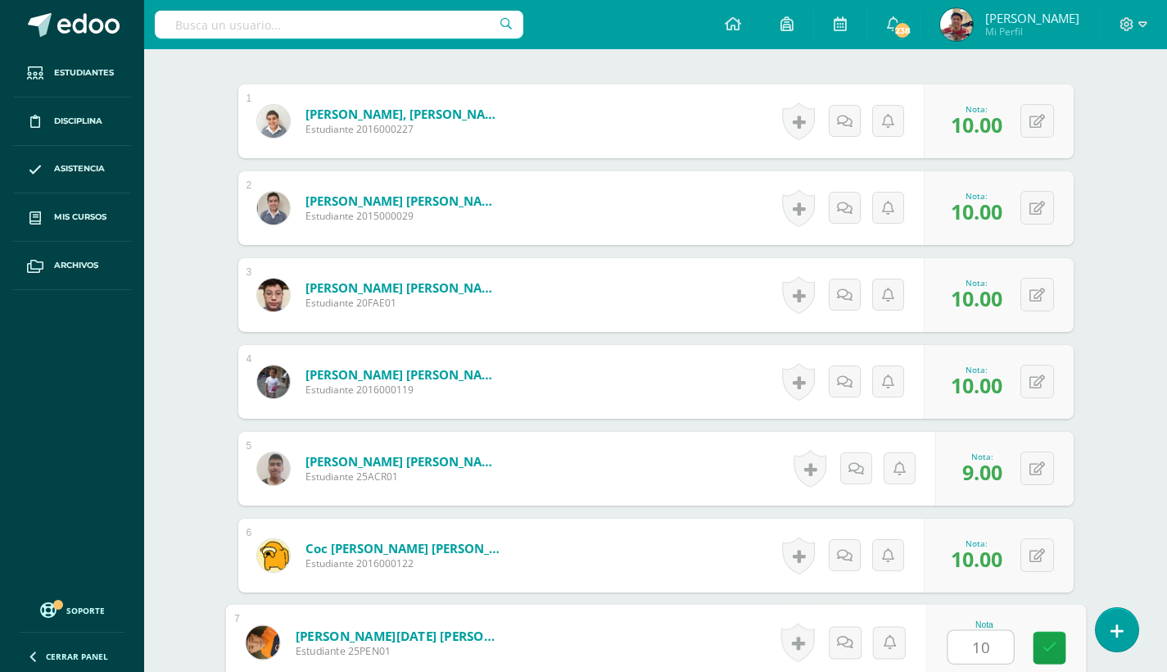
type input "10"
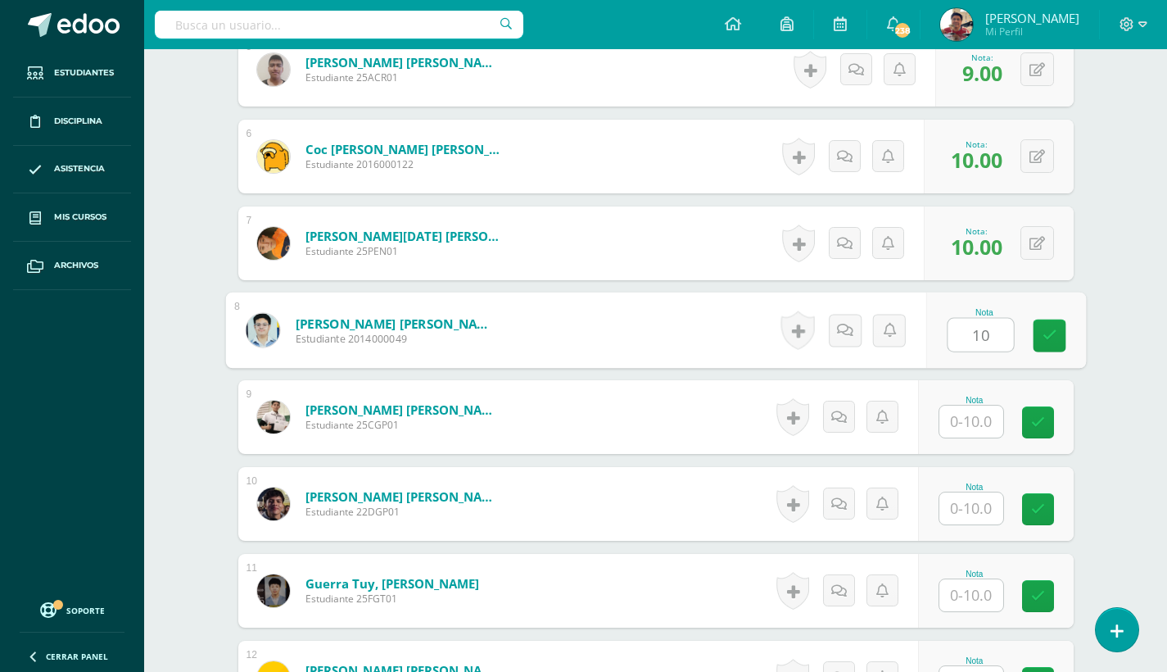
type input "10"
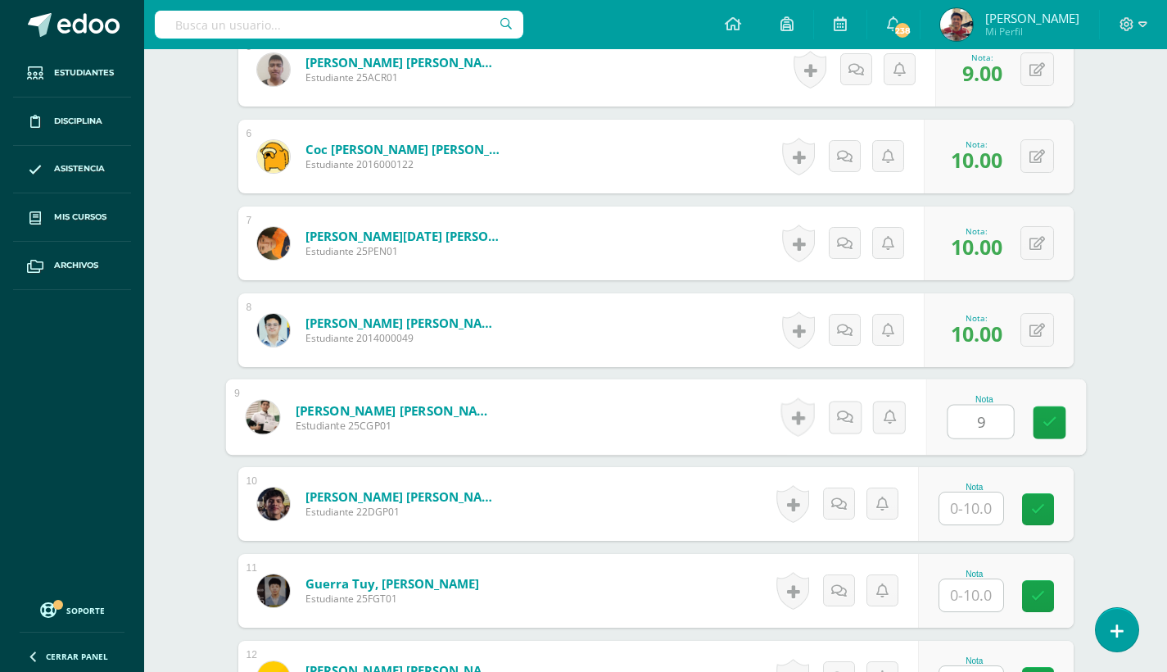
type input "9"
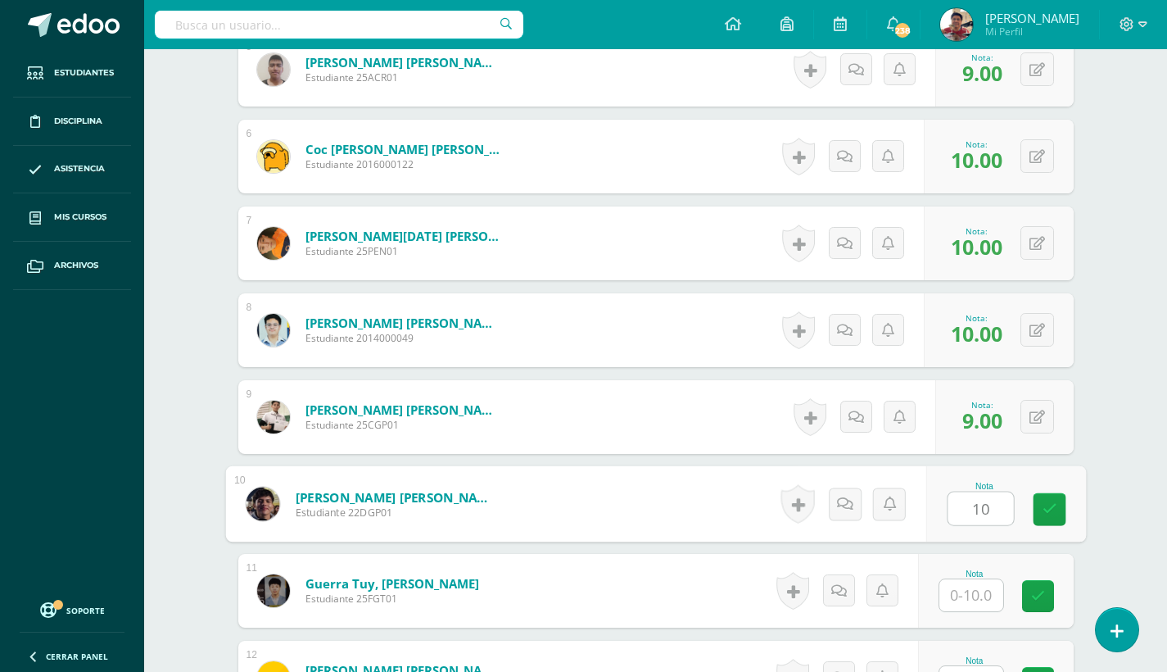
type input "10"
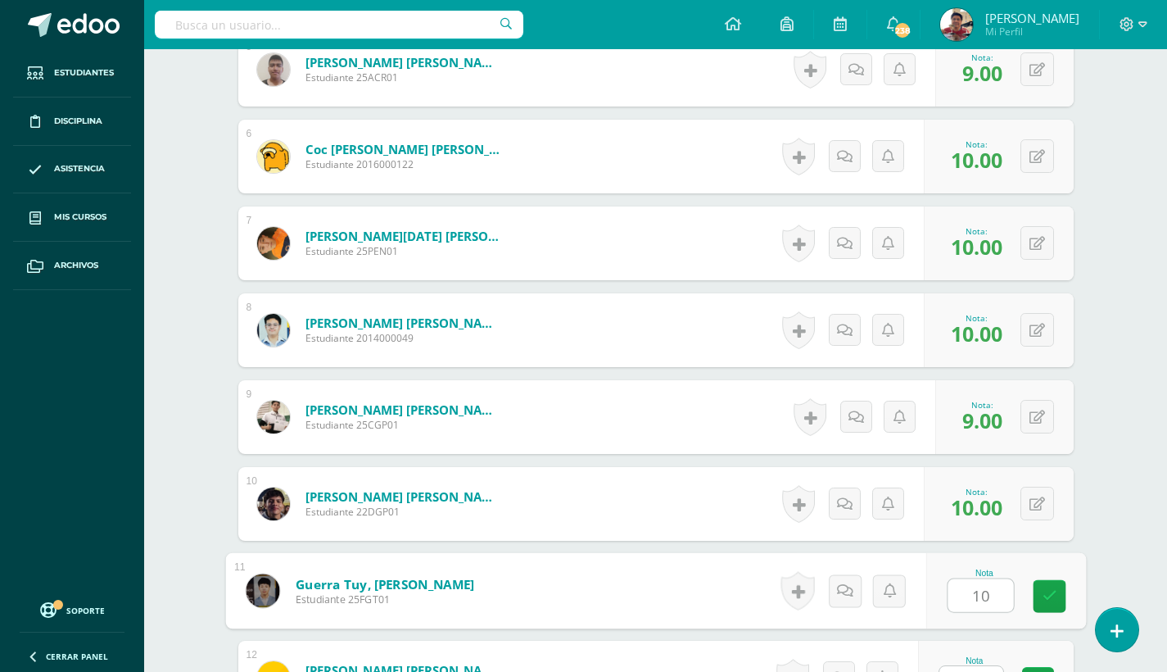
type input "10"
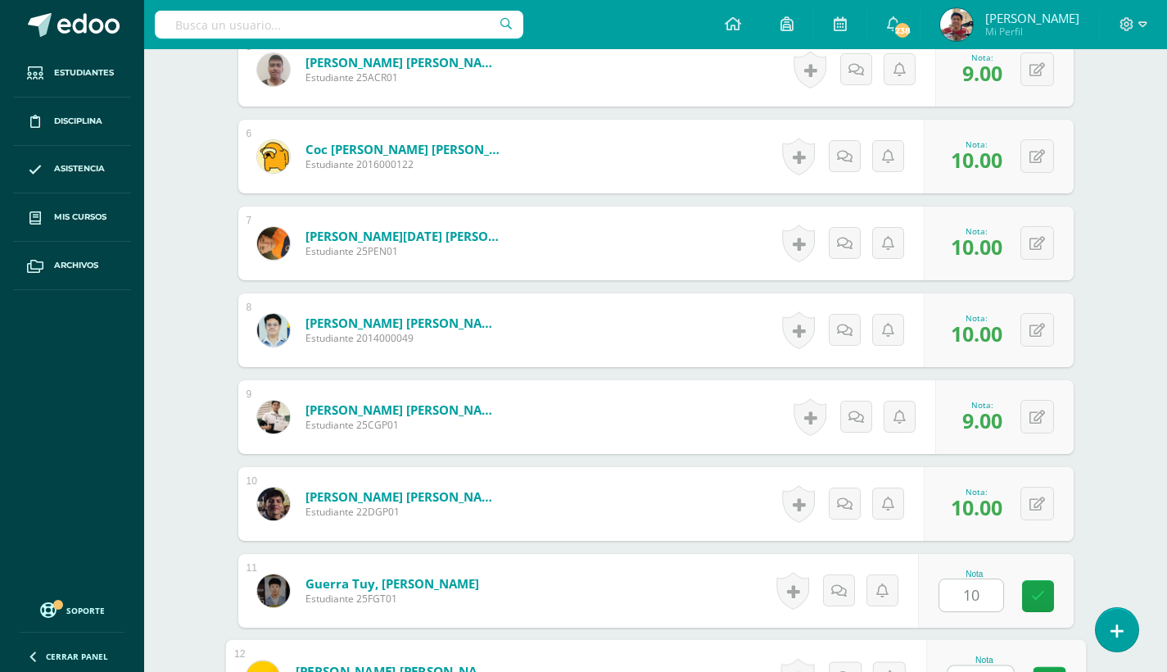
scroll to position [1231, 0]
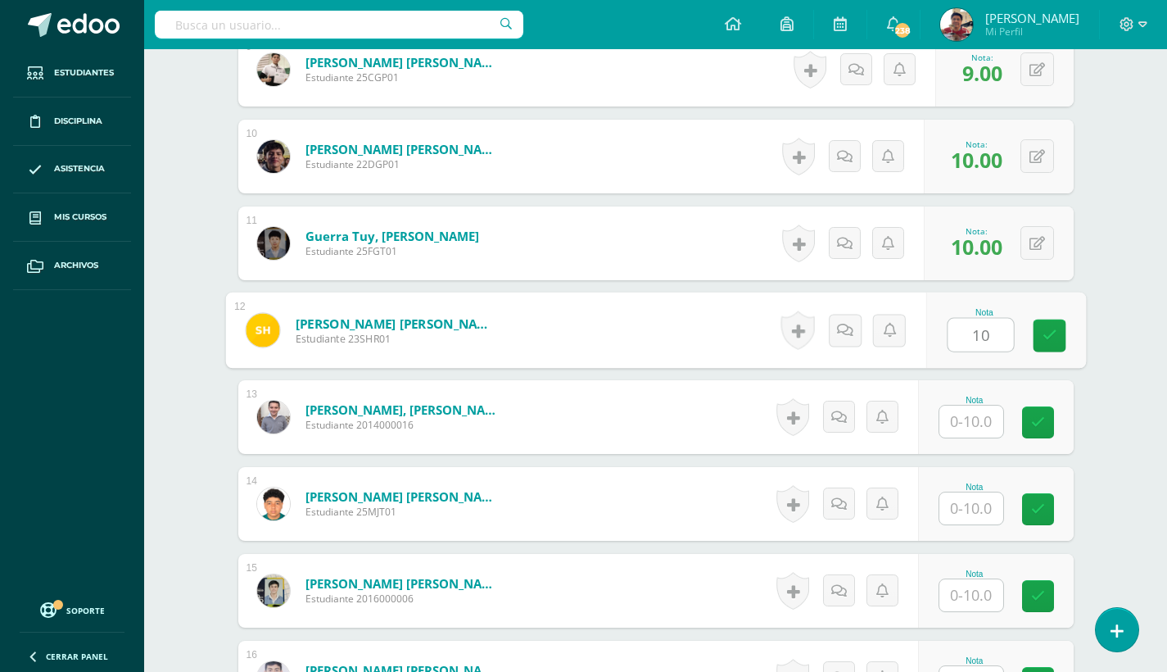
type input "10"
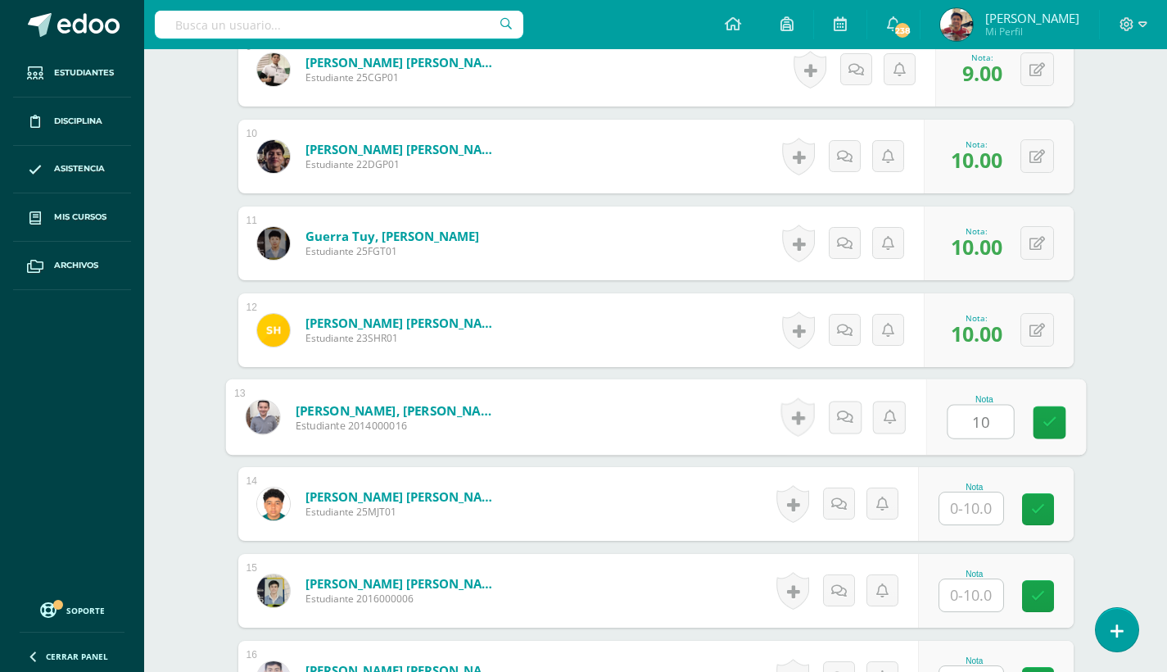
type input "10"
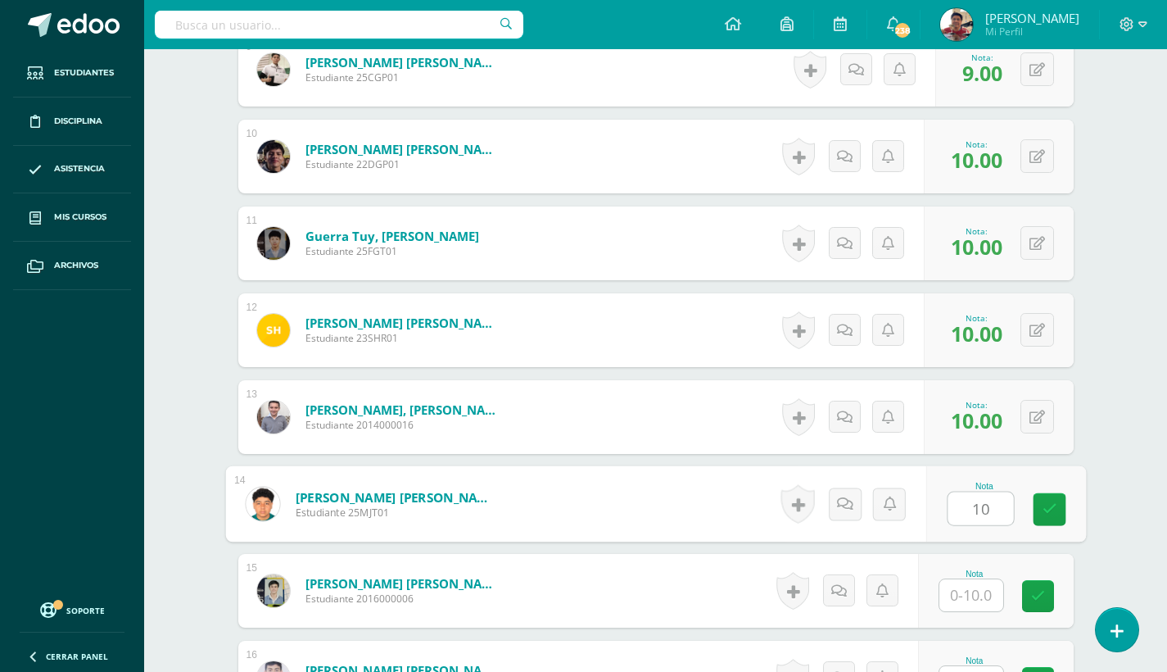
type input "10"
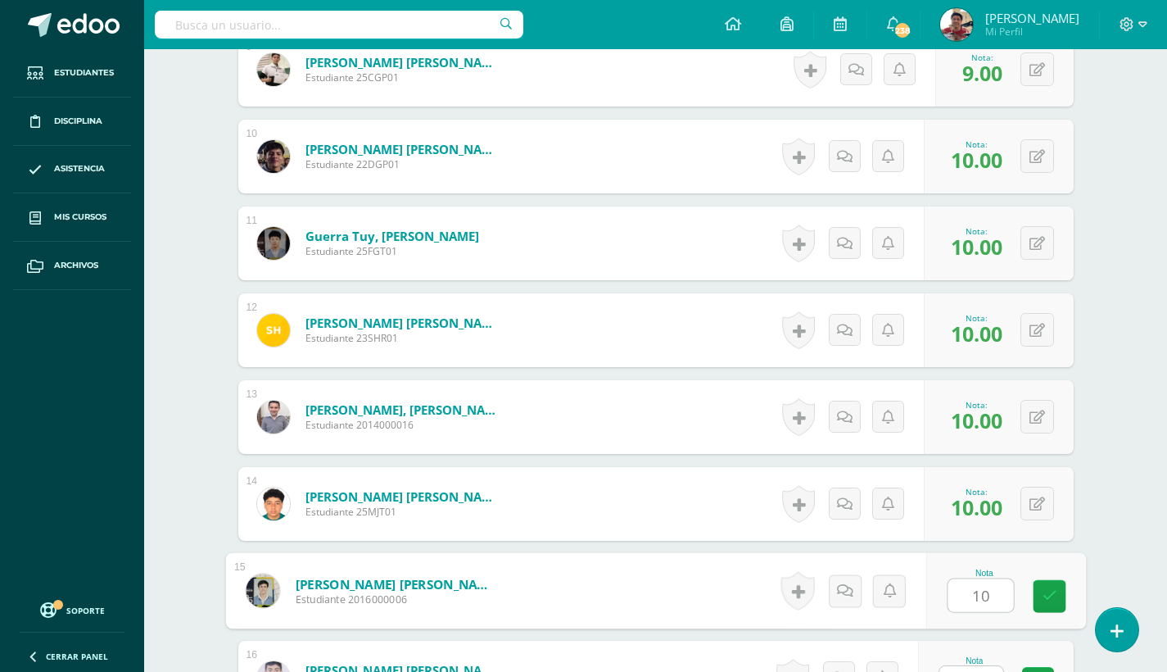
type input "10"
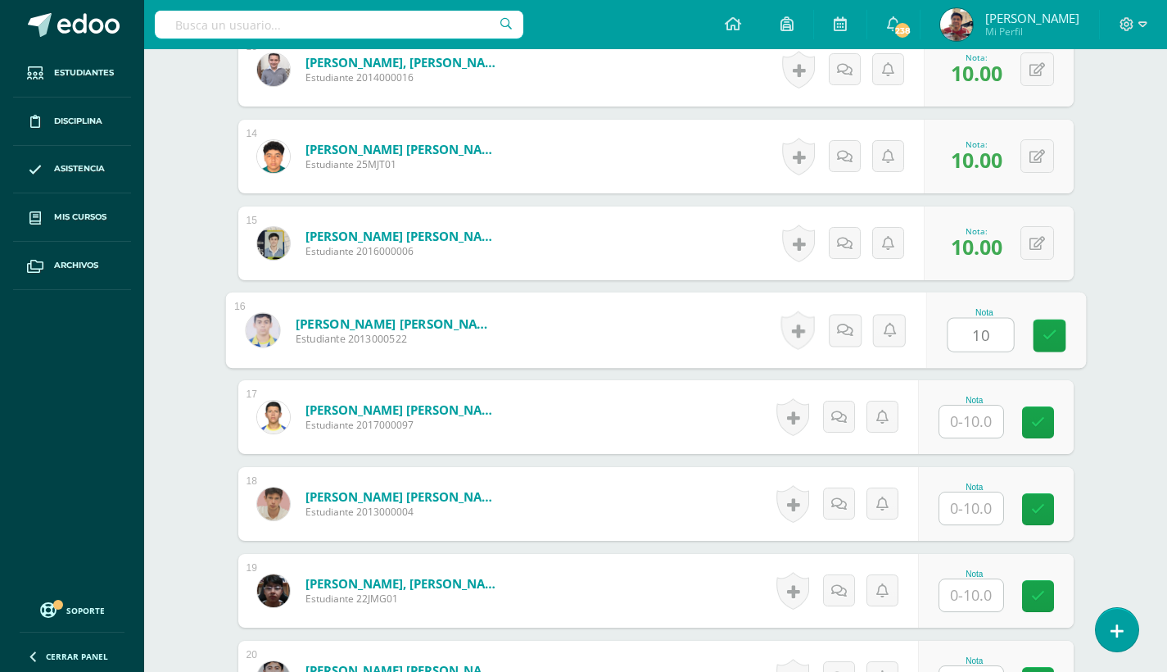
type input "10"
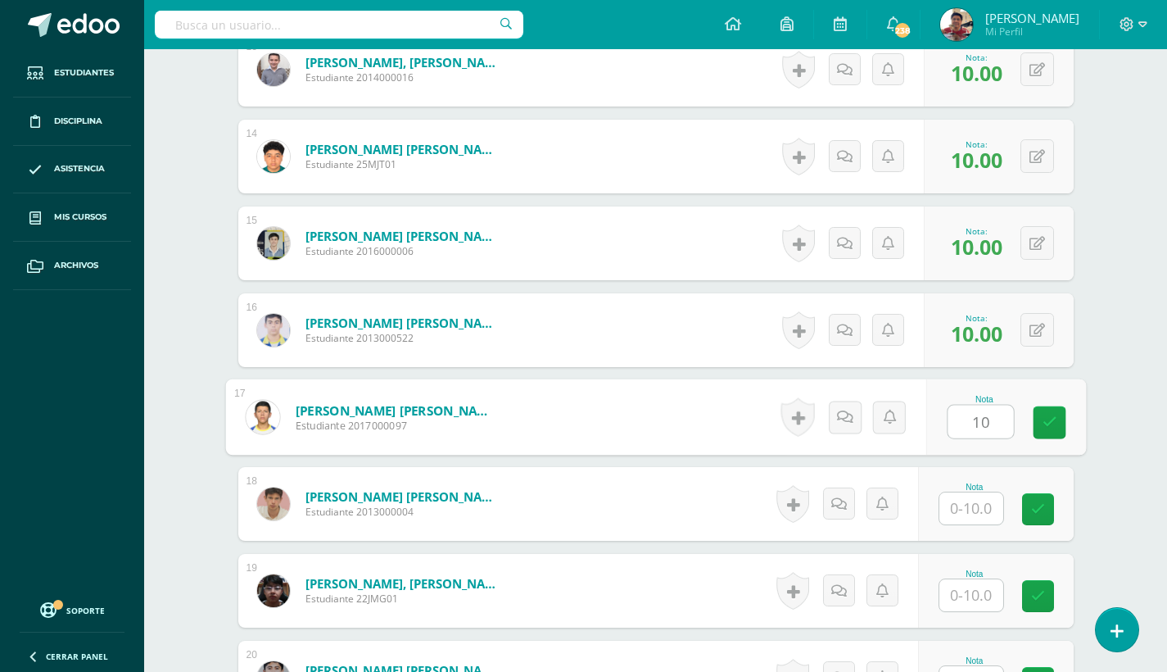
type input "10"
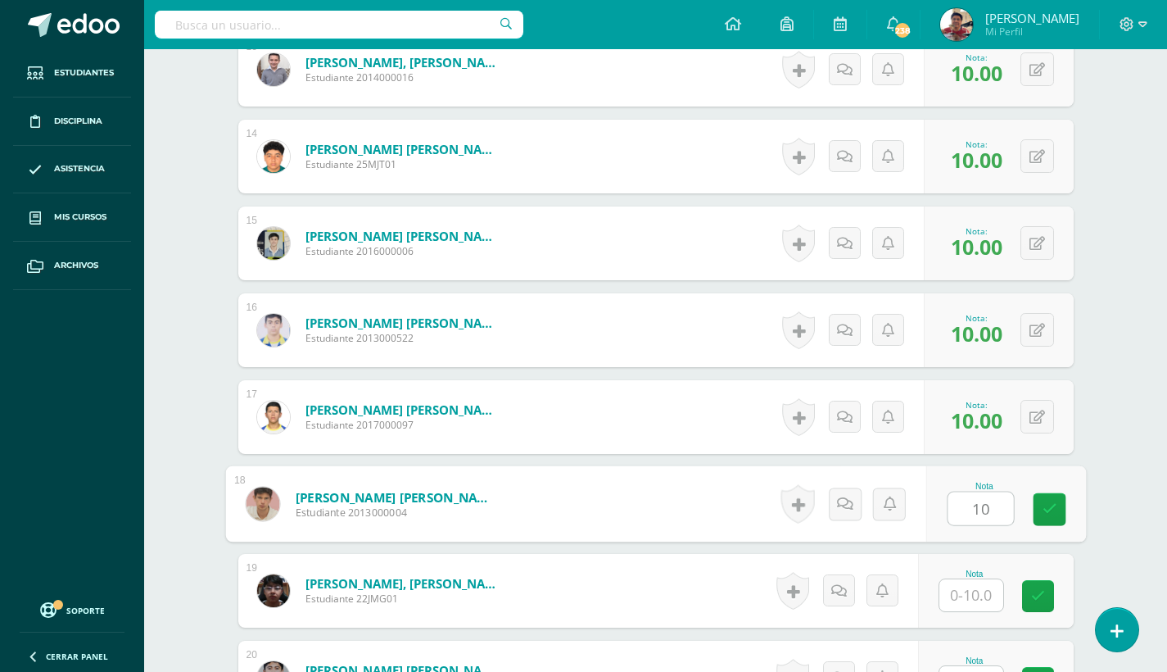
type input "10"
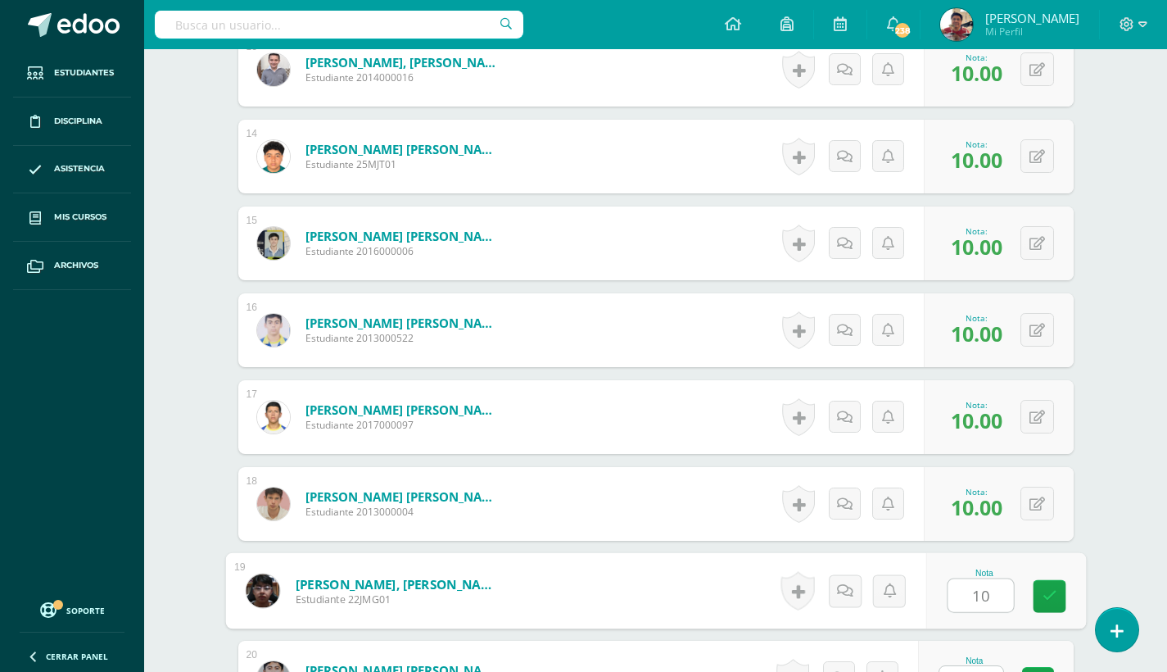
type input "10"
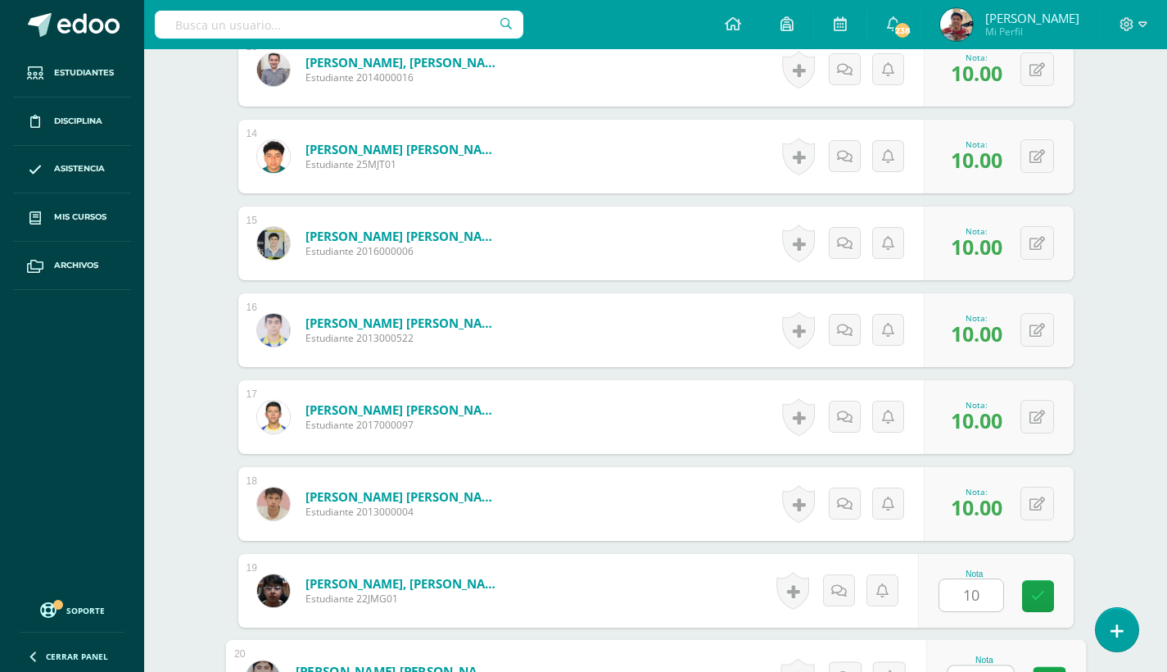
scroll to position [1926, 0]
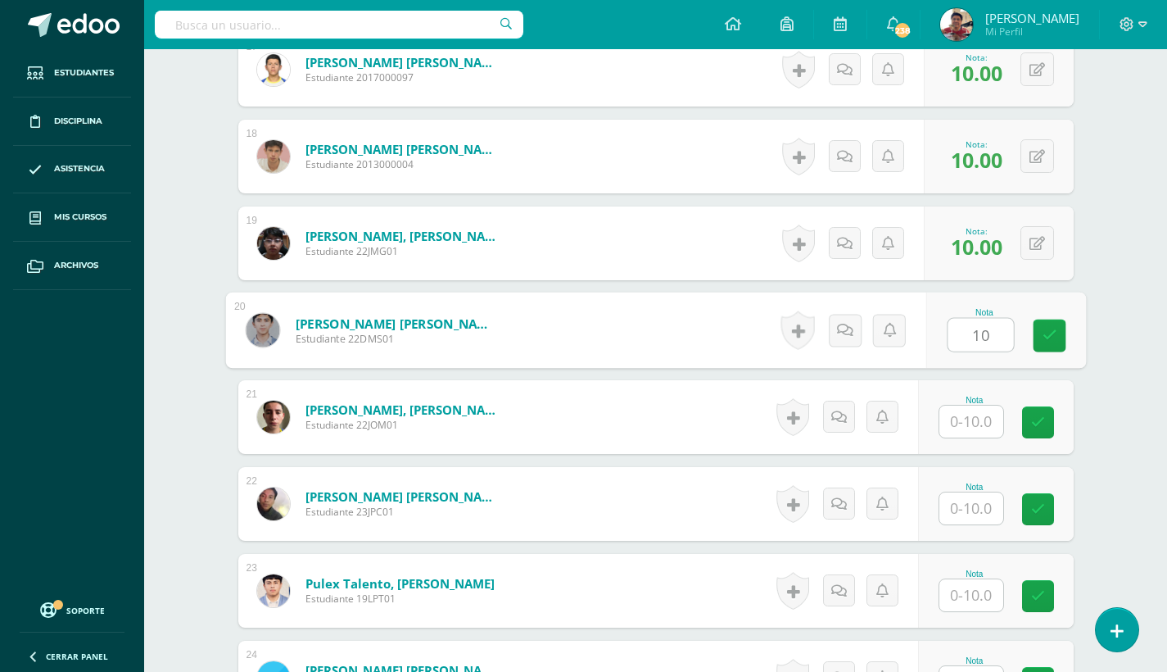
type input "10"
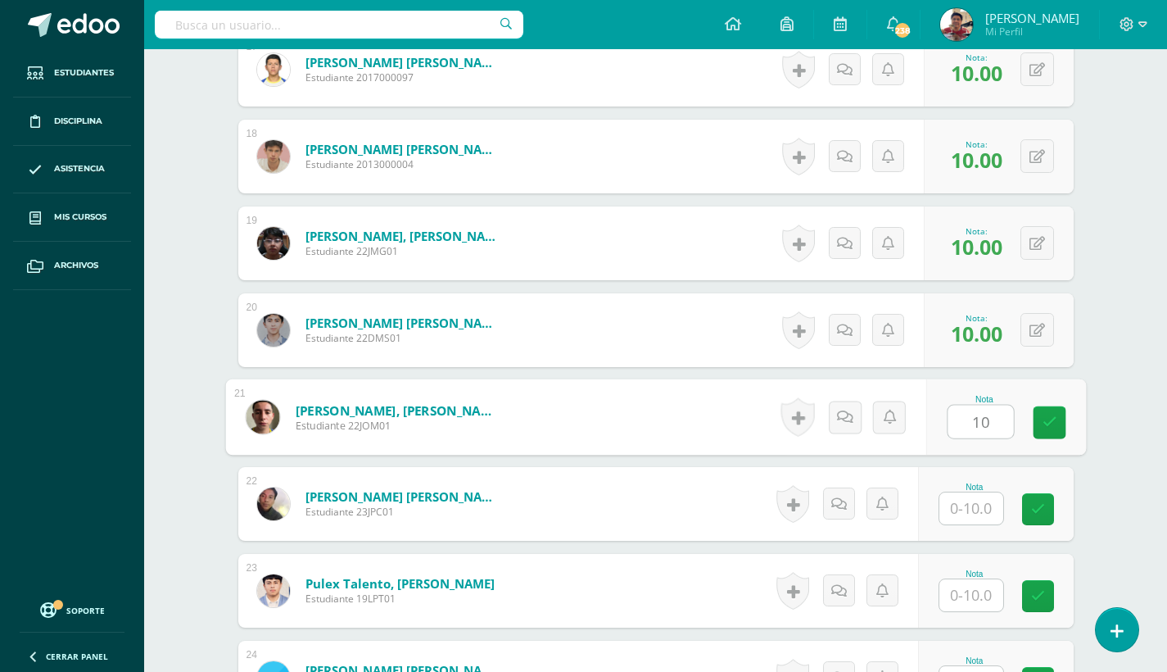
type input "10"
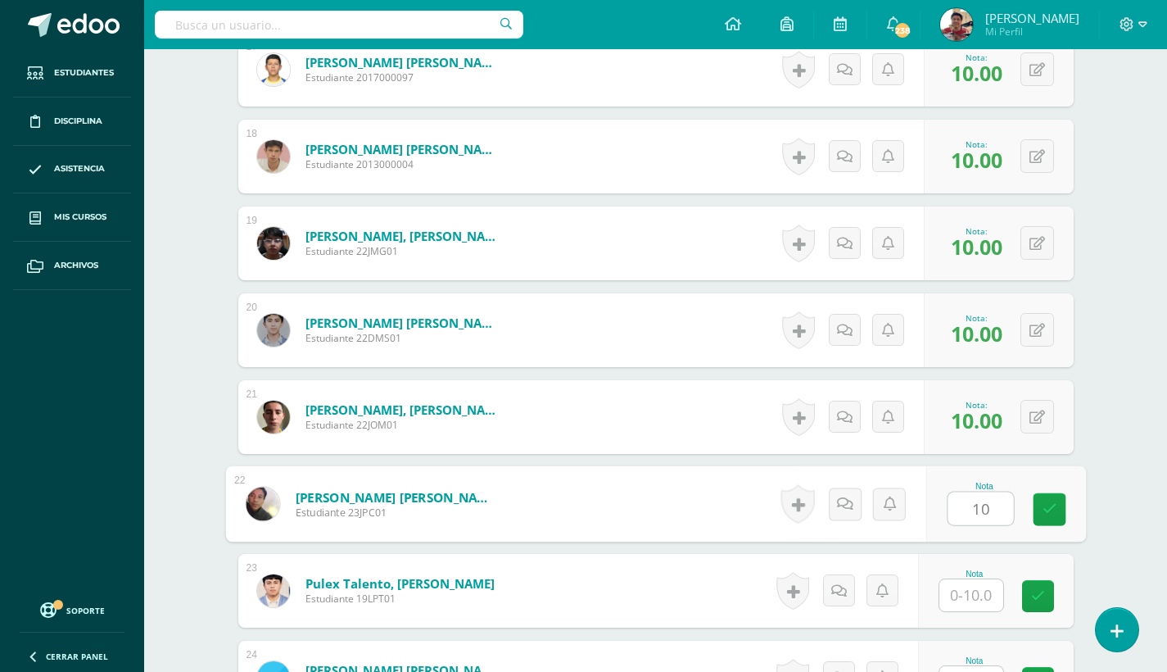
type input "10"
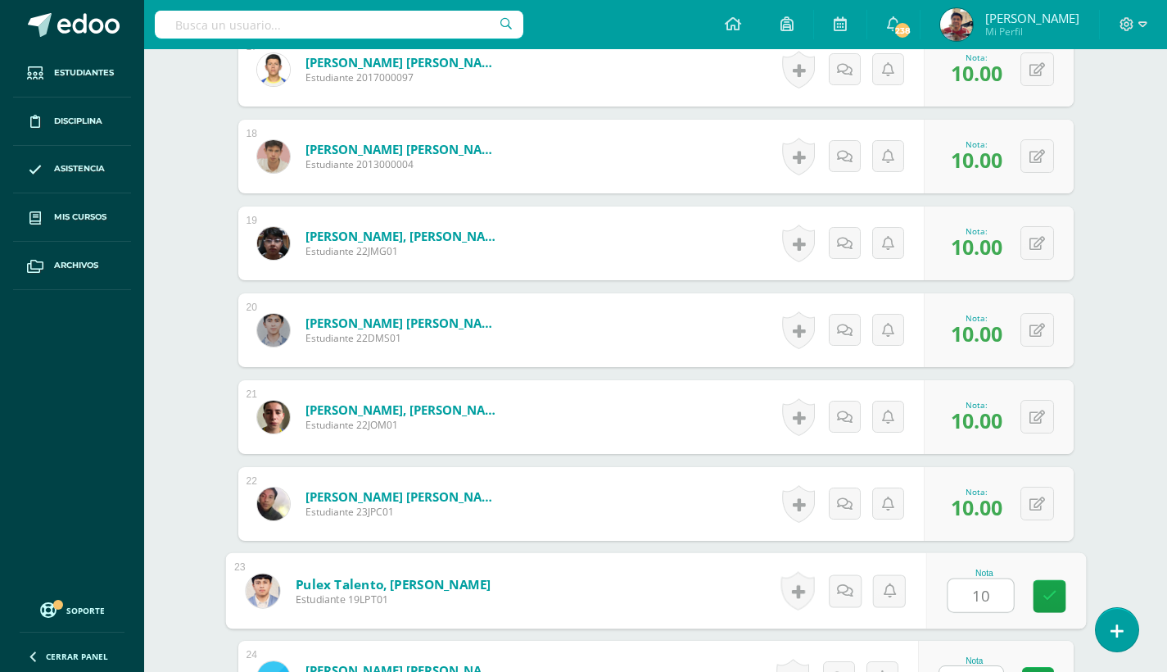
type input "10"
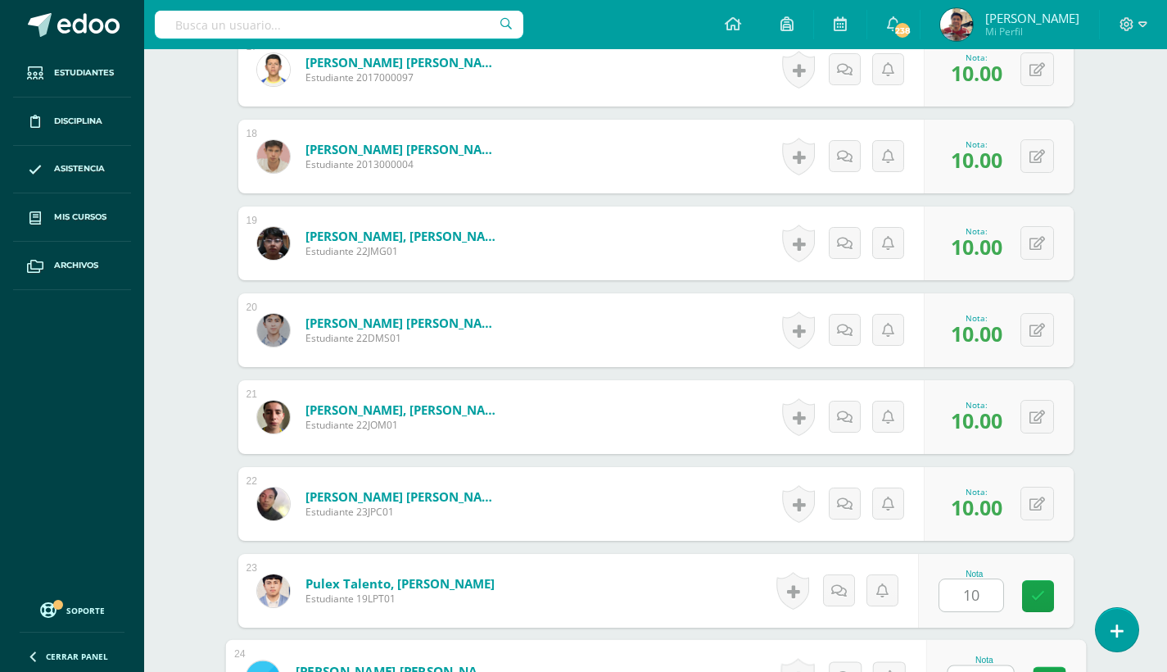
scroll to position [2273, 0]
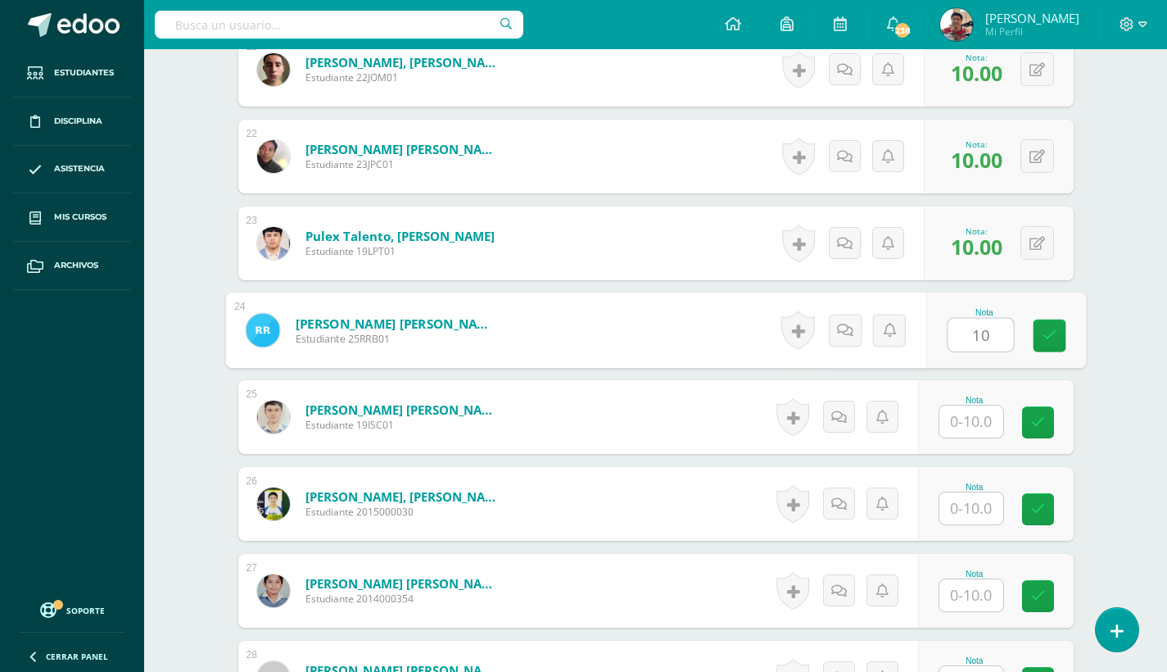
type input "10"
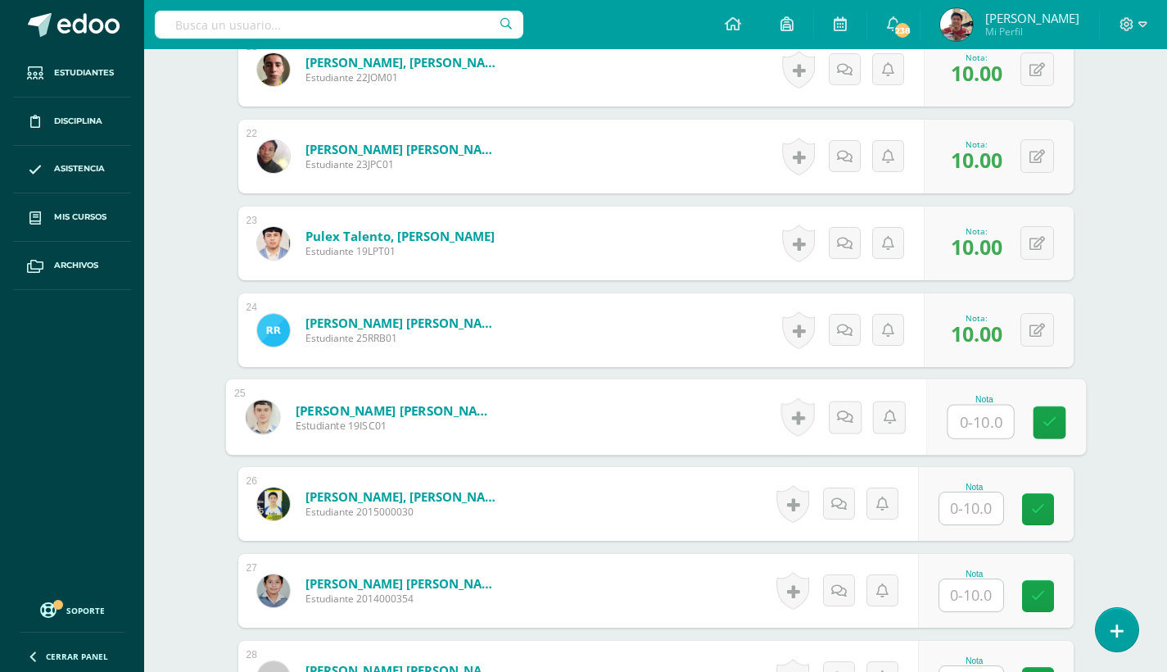
type input "2"
type input "10"
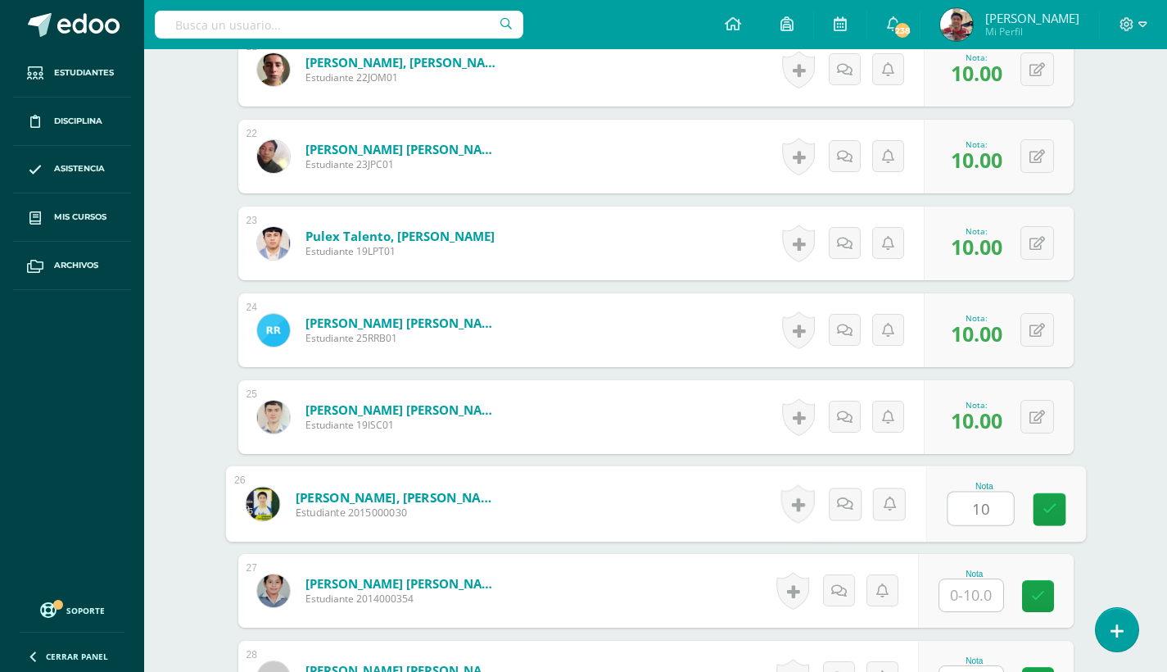
type input "10"
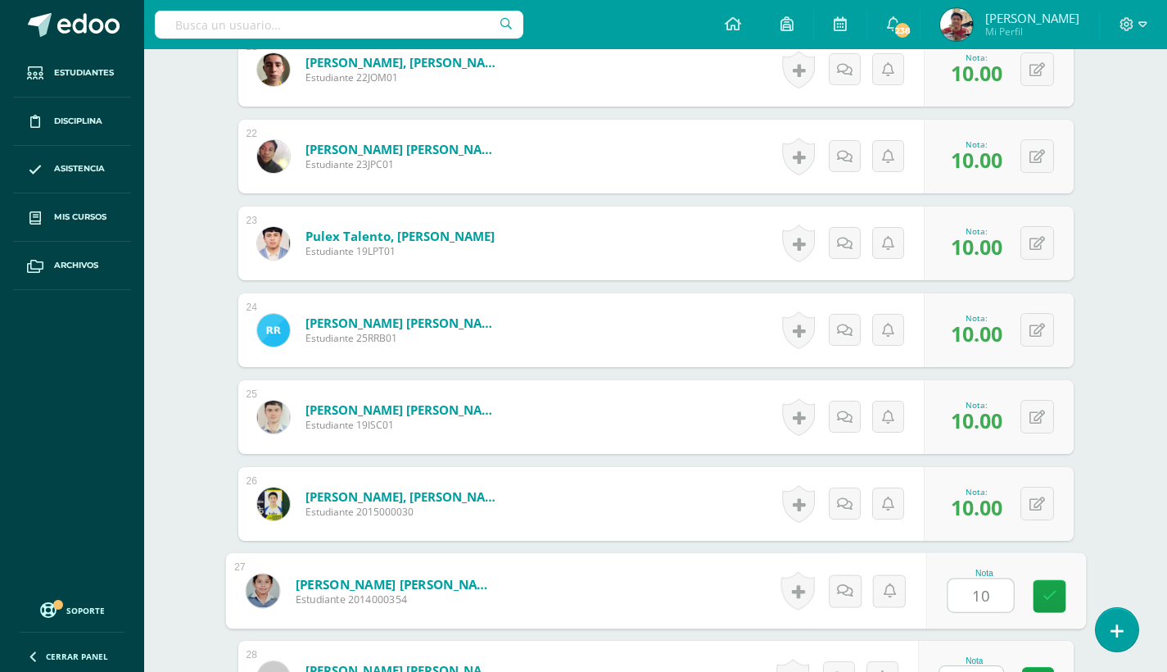
type input "10"
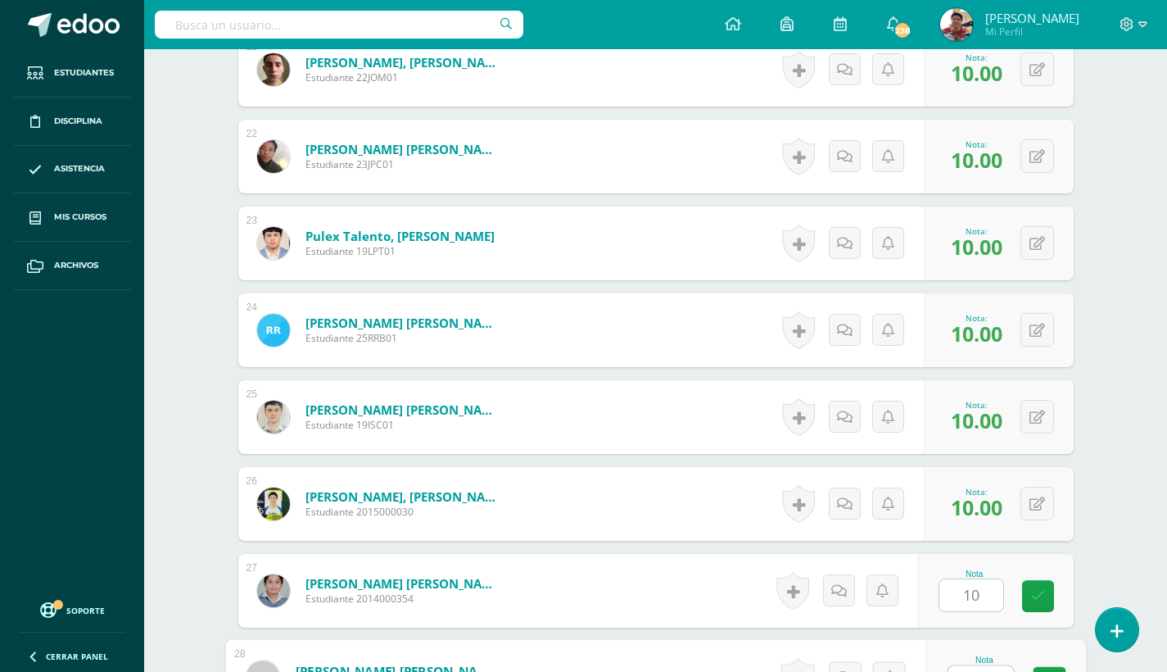
scroll to position [2590, 0]
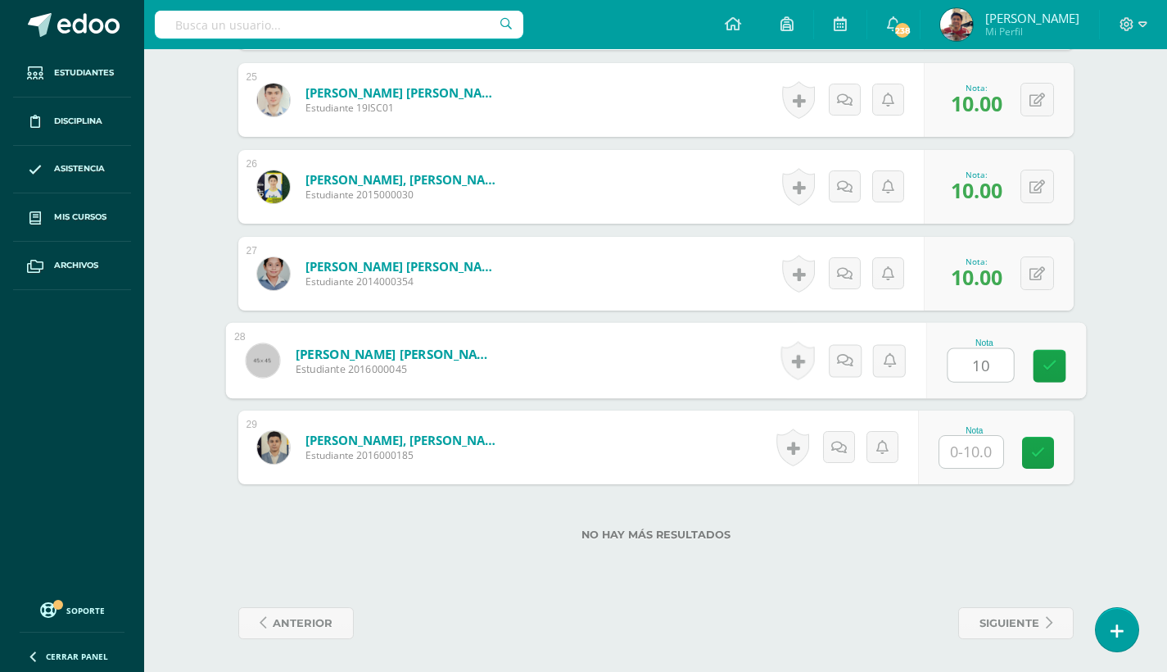
type input "10"
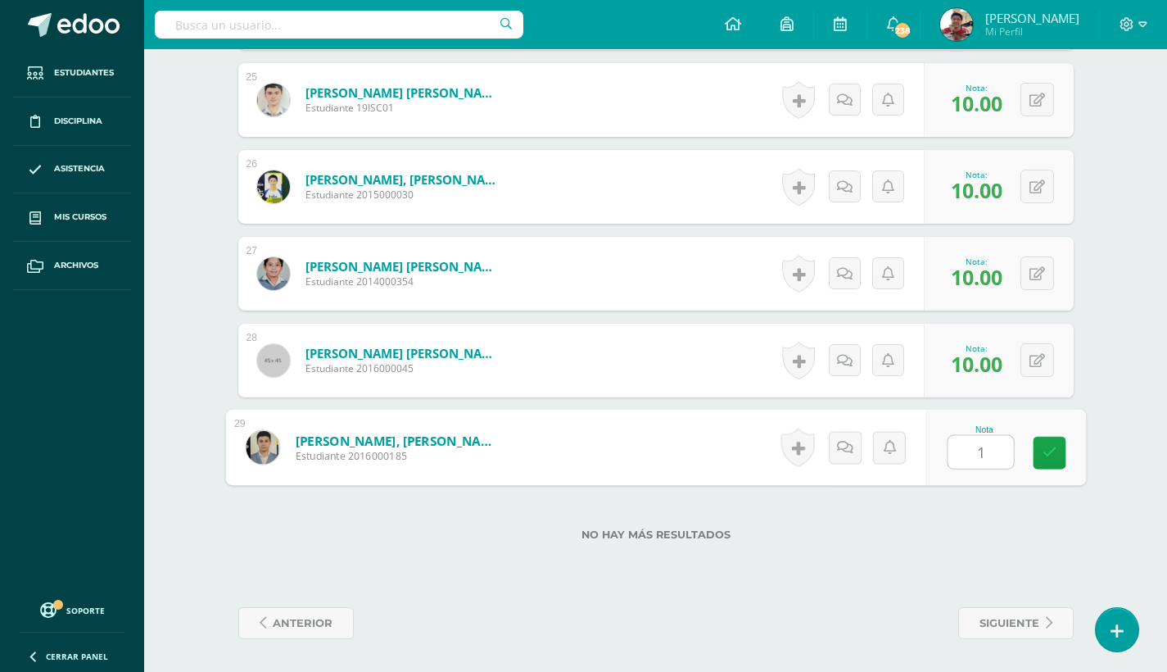
type input "10"
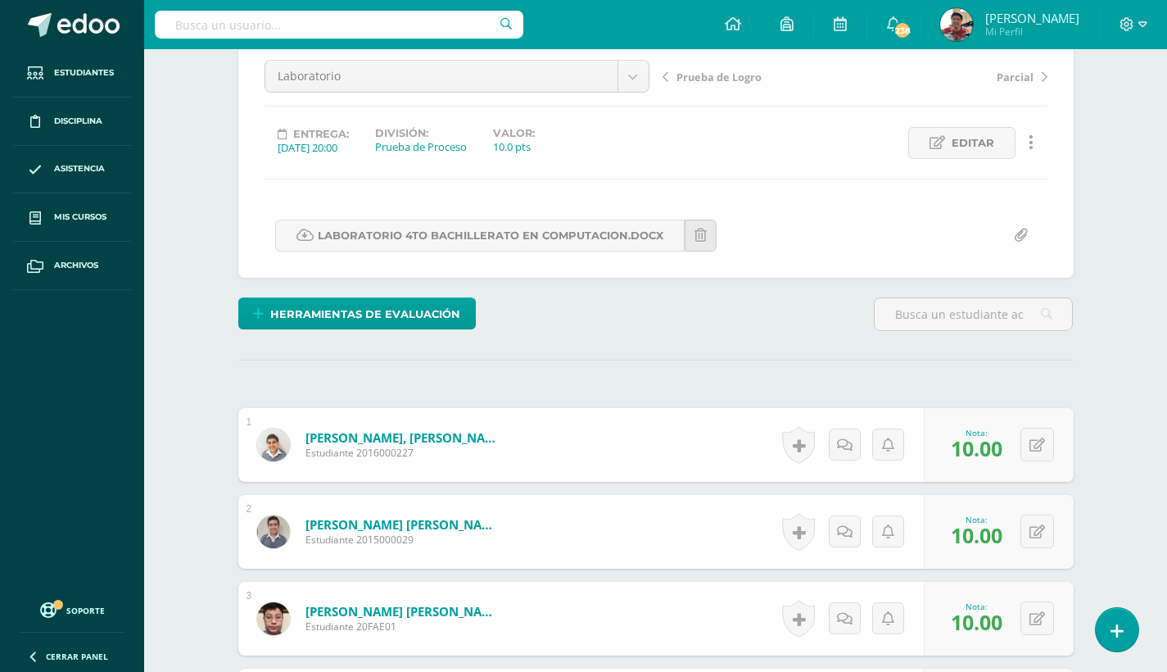
scroll to position [90, 0]
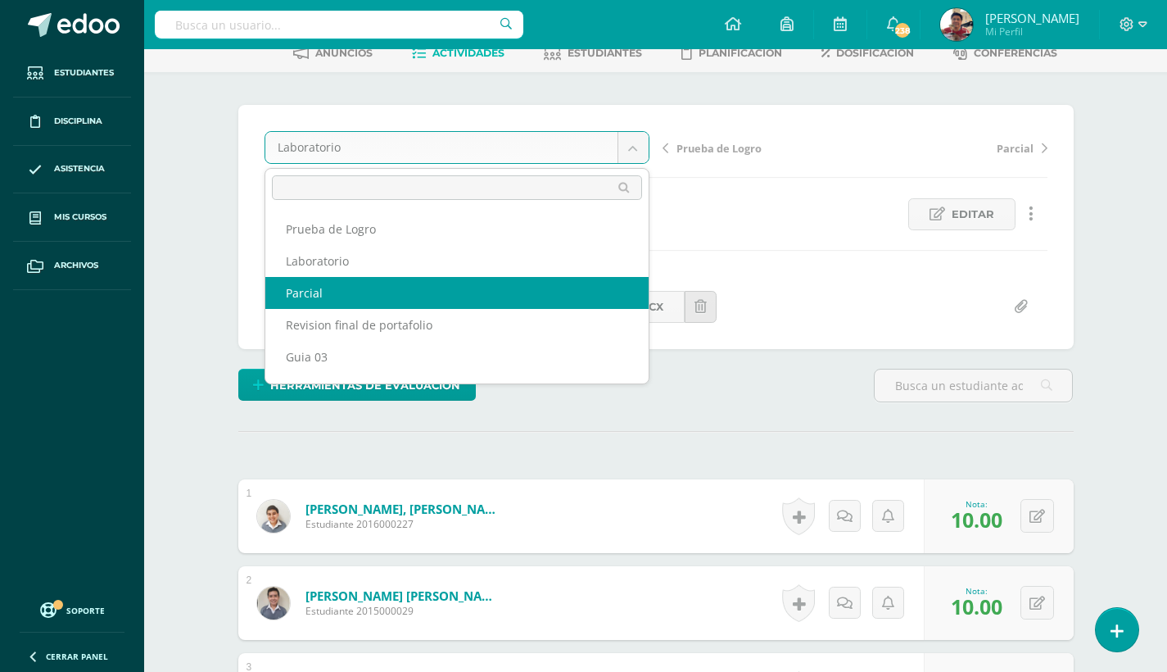
select select "/dashboard/teacher/grade-activity/180593/"
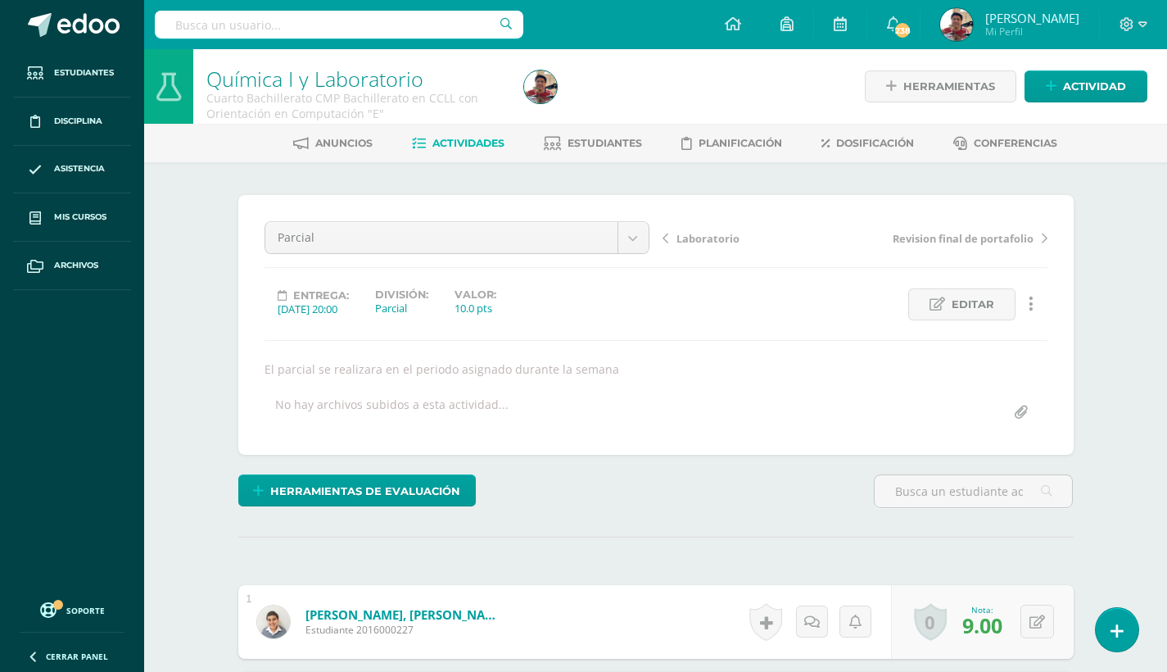
click at [467, 131] on link "Actividades" at bounding box center [458, 143] width 93 height 26
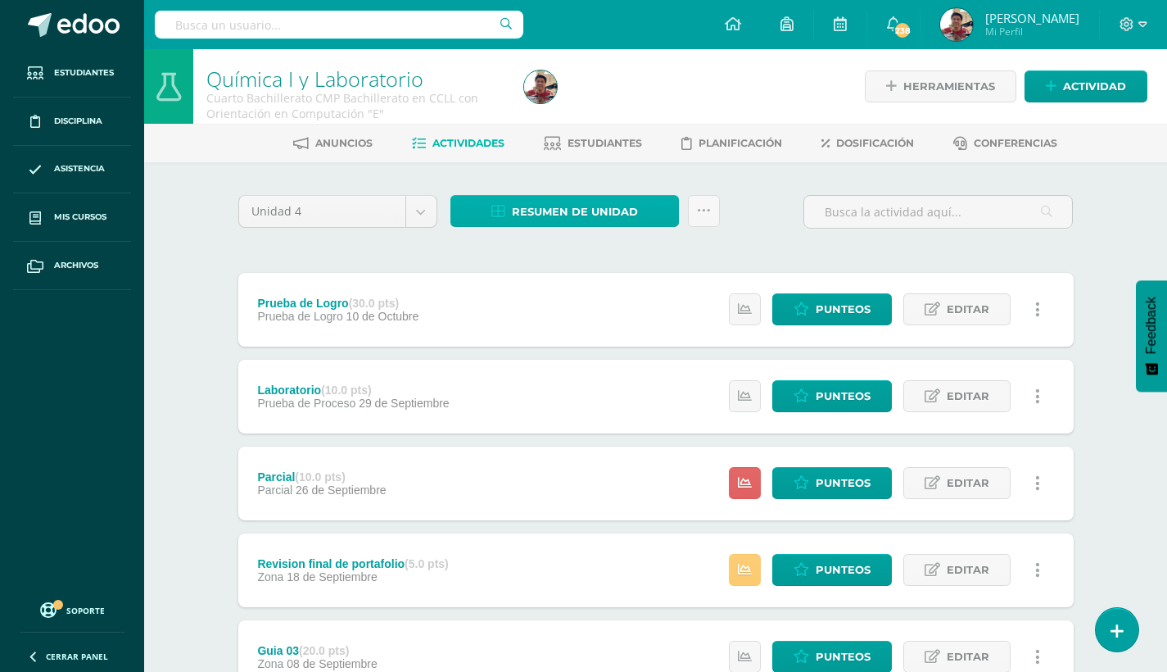
click at [620, 218] on span "Resumen de unidad" at bounding box center [575, 212] width 126 height 30
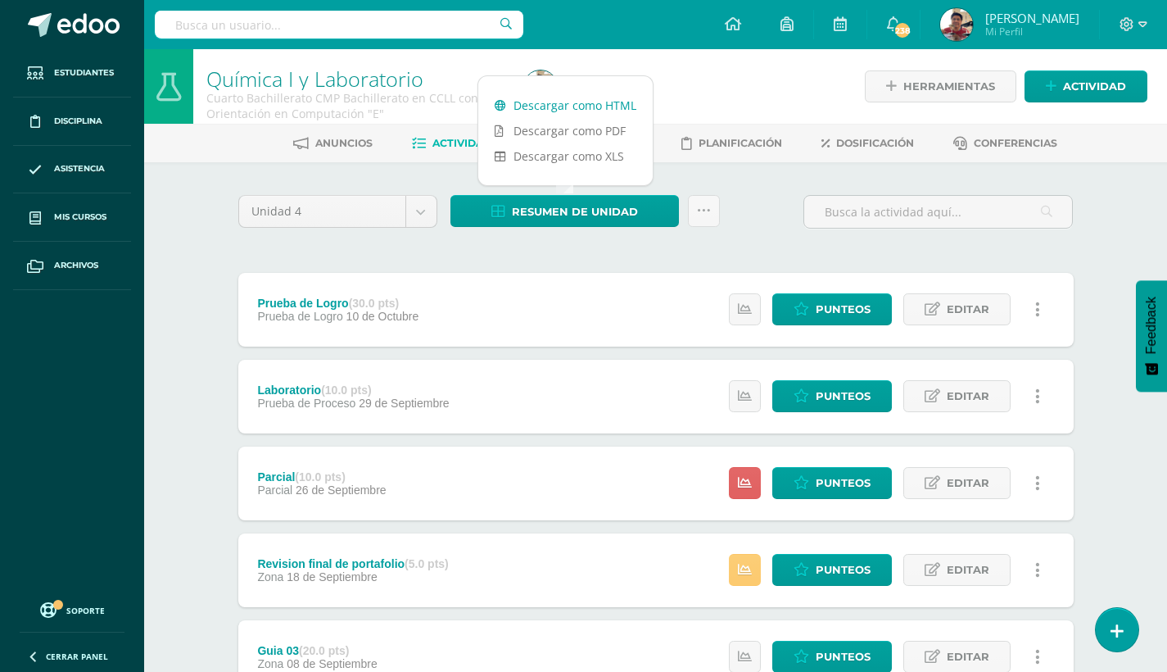
click at [621, 101] on link "Descargar como HTML" at bounding box center [565, 105] width 174 height 25
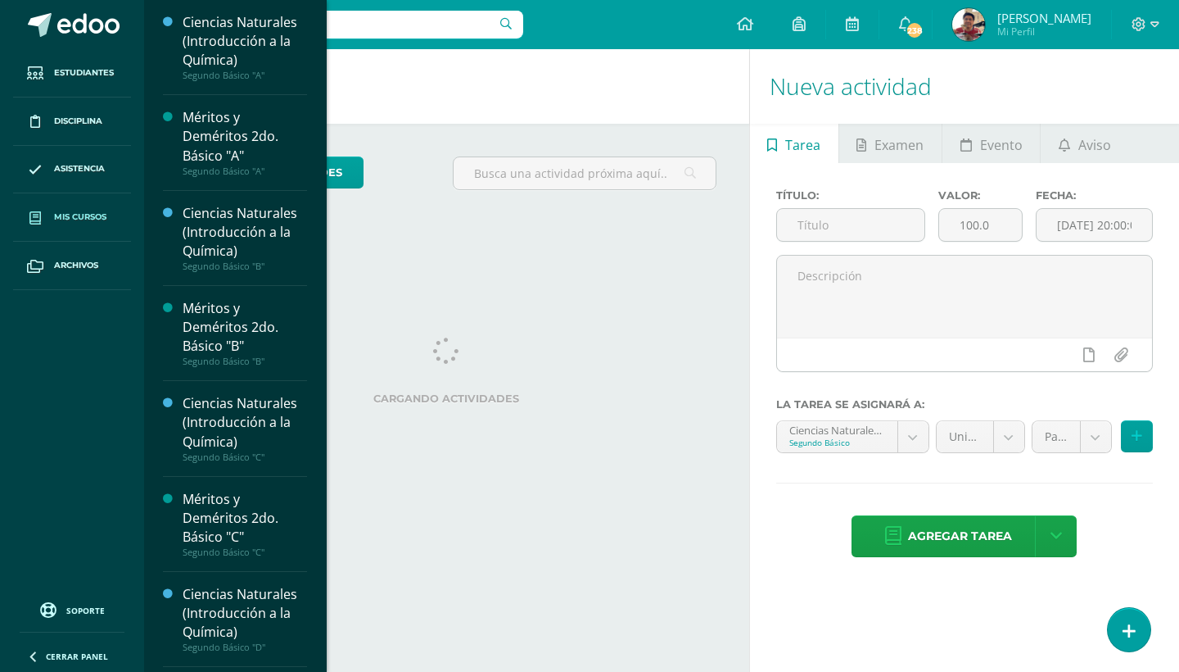
click at [78, 214] on span "Mis cursos" at bounding box center [80, 217] width 52 height 13
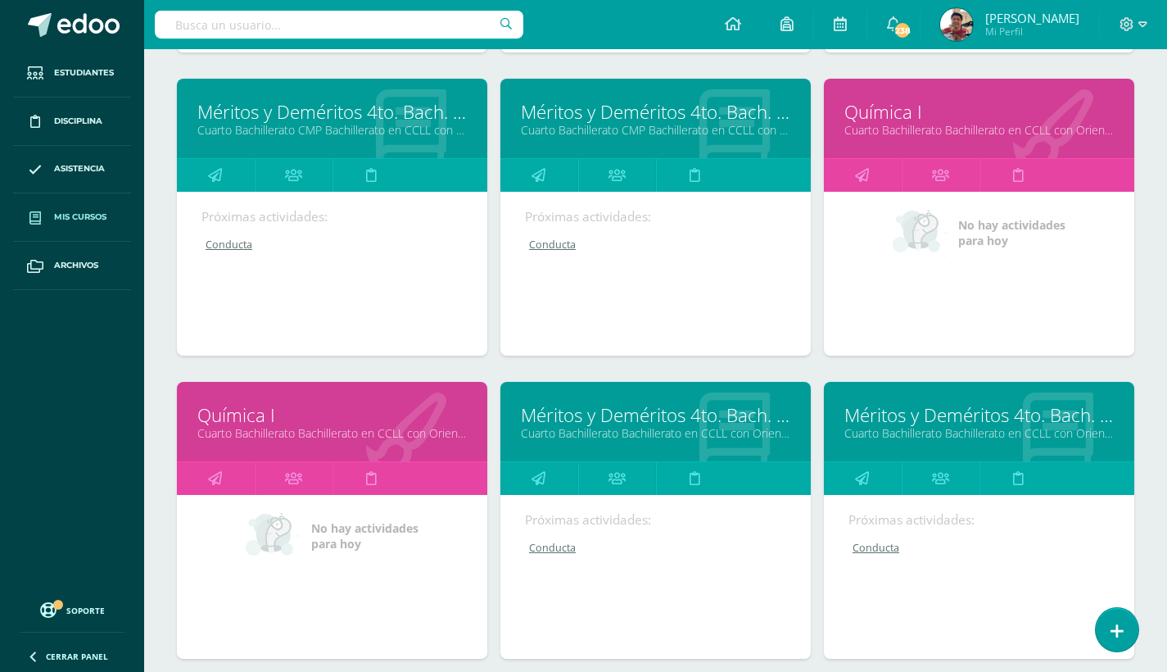
scroll to position [1274, 0]
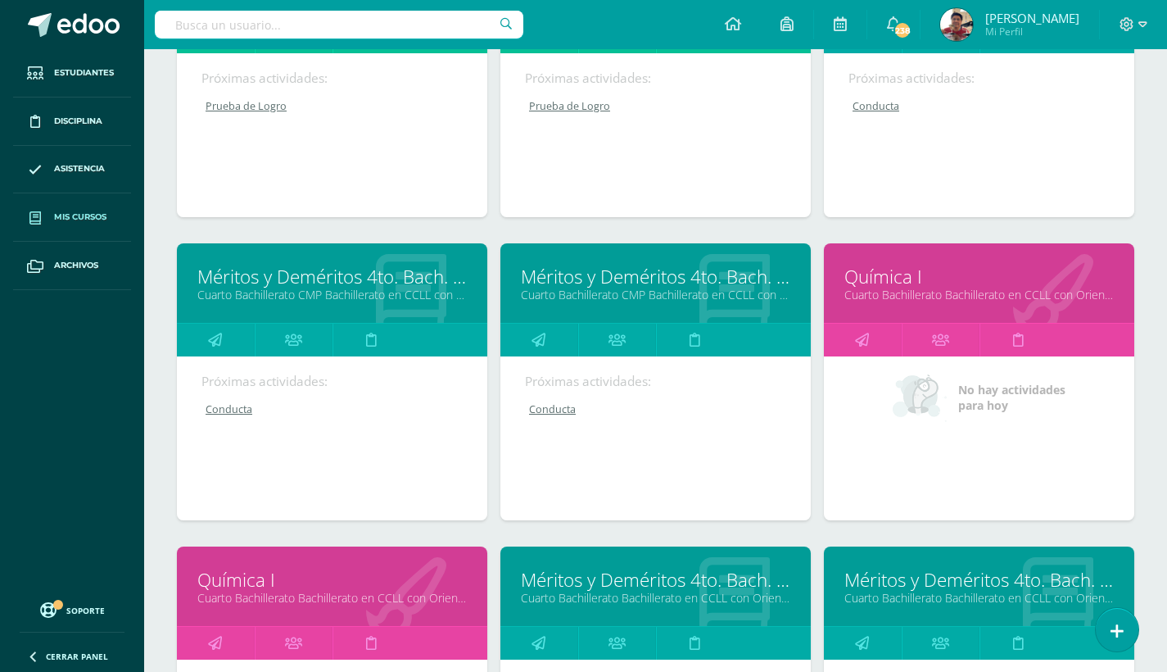
click at [394, 2] on div at bounding box center [339, 24] width 369 height 49
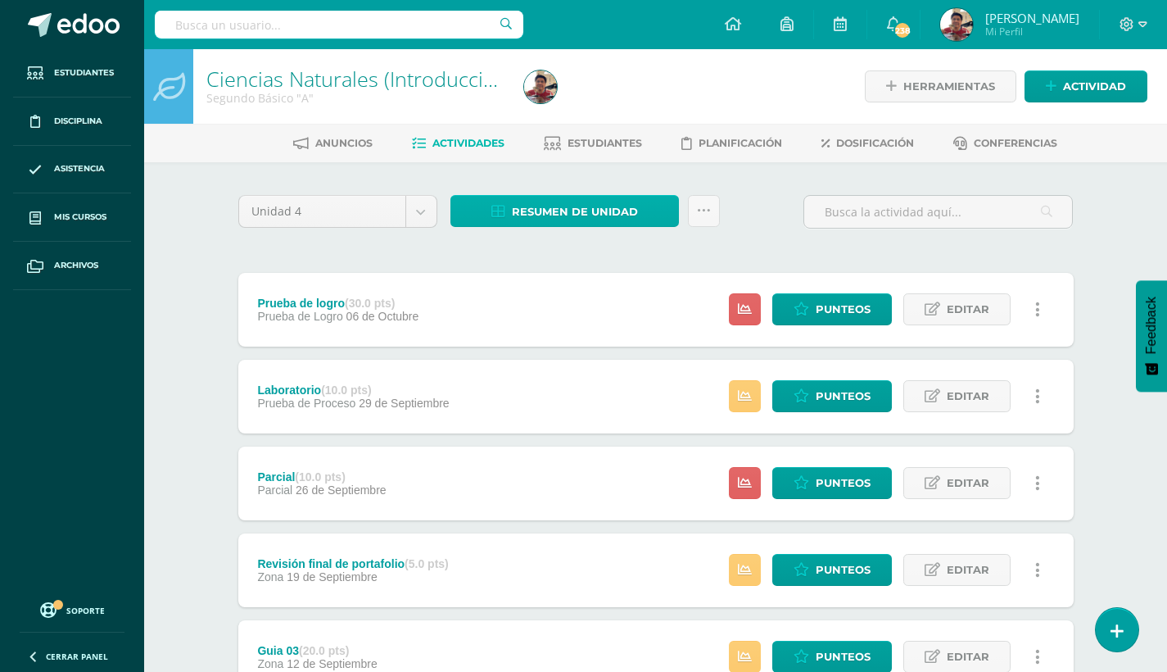
click at [603, 201] on span "Resumen de unidad" at bounding box center [575, 212] width 126 height 30
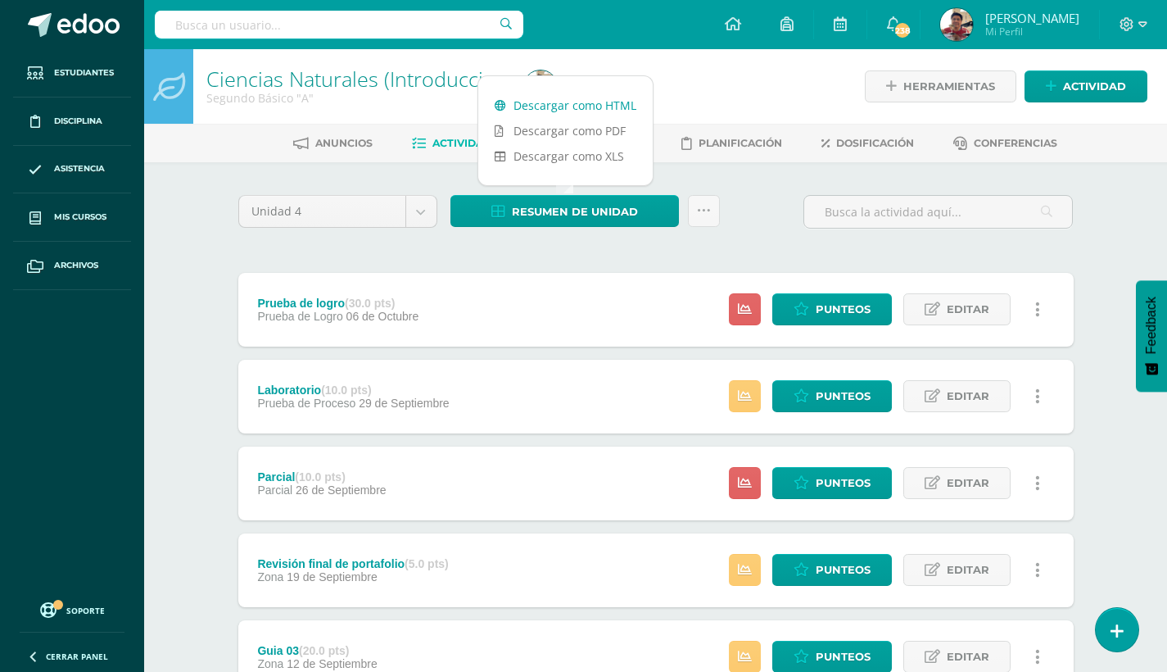
click at [595, 102] on link "Descargar como HTML" at bounding box center [565, 105] width 174 height 25
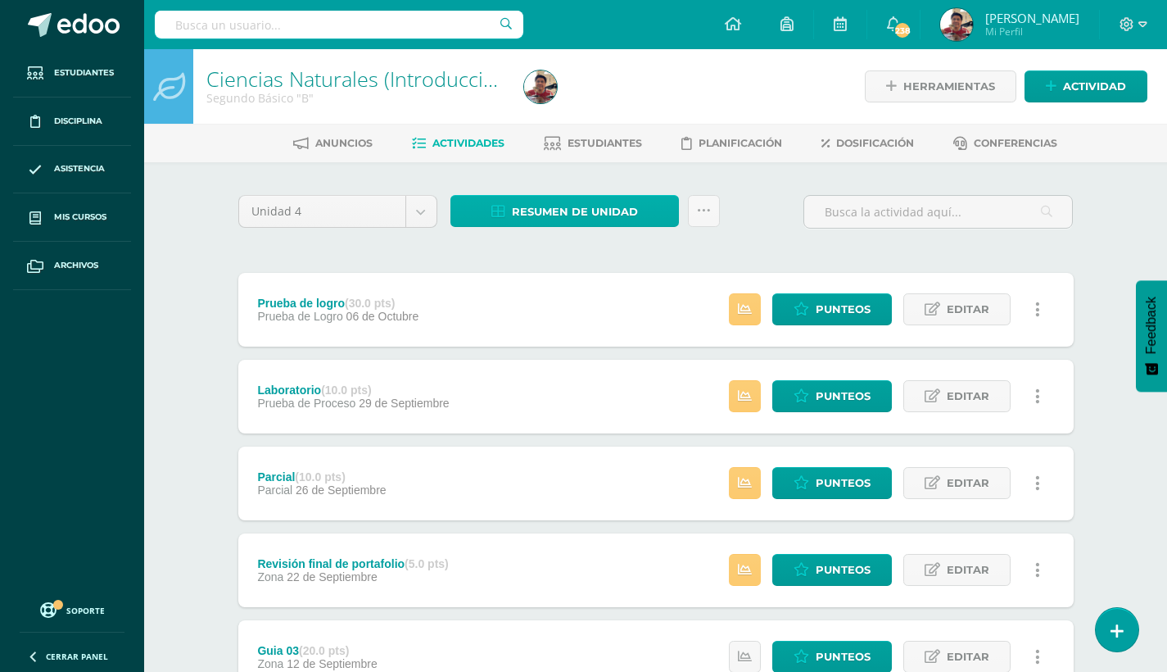
click at [591, 211] on span "Resumen de unidad" at bounding box center [575, 212] width 126 height 30
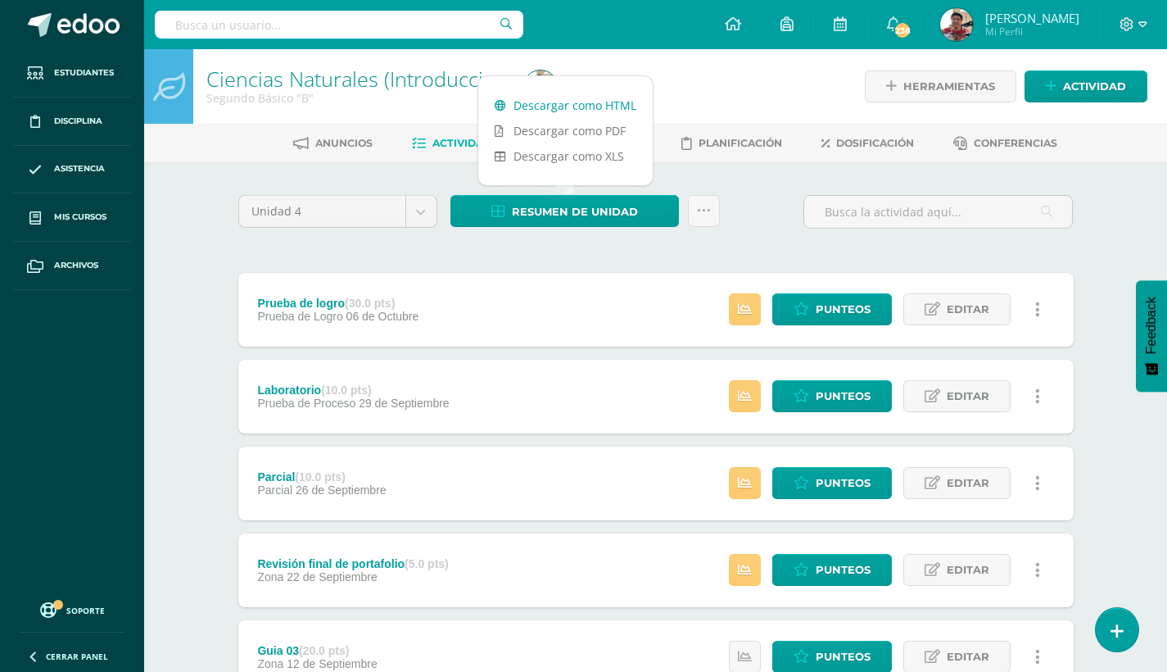
click at [575, 104] on link "Descargar como HTML" at bounding box center [565, 105] width 174 height 25
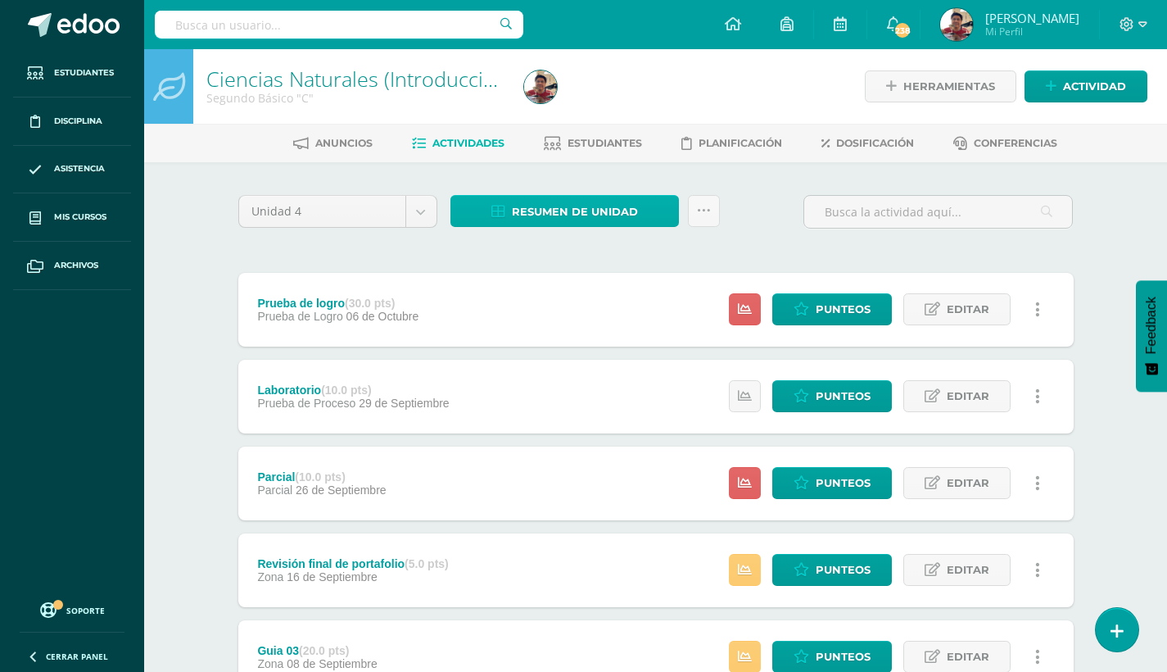
click at [568, 206] on span "Resumen de unidad" at bounding box center [575, 212] width 126 height 30
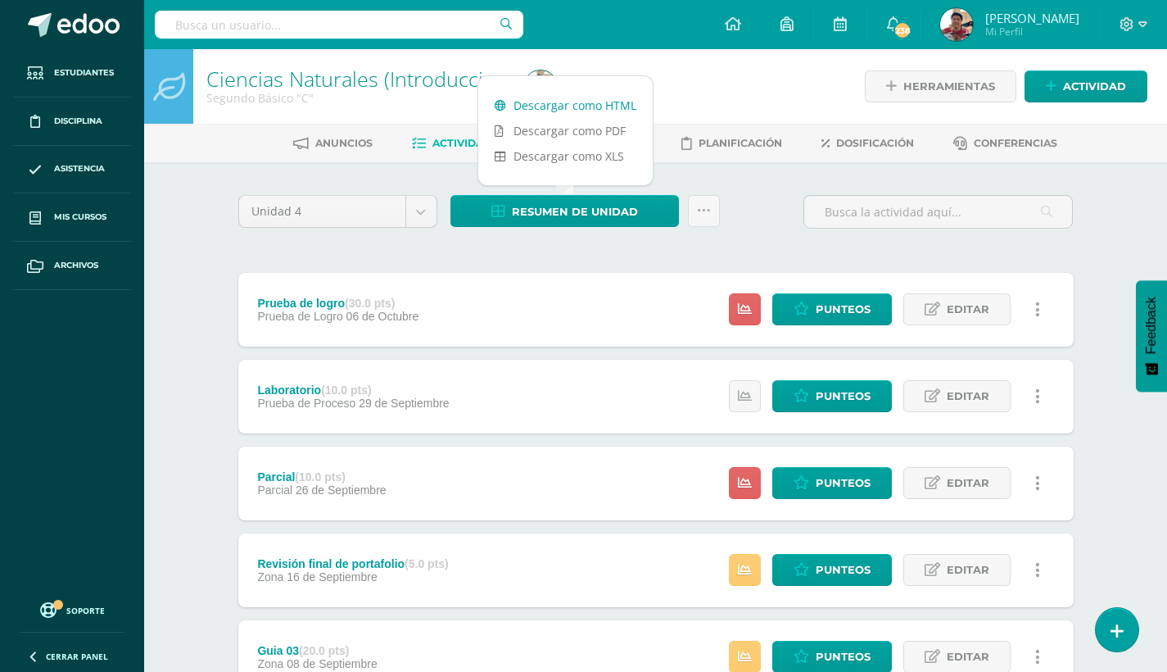
click at [592, 106] on link "Descargar como HTML" at bounding box center [565, 105] width 174 height 25
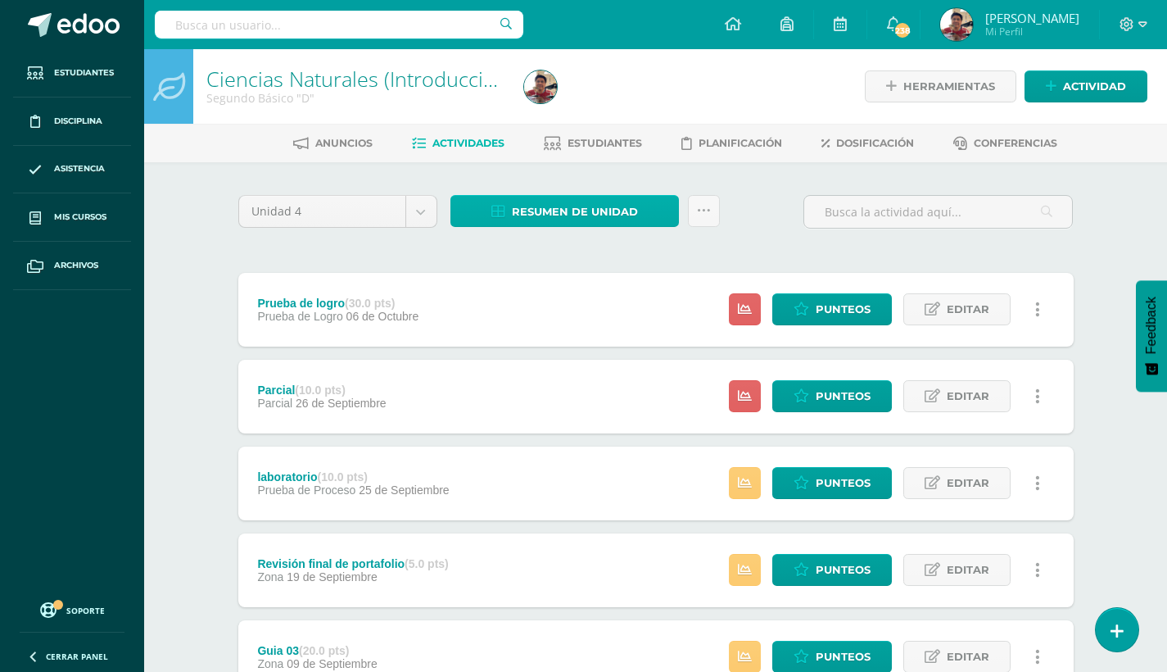
click at [627, 206] on span "Resumen de unidad" at bounding box center [575, 212] width 126 height 30
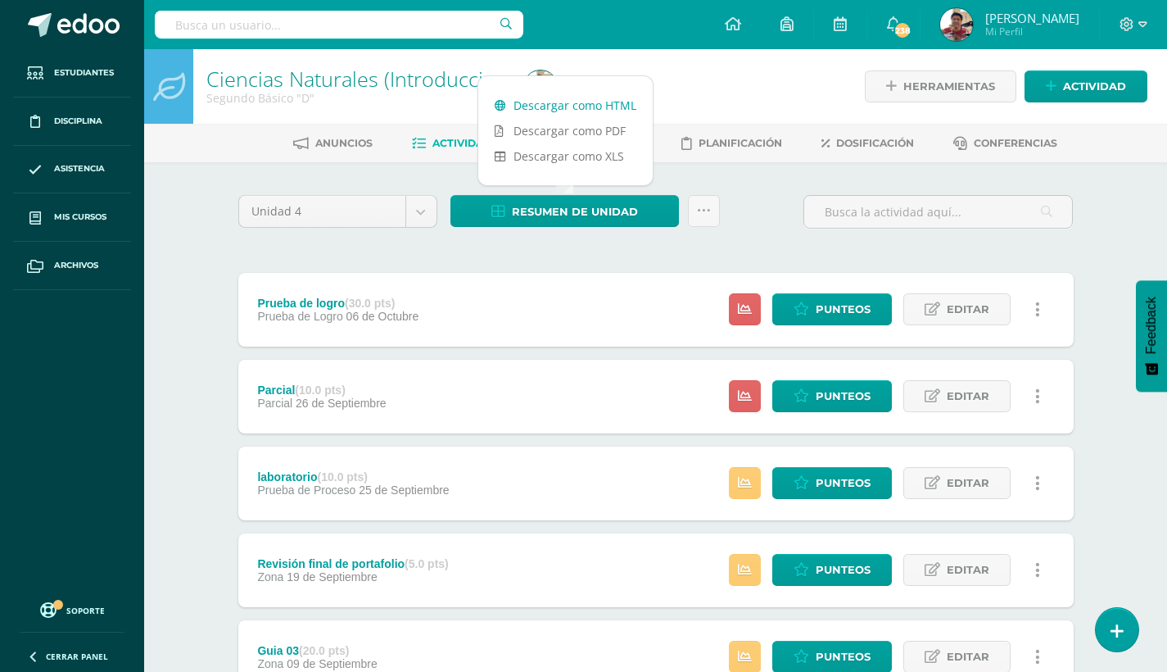
click at [612, 107] on link "Descargar como HTML" at bounding box center [565, 105] width 174 height 25
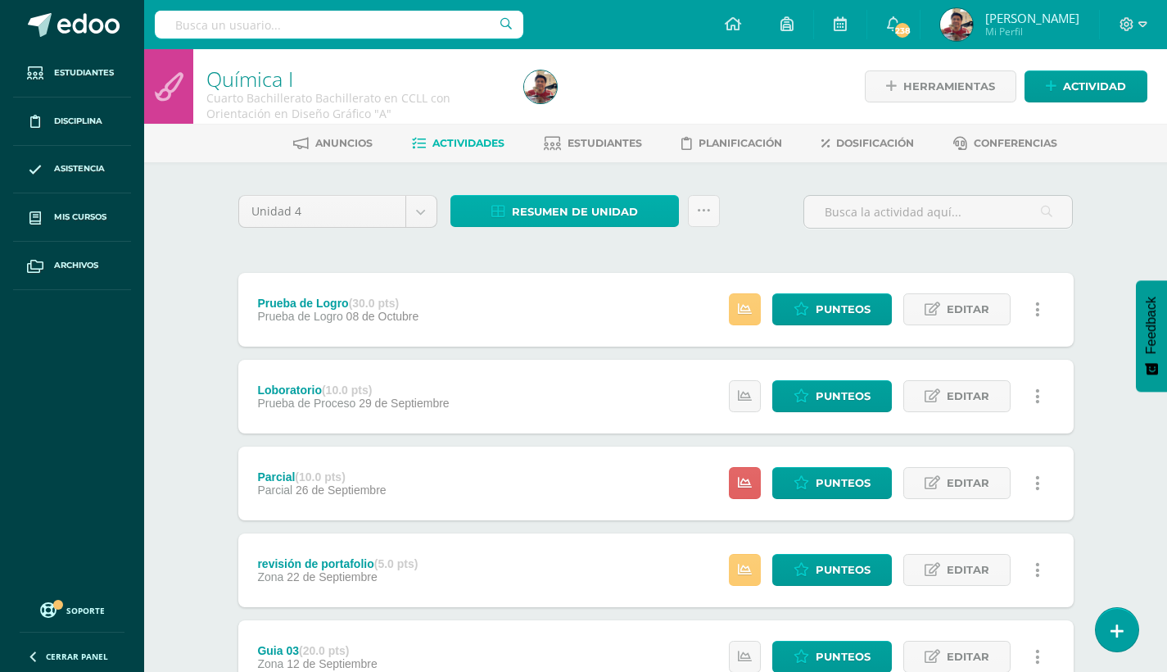
click at [637, 217] on link "Resumen de unidad" at bounding box center [564, 211] width 229 height 32
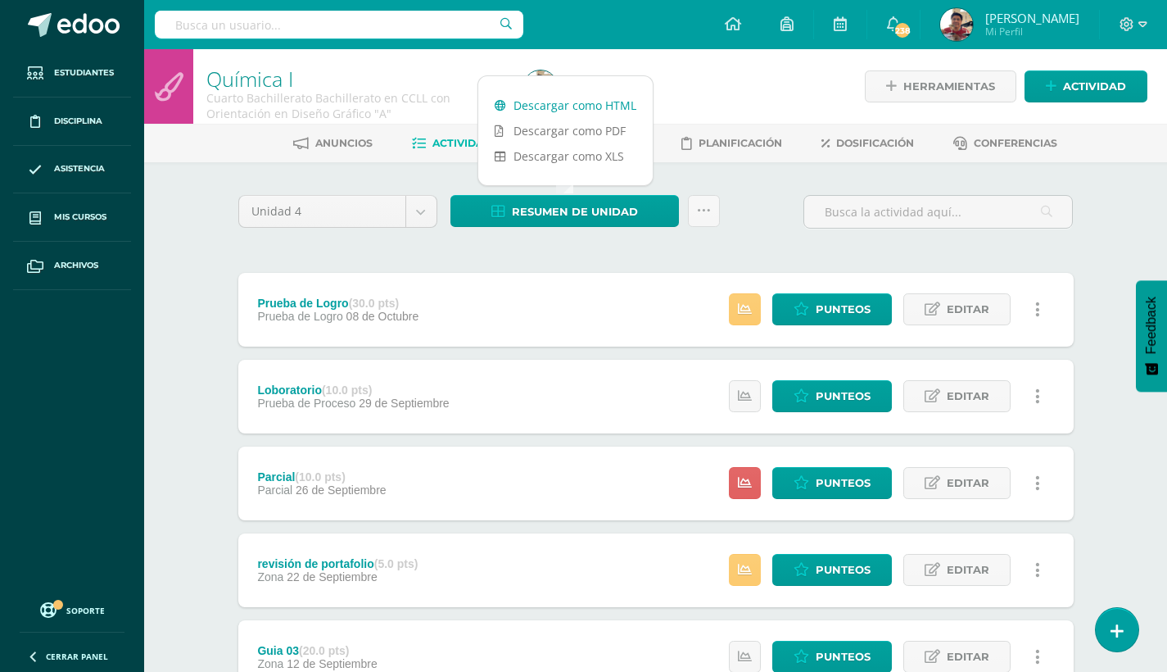
click at [600, 106] on link "Descargar como HTML" at bounding box center [565, 105] width 174 height 25
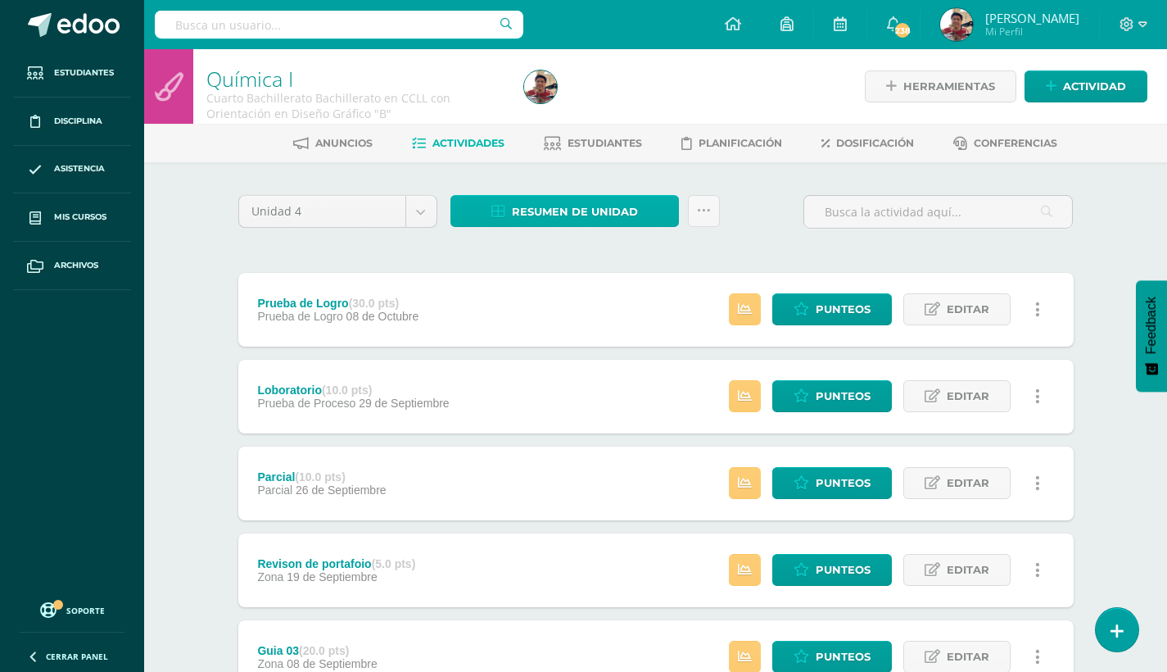
click at [598, 215] on span "Resumen de unidad" at bounding box center [575, 212] width 126 height 30
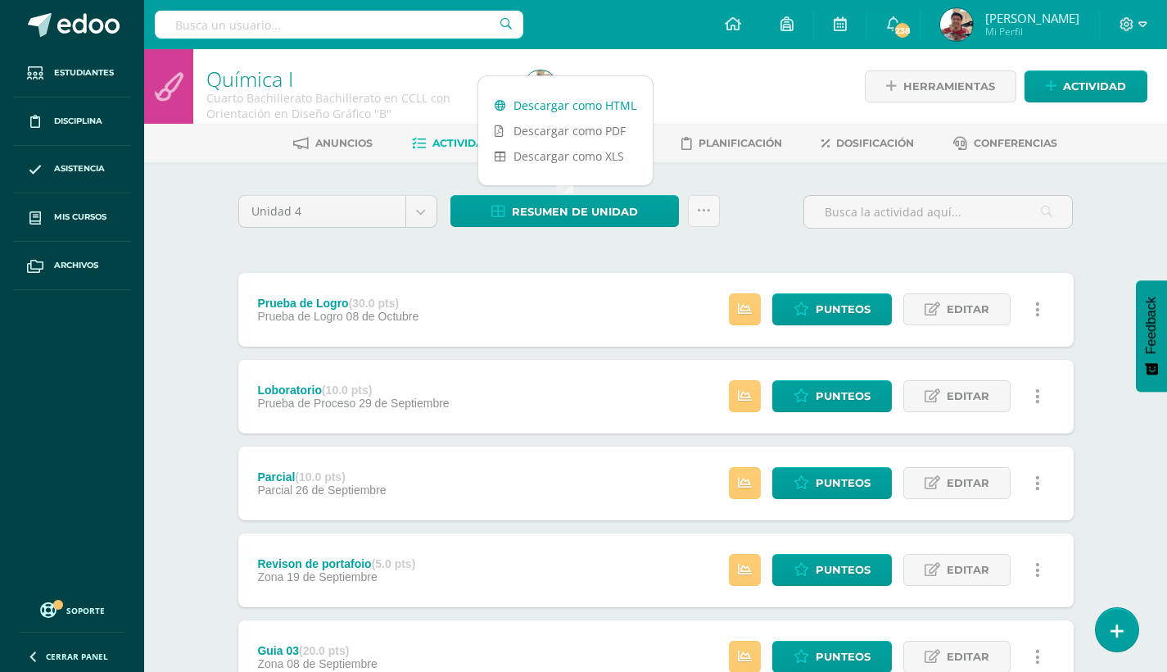
click at [573, 102] on link "Descargar como HTML" at bounding box center [565, 105] width 174 height 25
